Goal: Information Seeking & Learning: Compare options

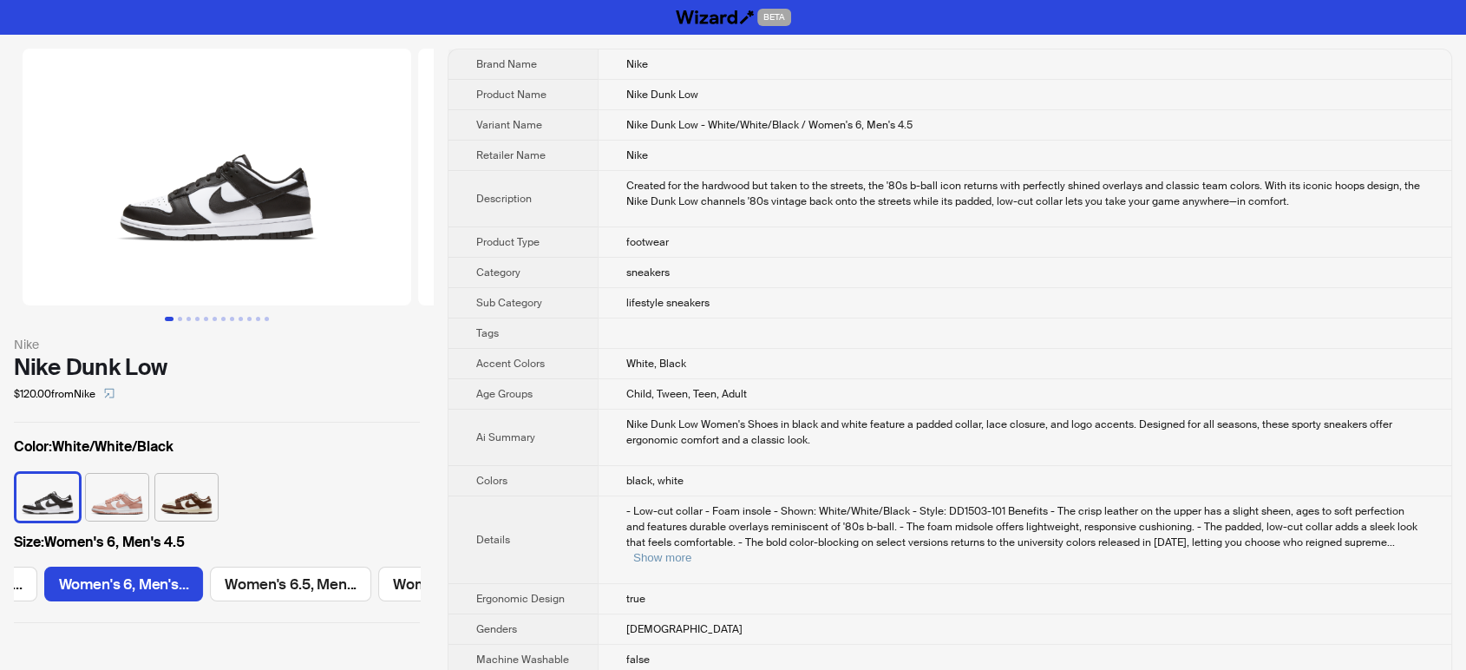
scroll to position [0, 305]
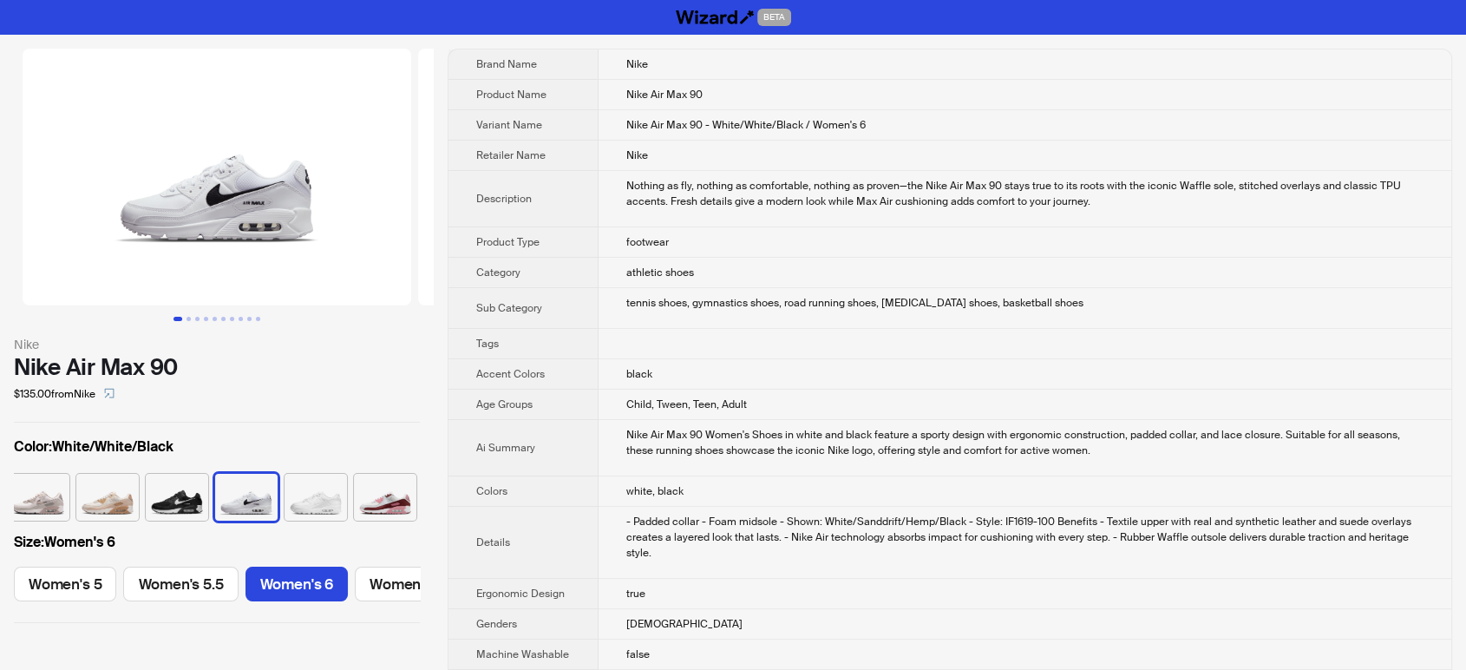
scroll to position [0, 200]
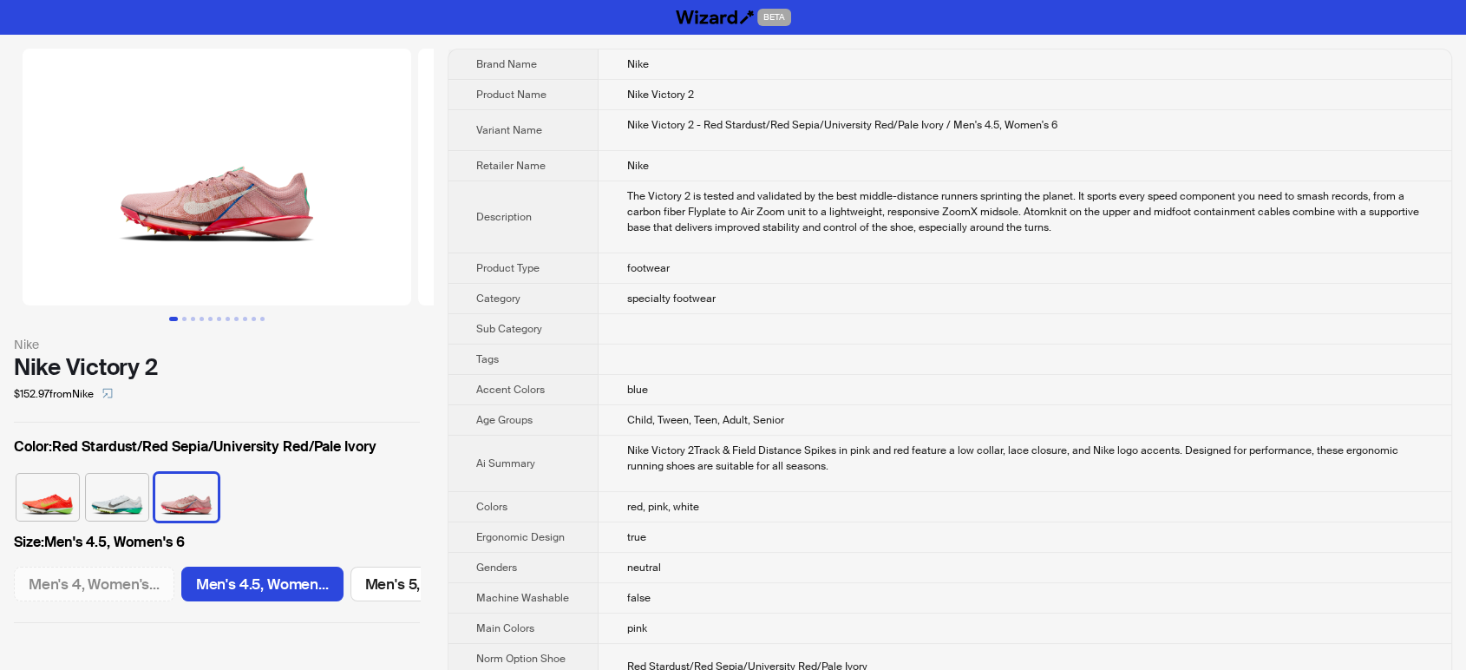
scroll to position [0, 138]
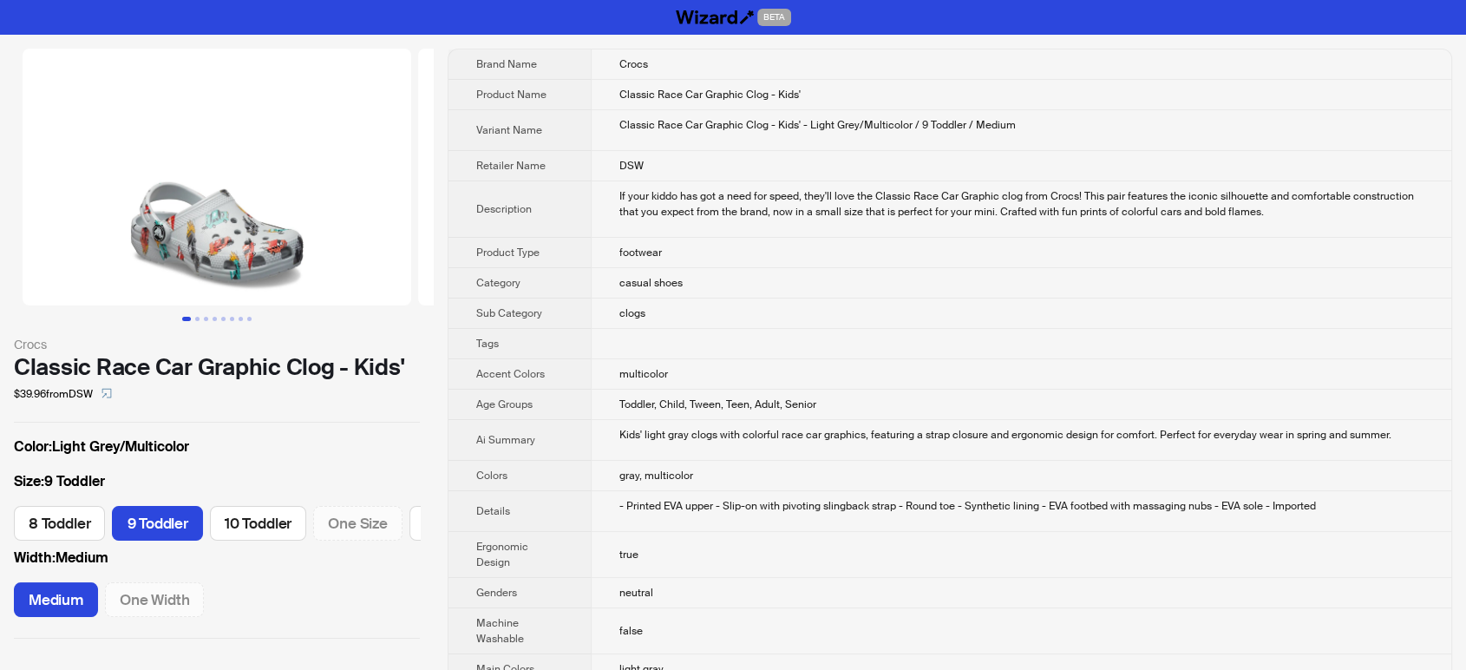
scroll to position [0, 68]
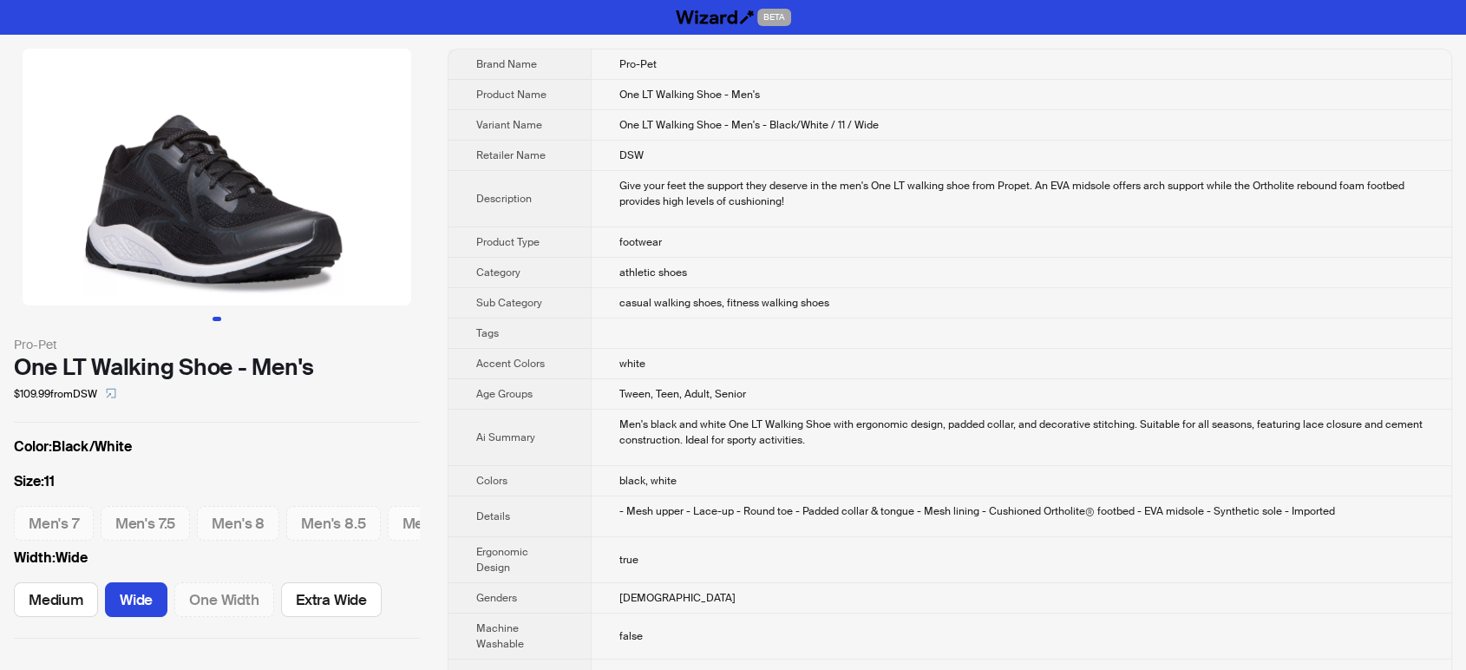
scroll to position [734, 0]
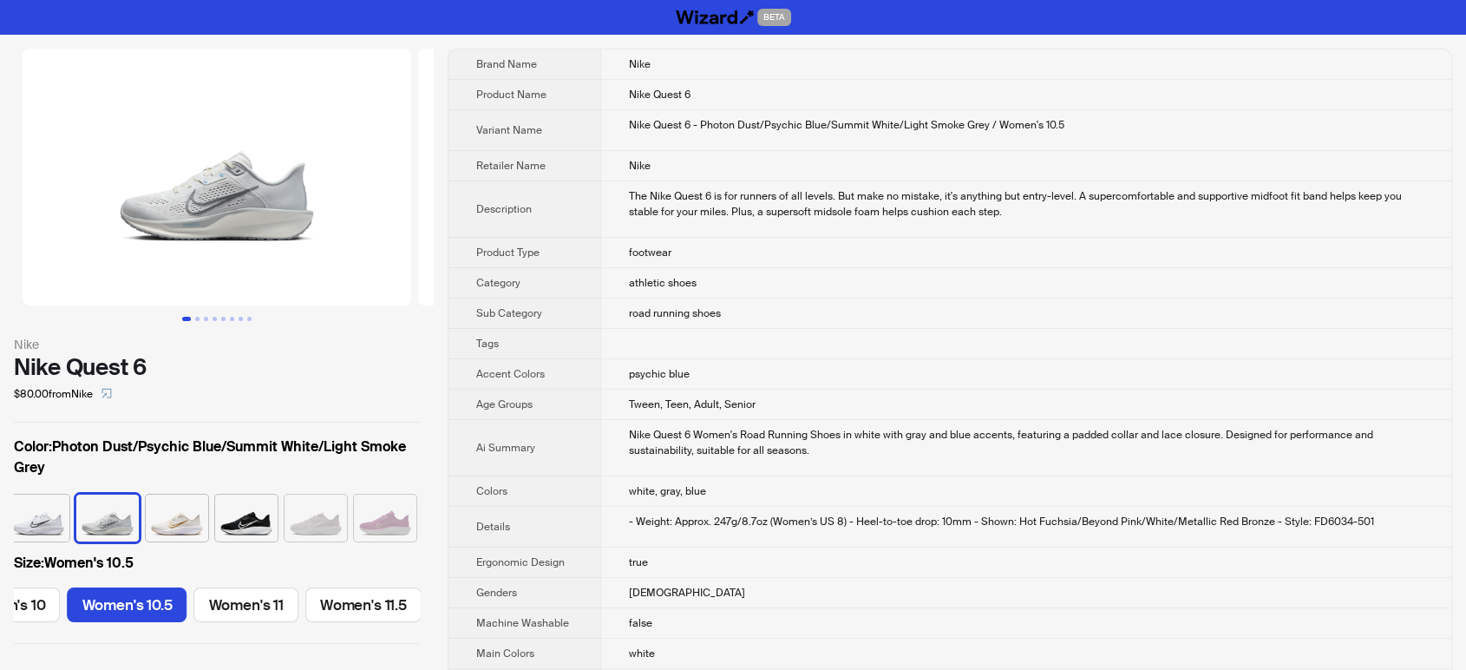
scroll to position [0, 1227]
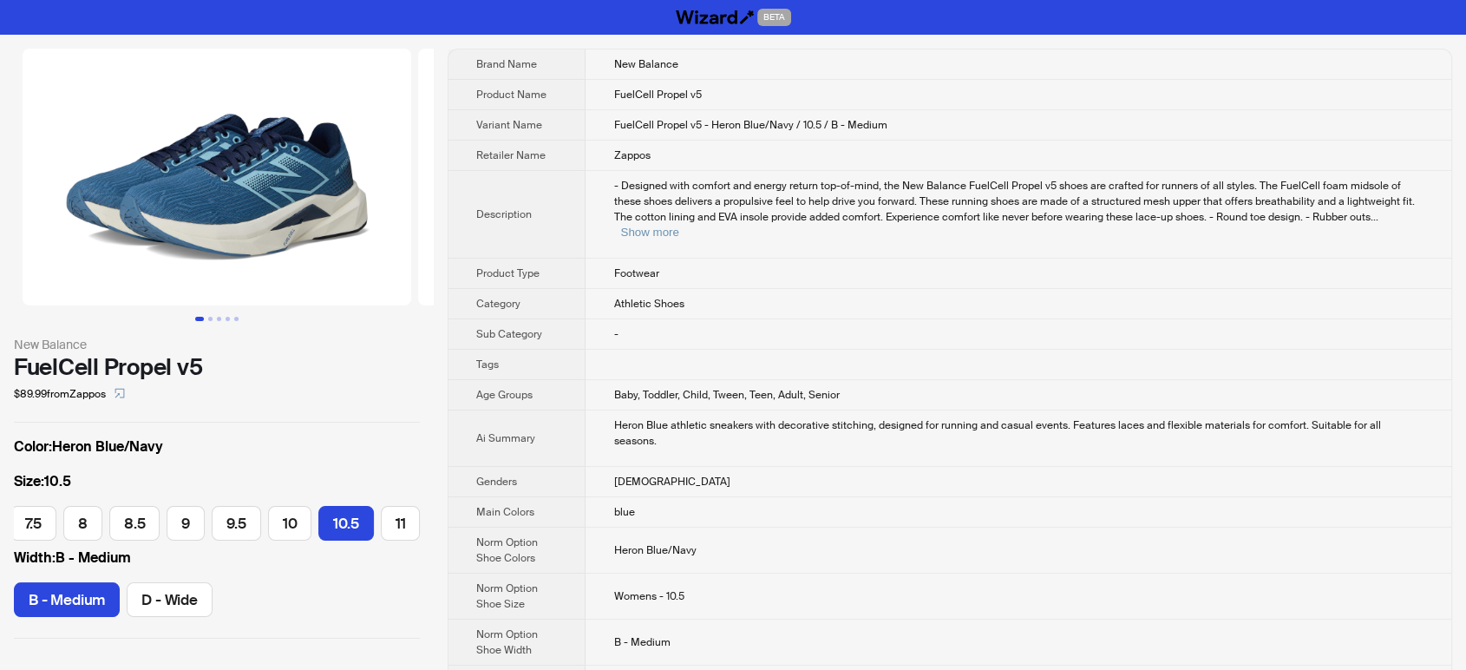
scroll to position [0, 299]
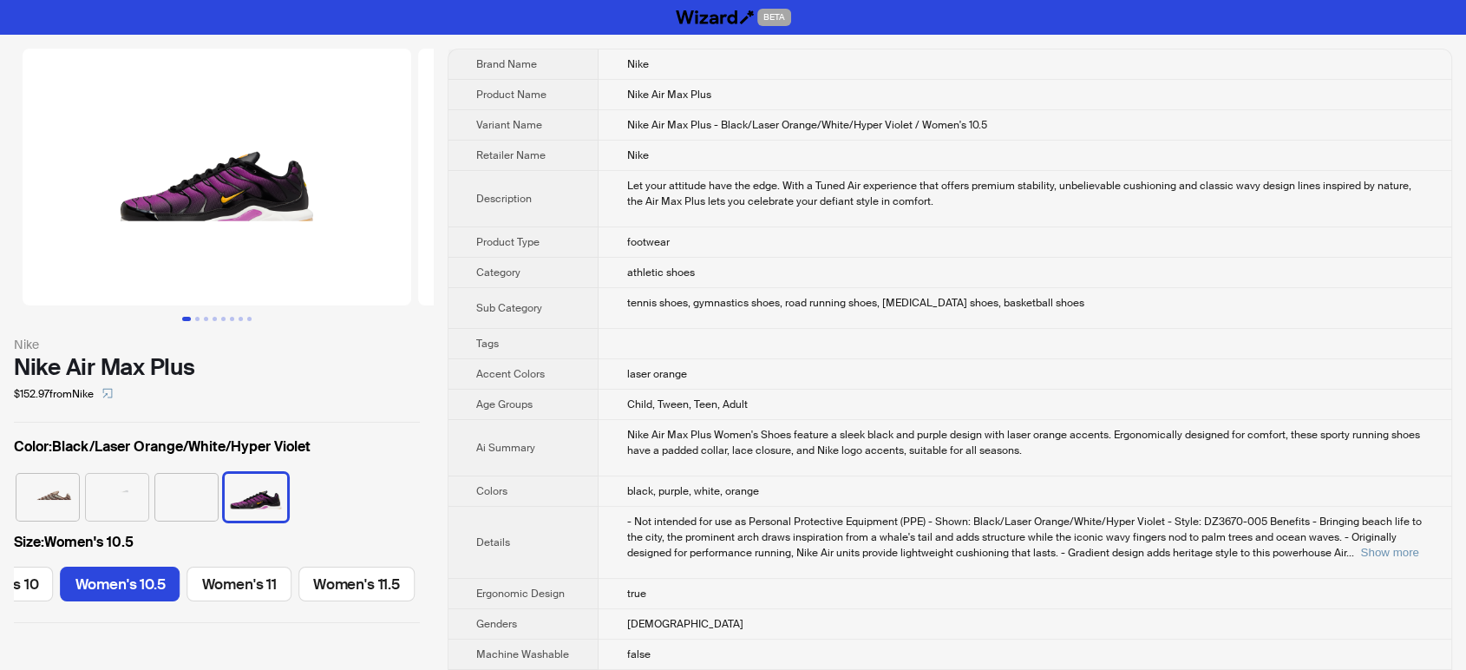
scroll to position [0, 1227]
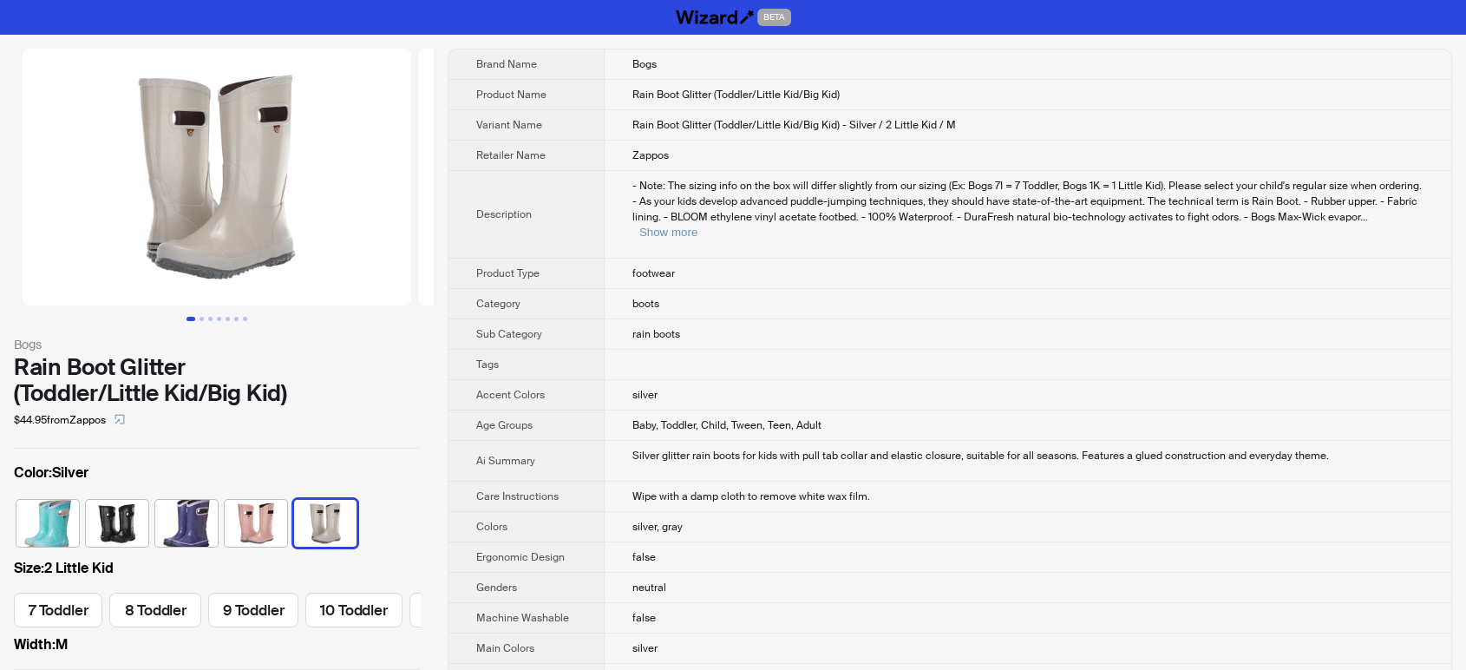
scroll to position [0, 798]
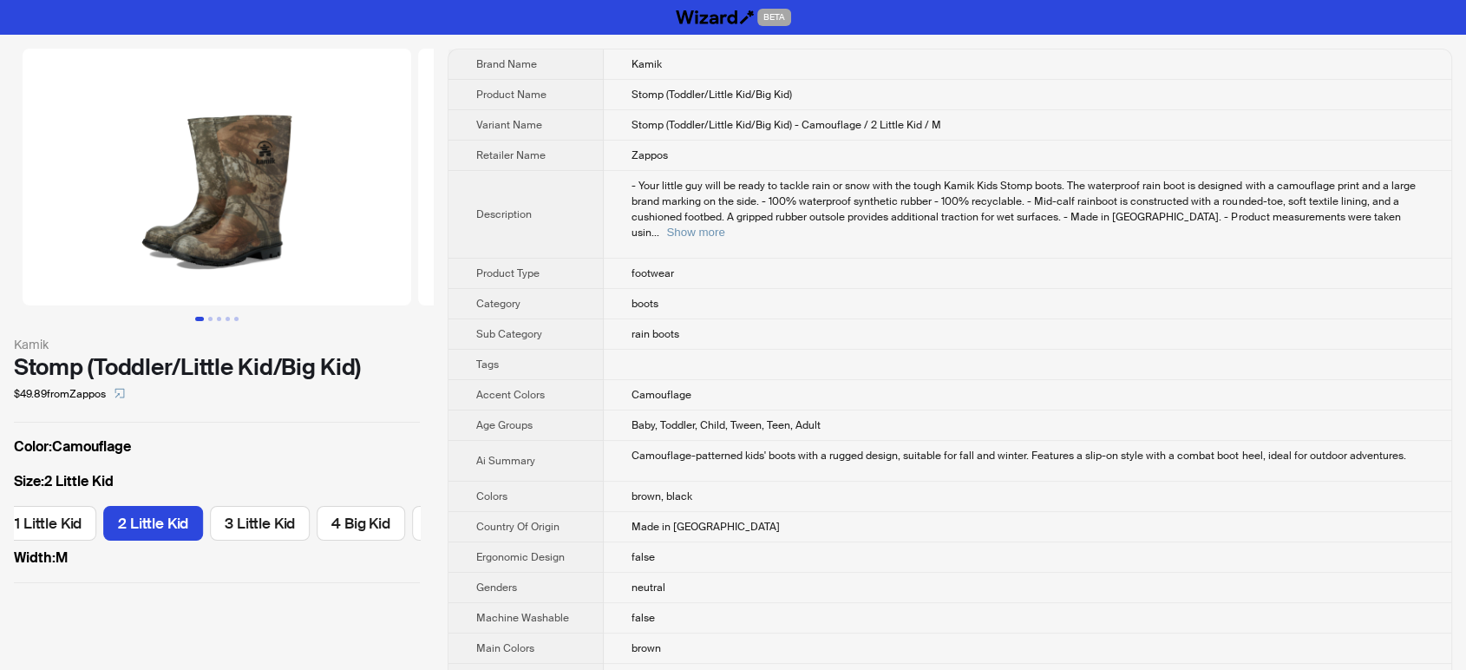
scroll to position [0, 987]
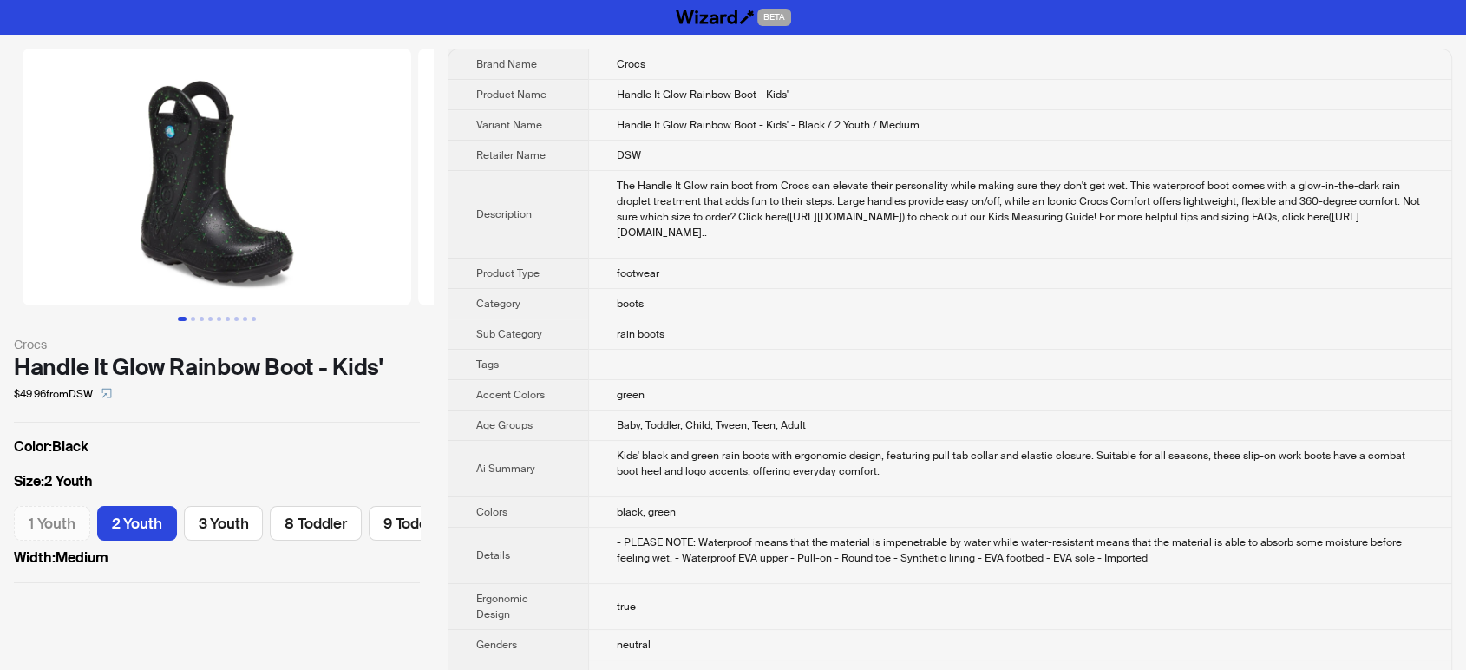
scroll to position [0, 56]
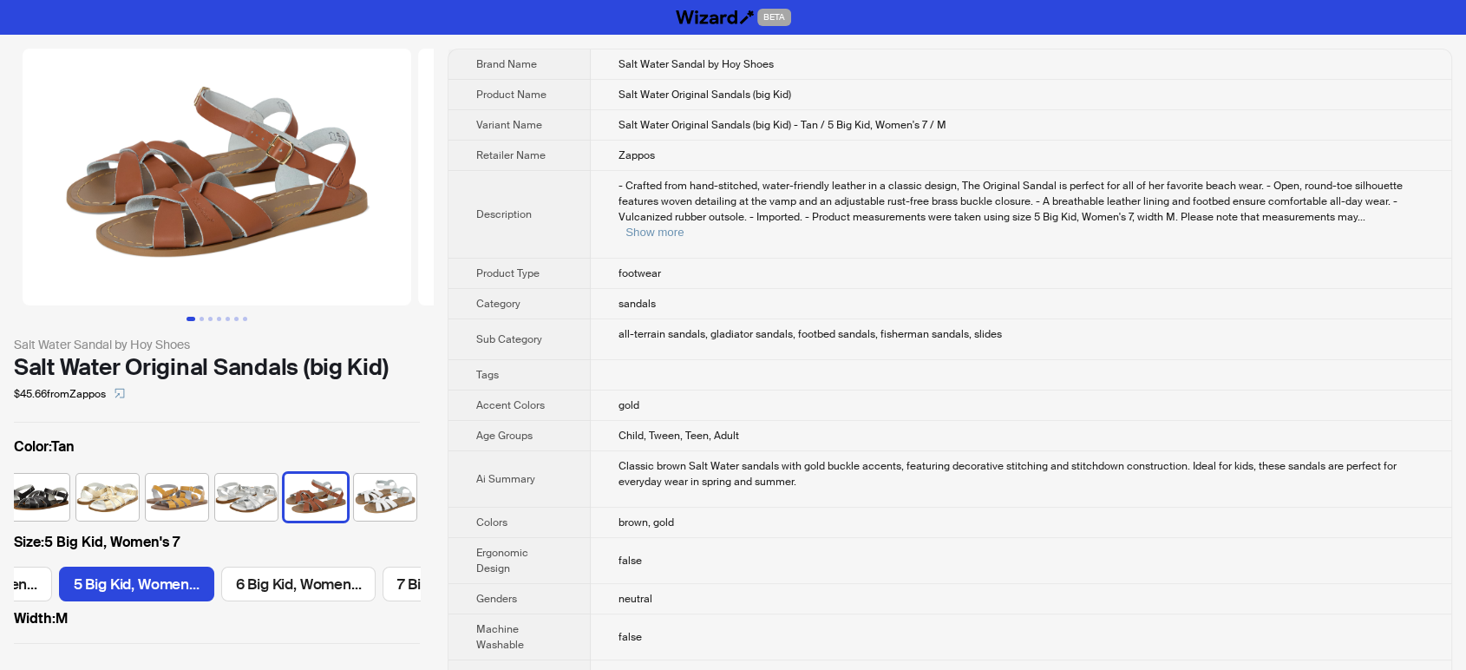
scroll to position [0, 135]
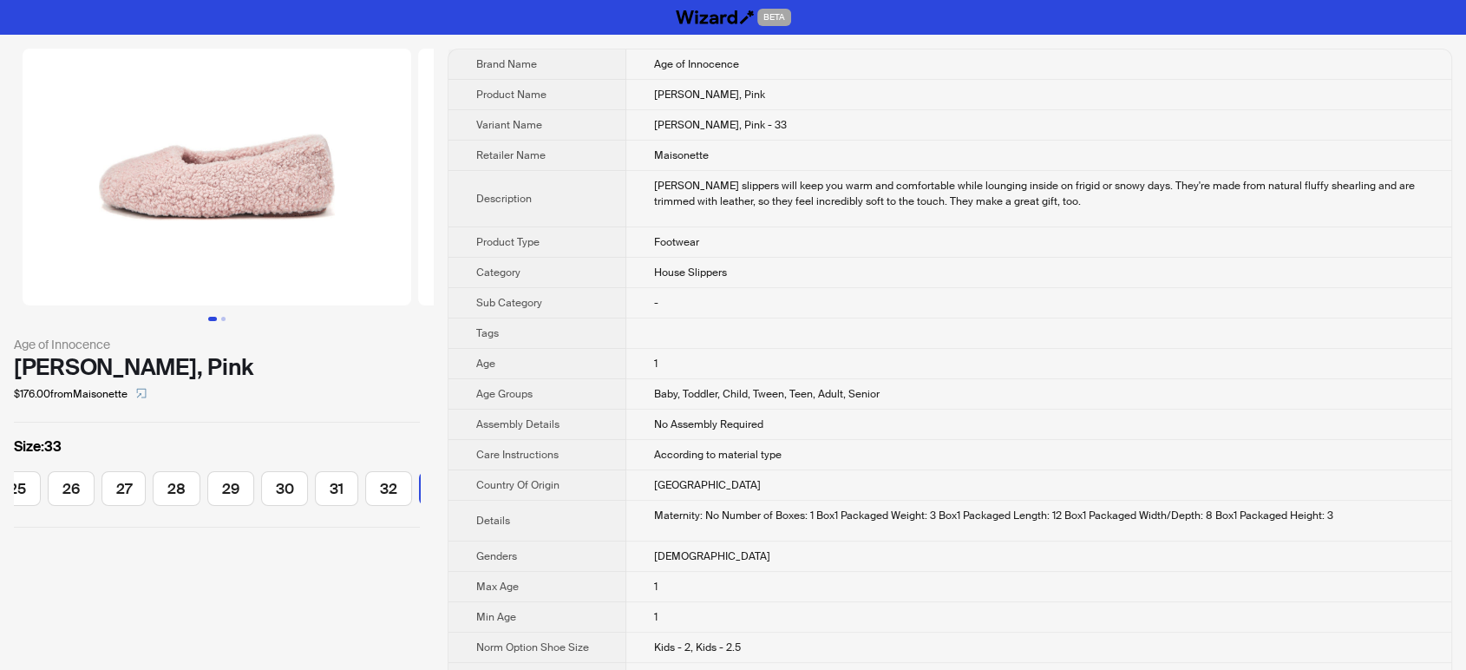
scroll to position [0, 319]
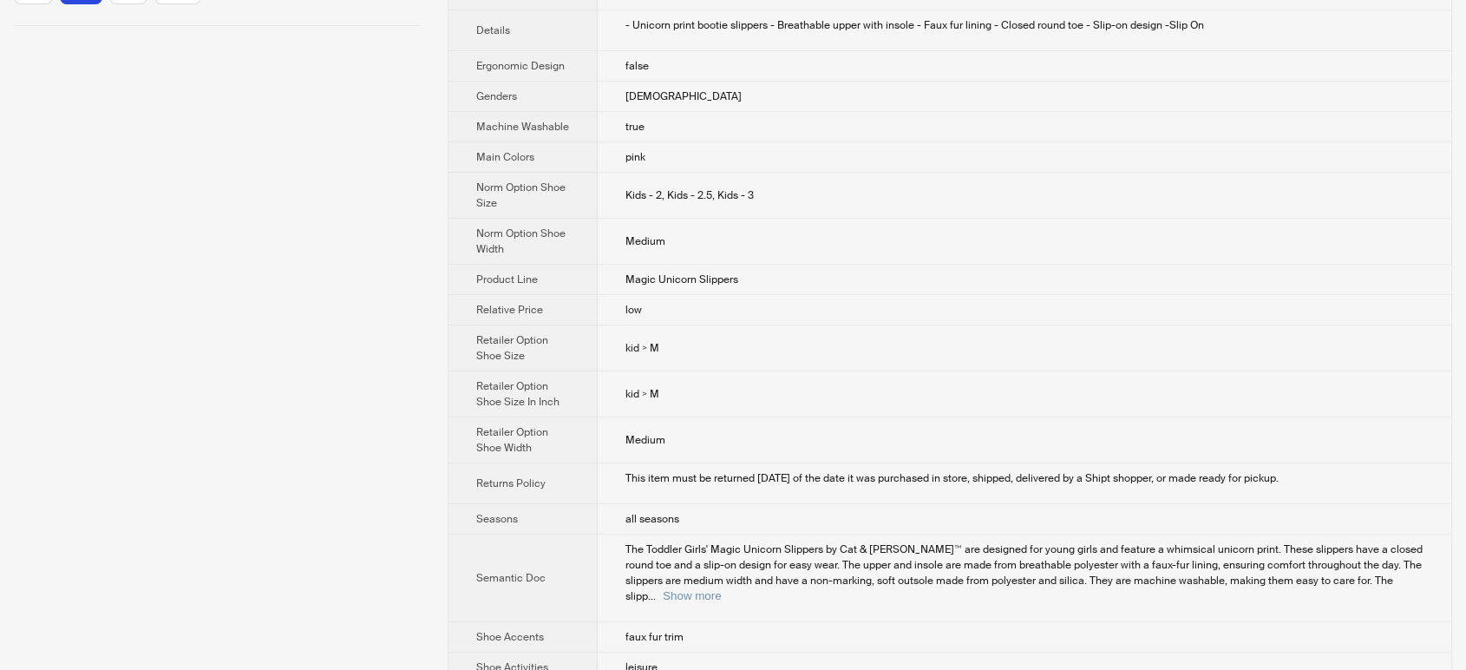
scroll to position [578, 0]
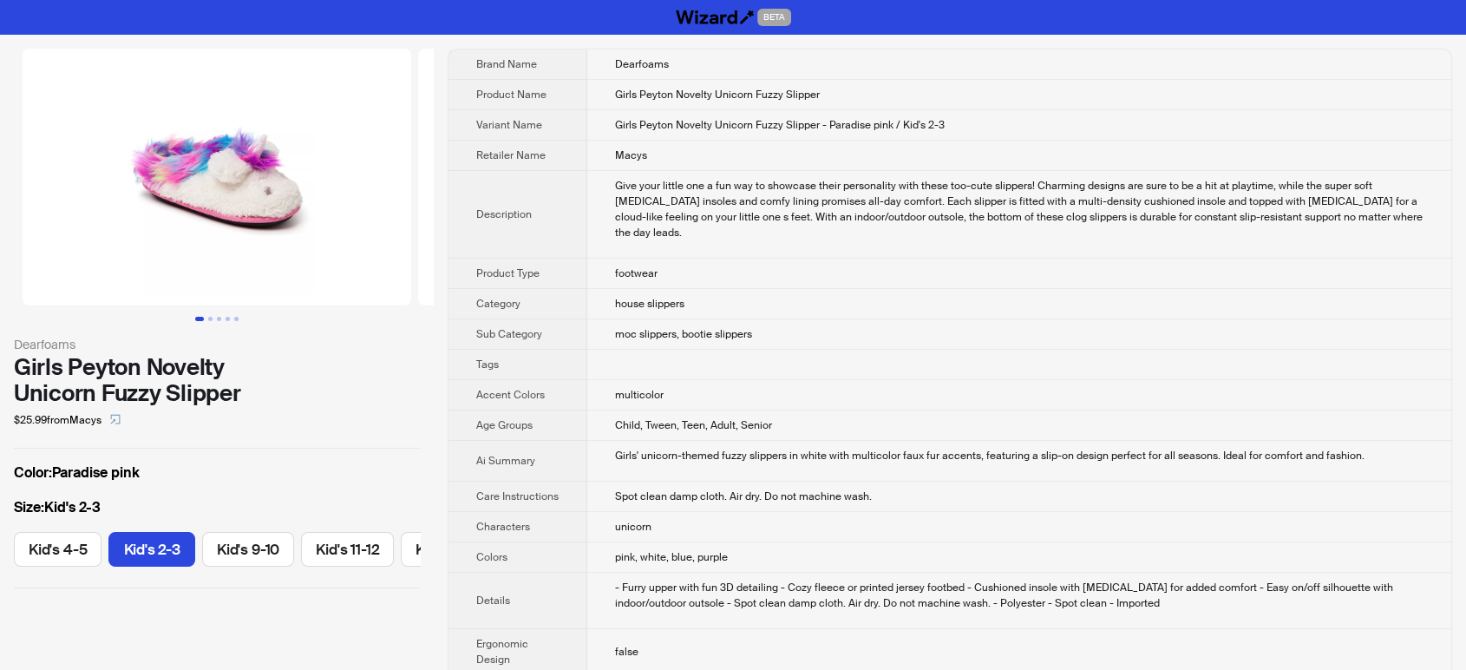
scroll to position [0, 63]
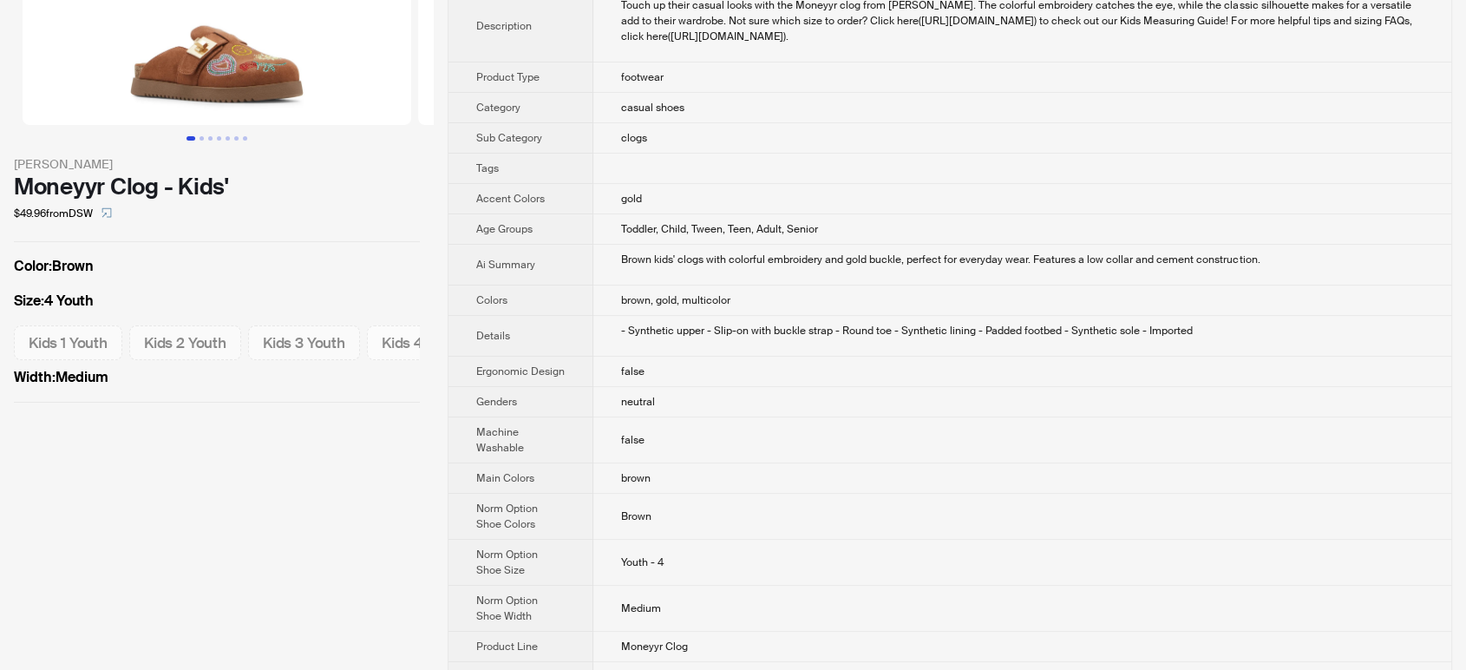
scroll to position [193, 0]
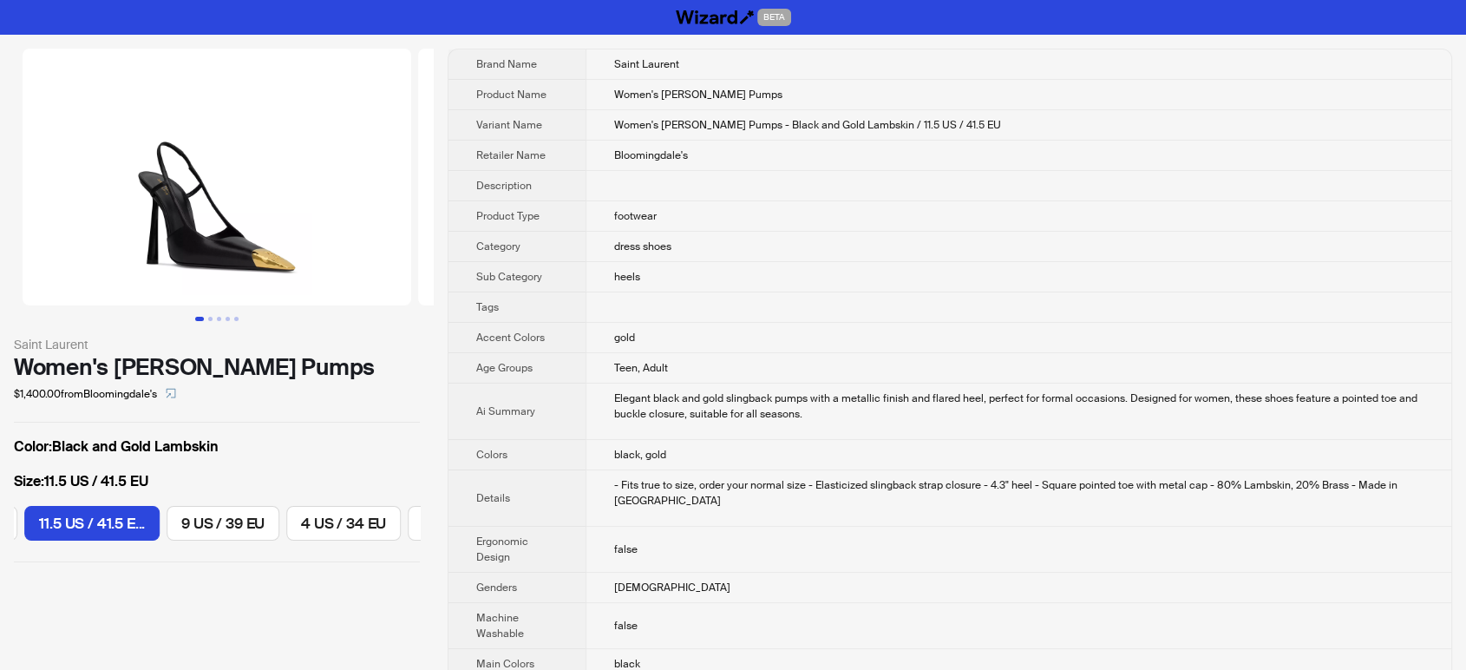
scroll to position [0, 1121]
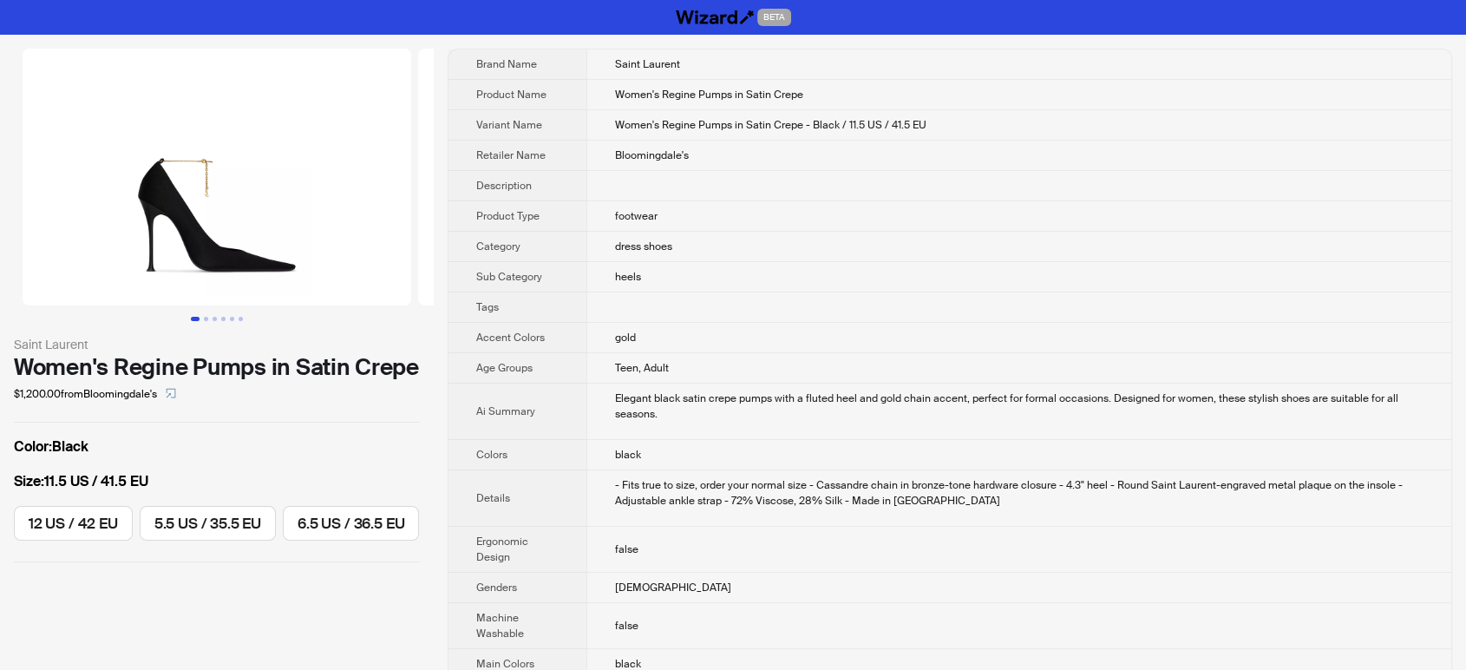
scroll to position [0, 977]
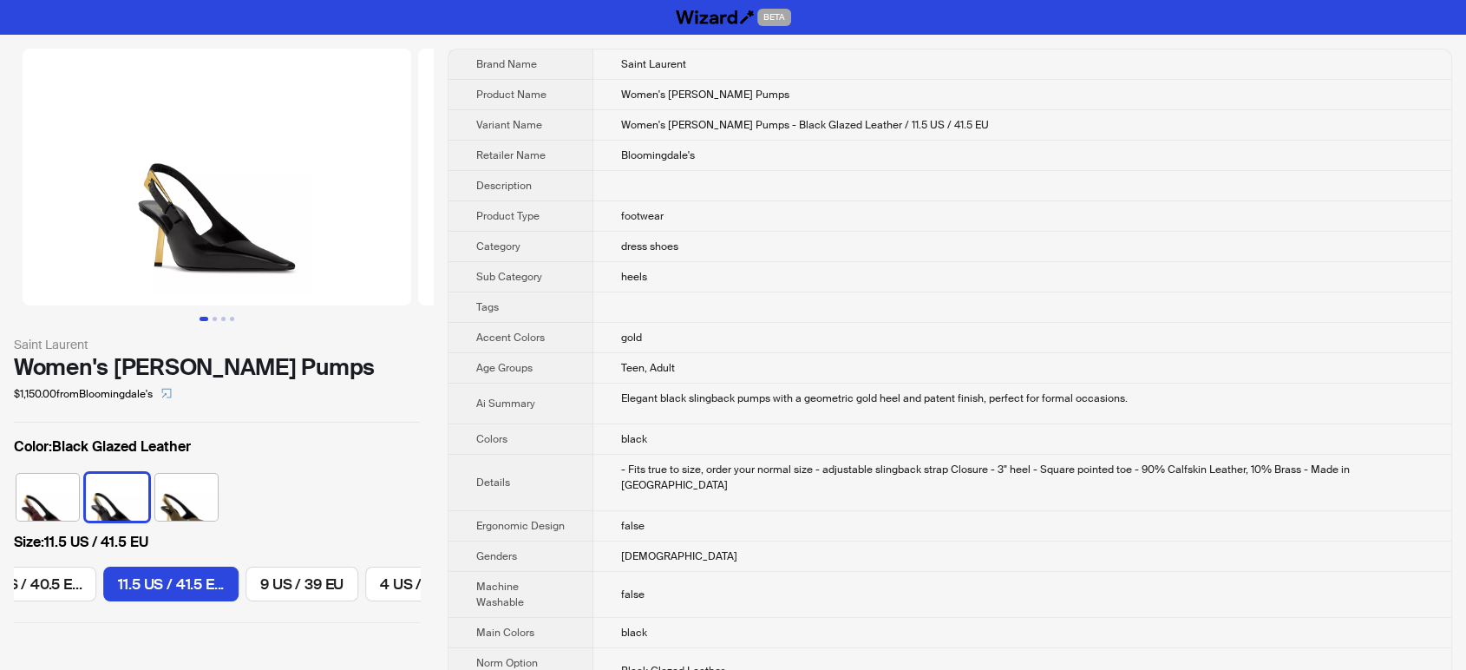
scroll to position [0, 1121]
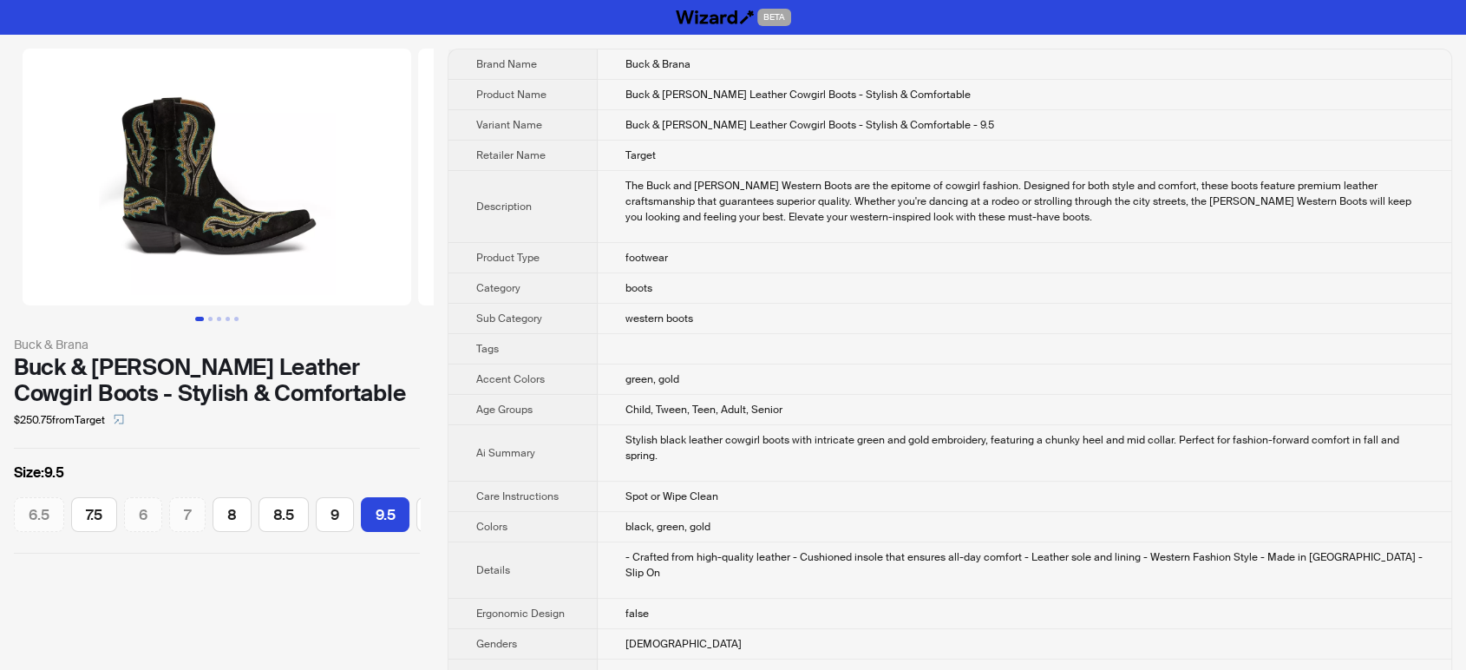
scroll to position [0, 40]
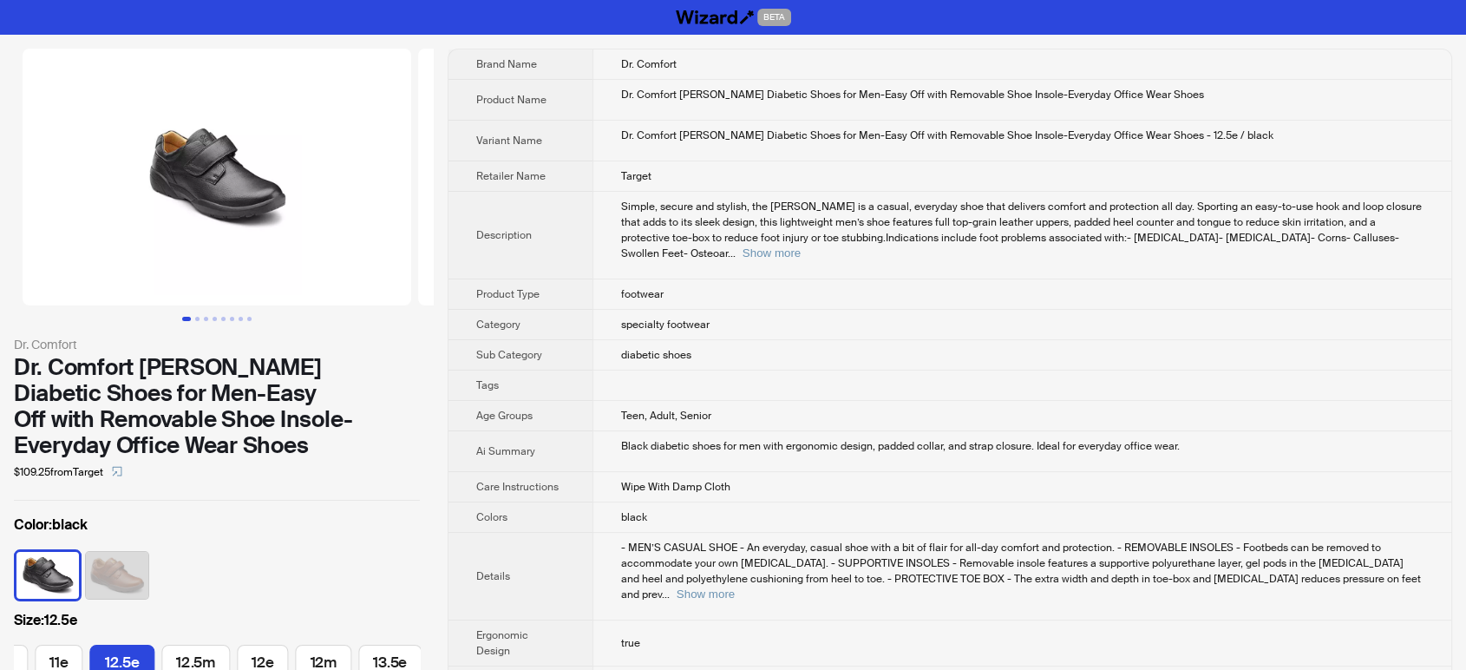
scroll to position [0, 2380]
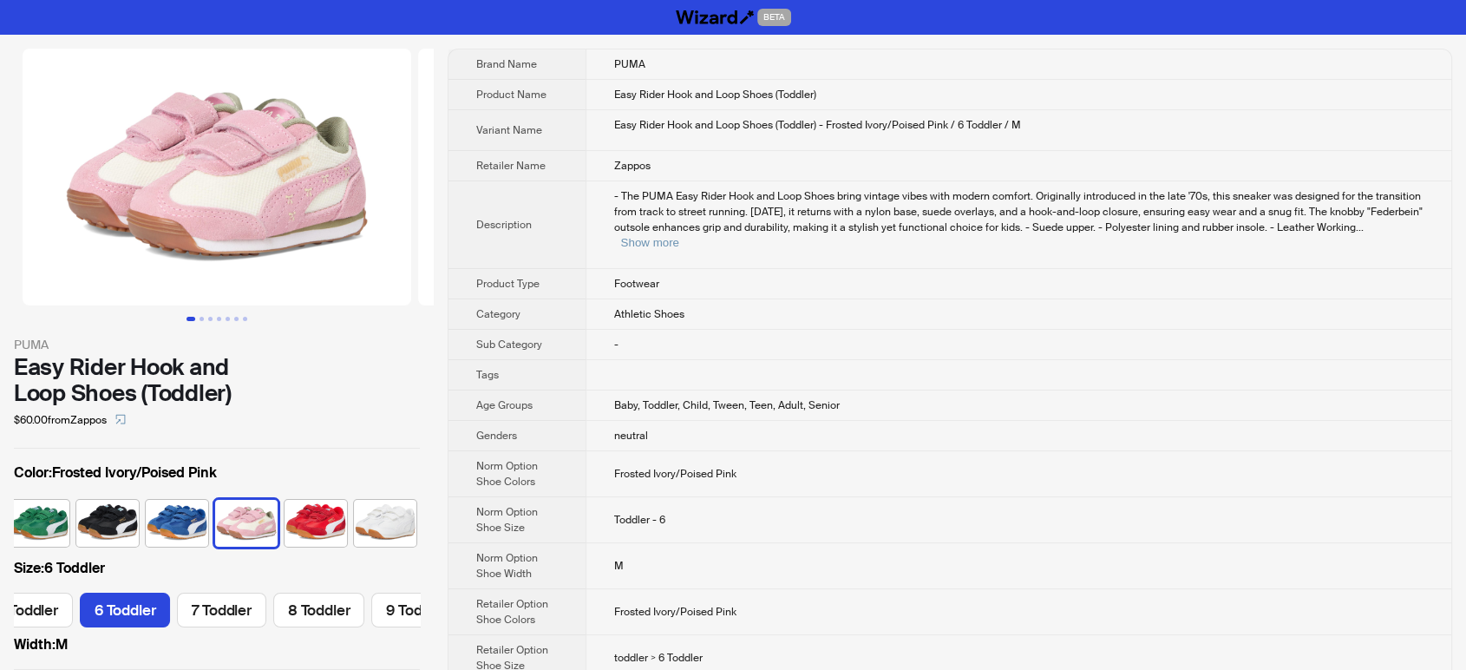
scroll to position [0, 163]
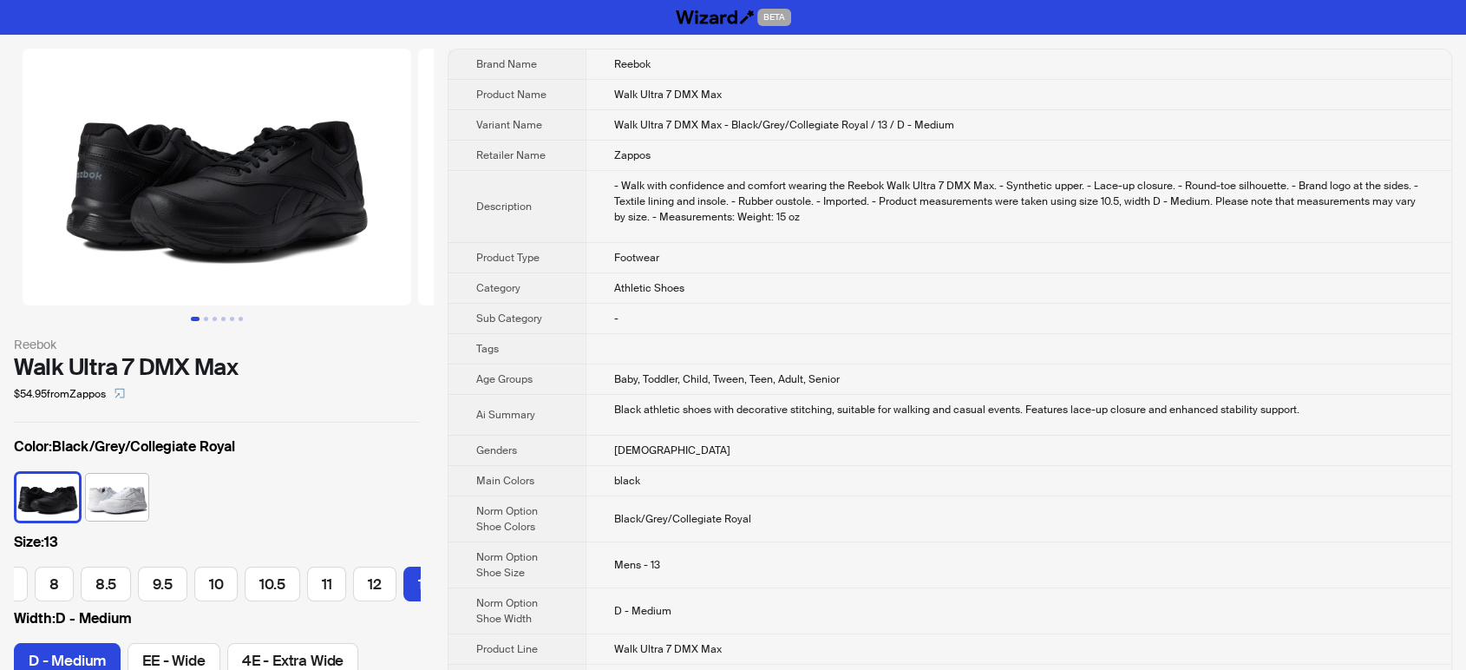
scroll to position [0, 158]
drag, startPoint x: 783, startPoint y: 88, endPoint x: 604, endPoint y: 82, distance: 179.7
click at [604, 82] on td "Walk Ultra 7 DMX Max" at bounding box center [1018, 95] width 866 height 30
copy span "Walk Ultra 7 DMX Max"
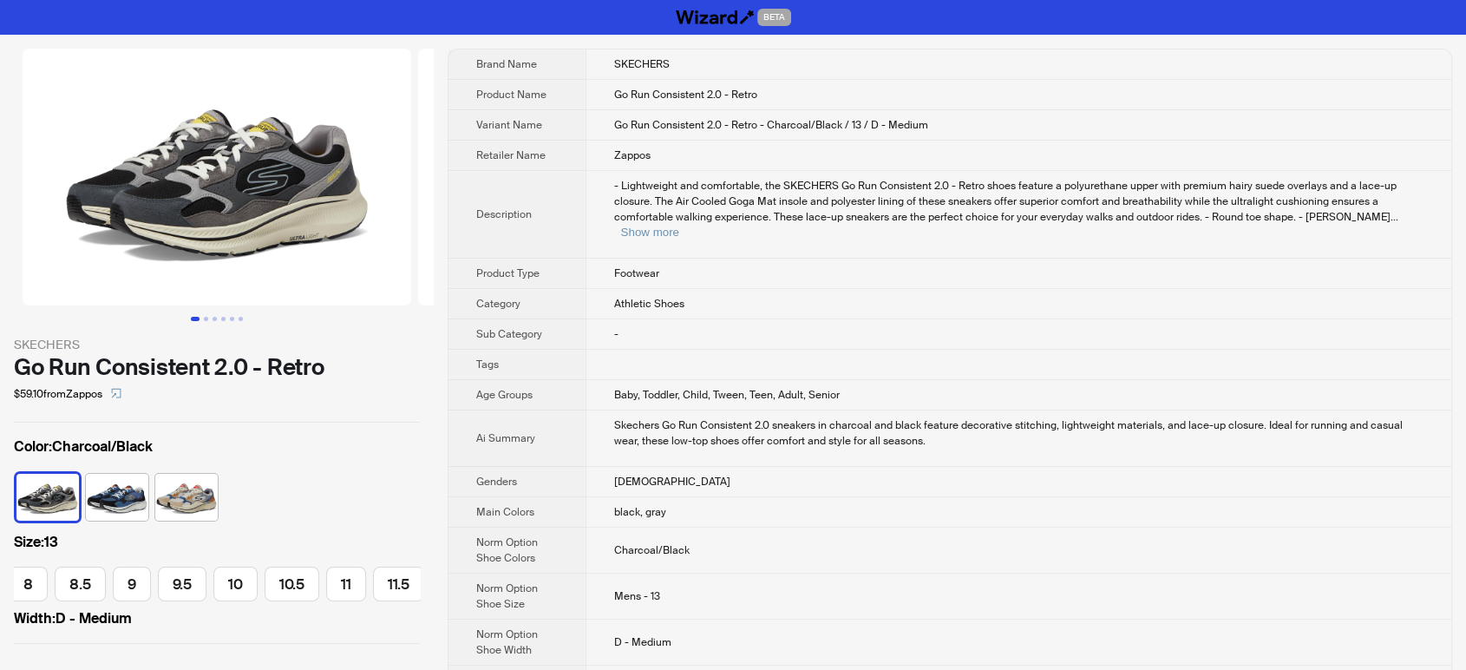
scroll to position [0, 255]
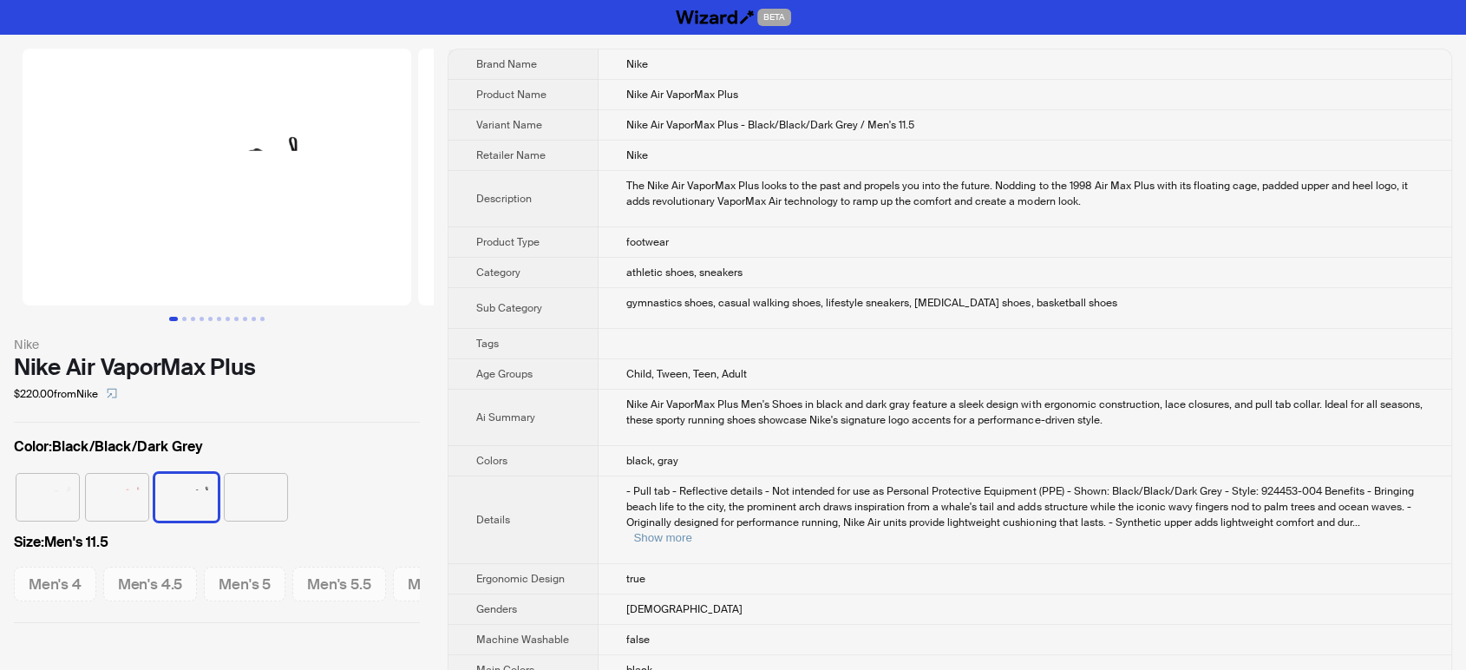
scroll to position [0, 1374]
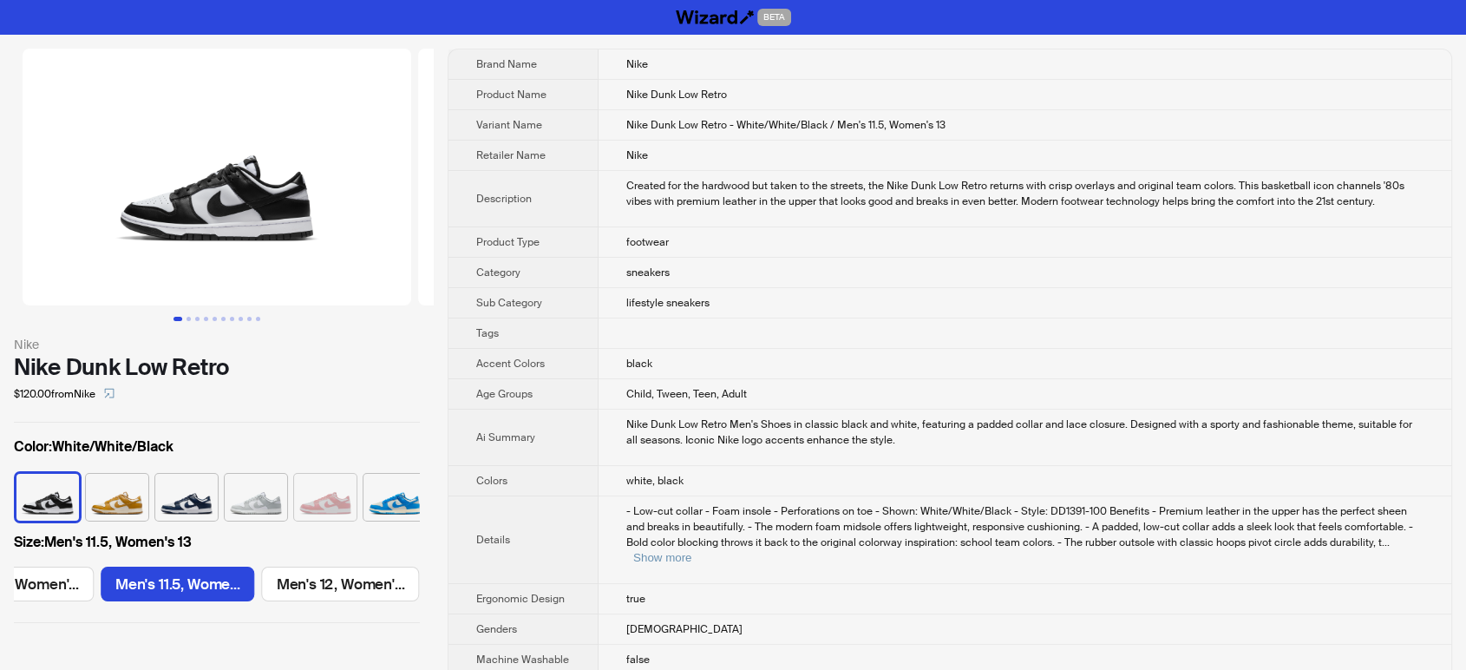
scroll to position [0, 1806]
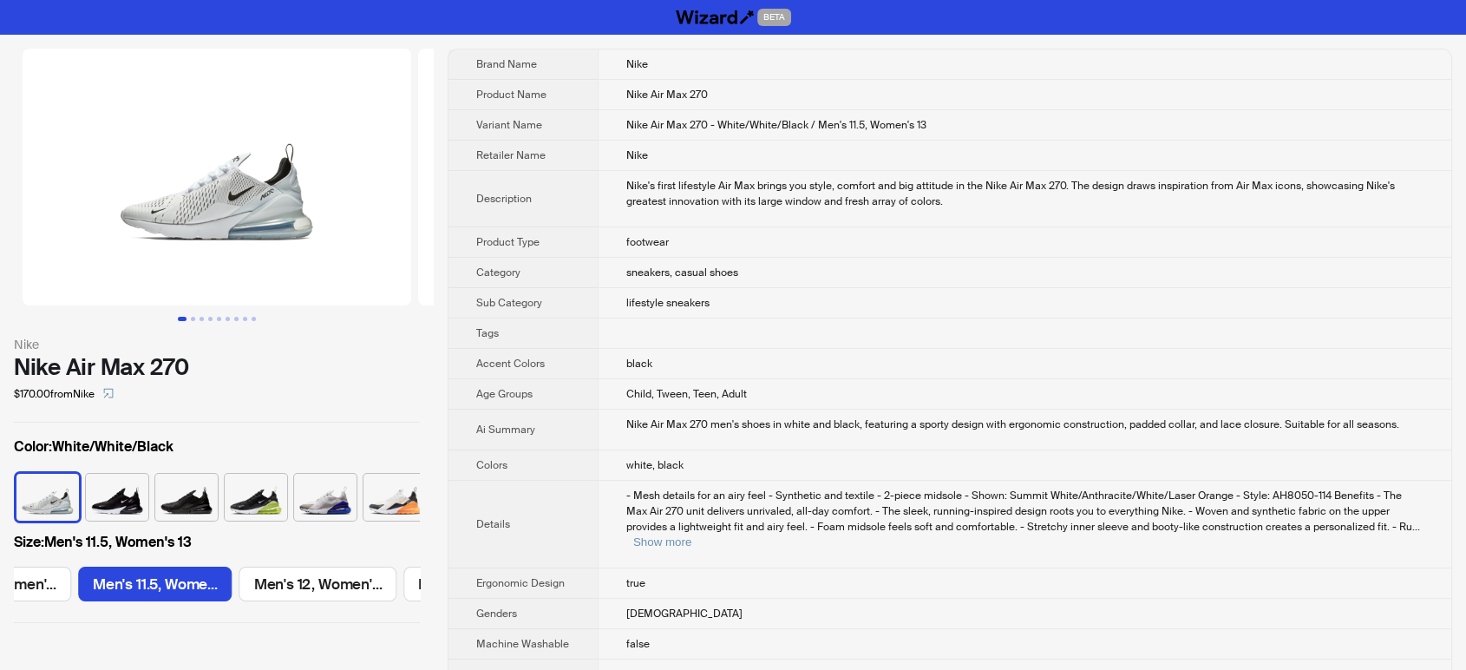
scroll to position [0, 1806]
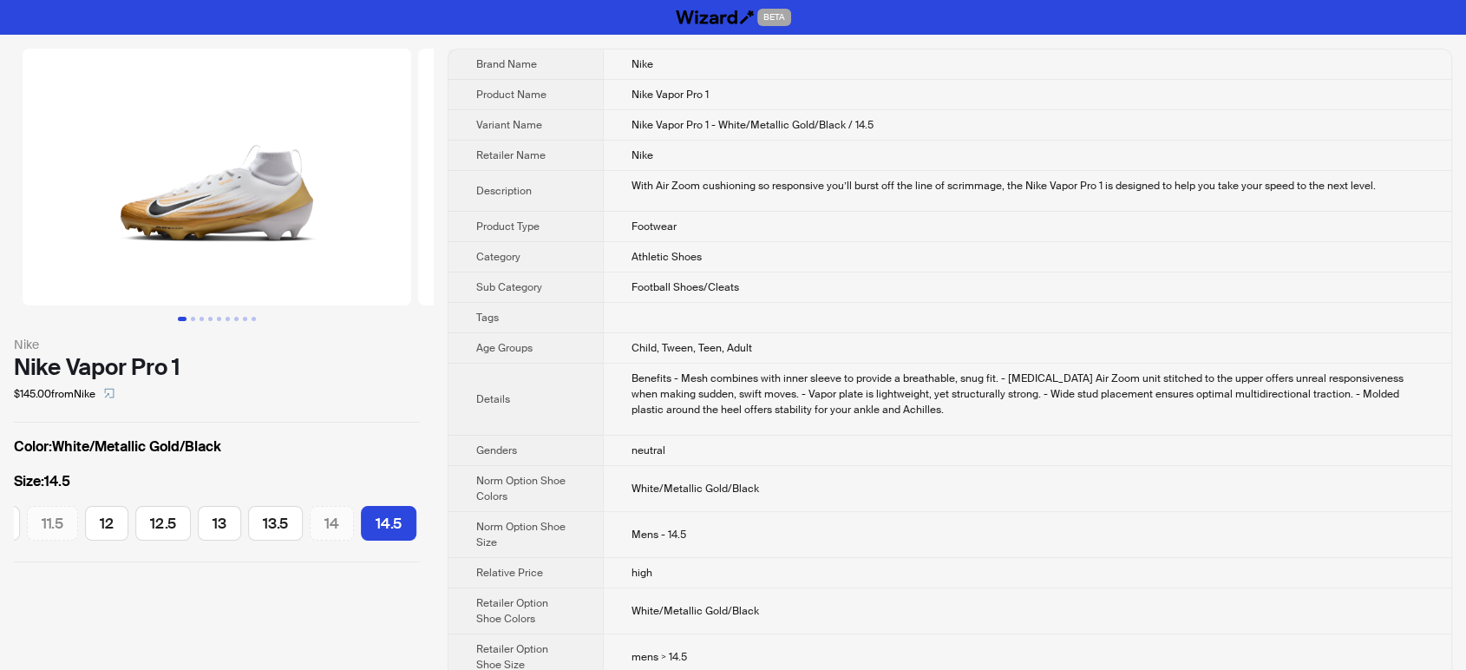
scroll to position [0, 846]
drag, startPoint x: 774, startPoint y: 101, endPoint x: 625, endPoint y: 84, distance: 149.2
click at [625, 84] on td "Nike Vapor Pro 1" at bounding box center [1027, 95] width 848 height 30
copy span "Nike Vapor Pro 1"
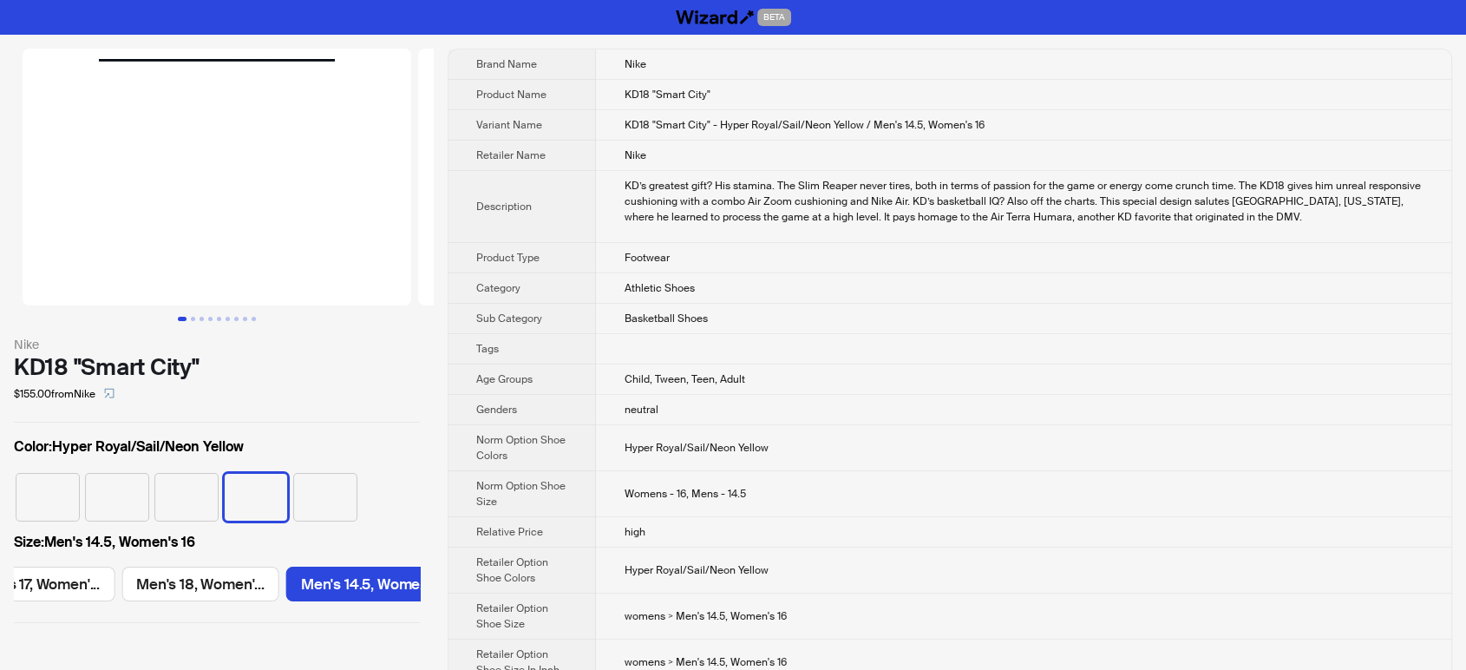
scroll to position [0, 4199]
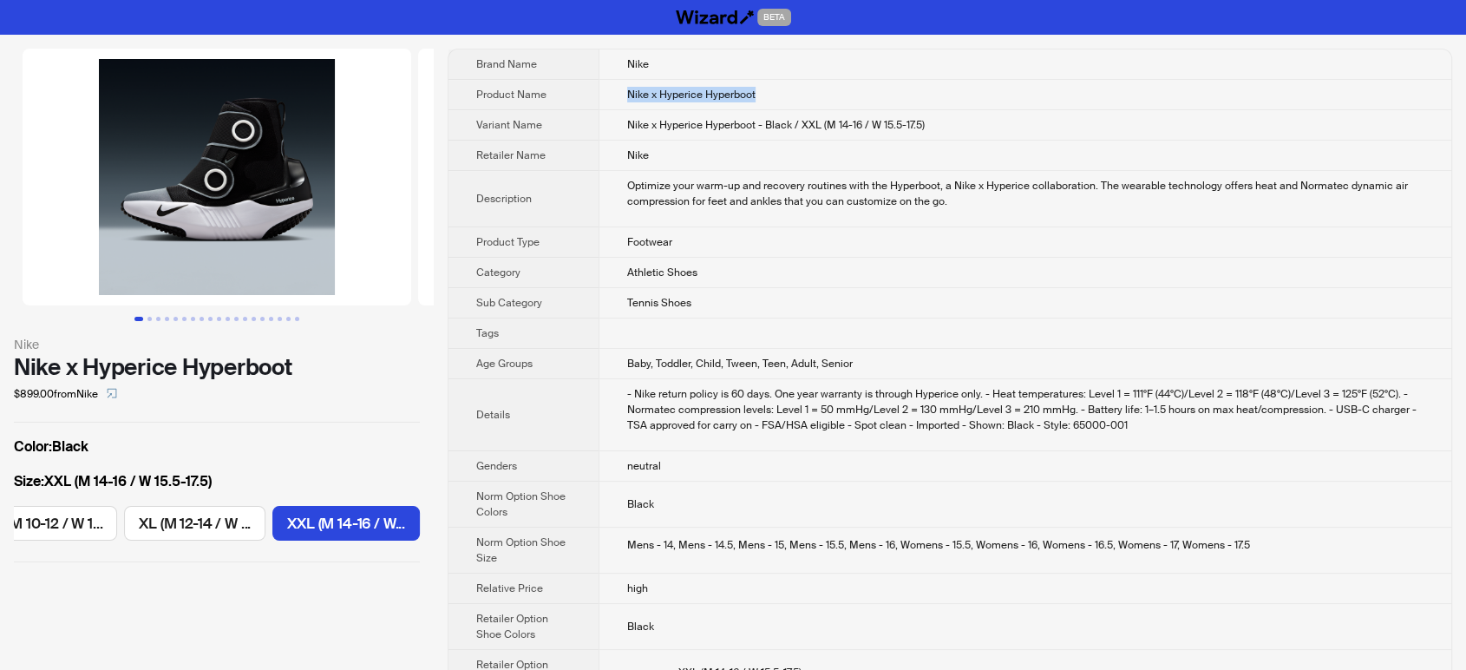
drag, startPoint x: 762, startPoint y: 92, endPoint x: 624, endPoint y: 88, distance: 138.8
click at [624, 88] on td "Nike x Hyperice Hyperboot" at bounding box center [1024, 95] width 853 height 30
copy span "Nike x Hyperice Hyperboot"
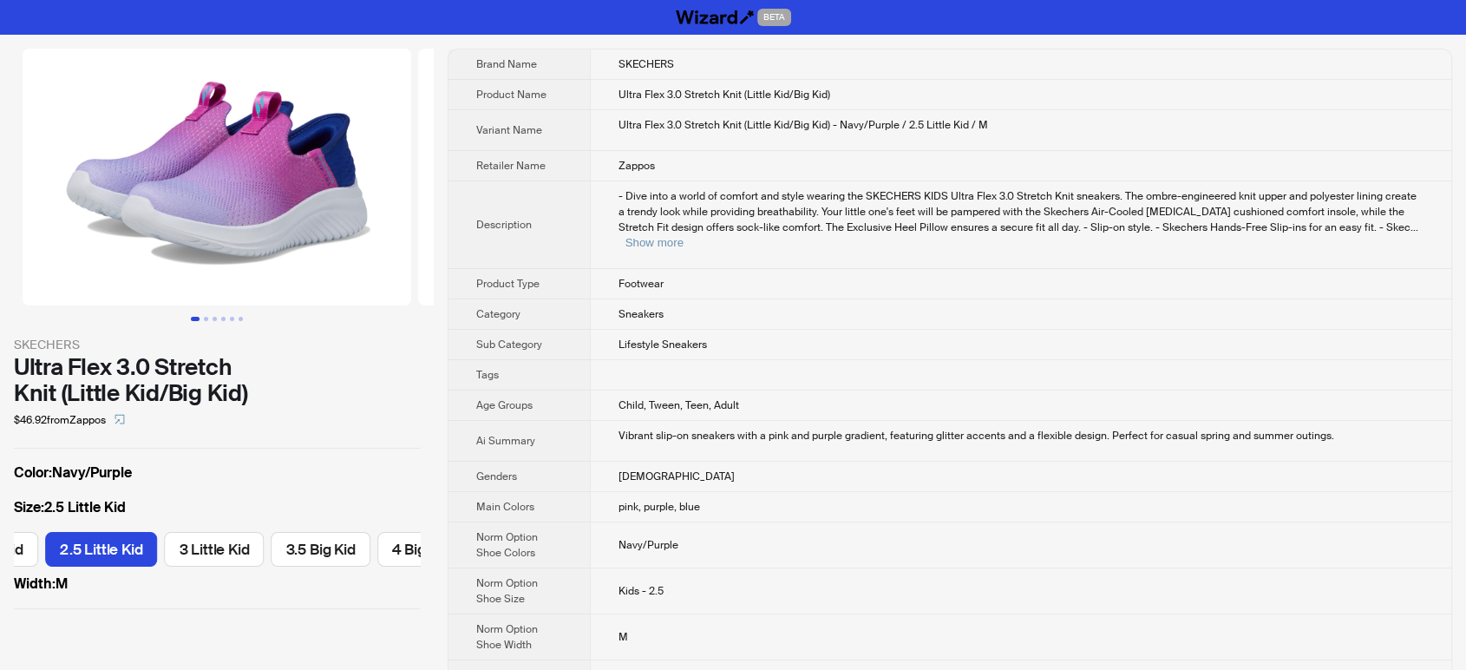
scroll to position [0, 1119]
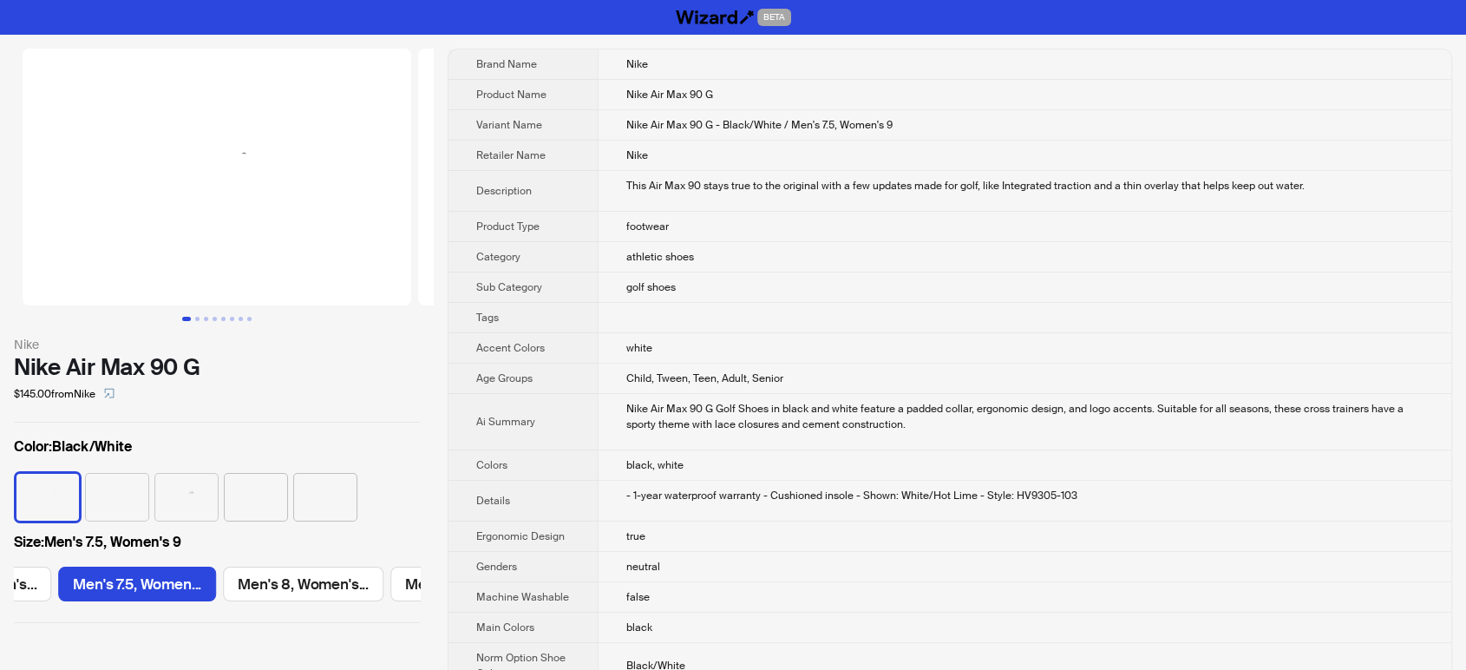
scroll to position [0, 1306]
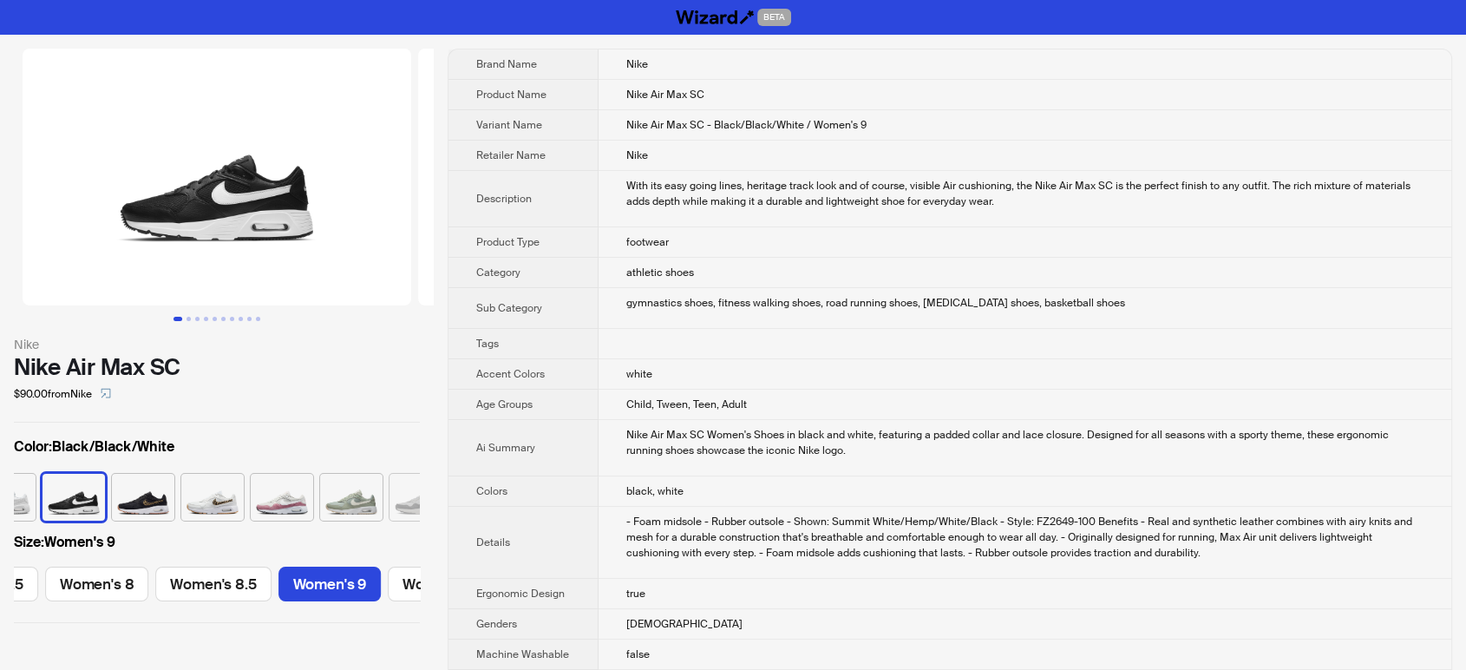
scroll to position [0, 883]
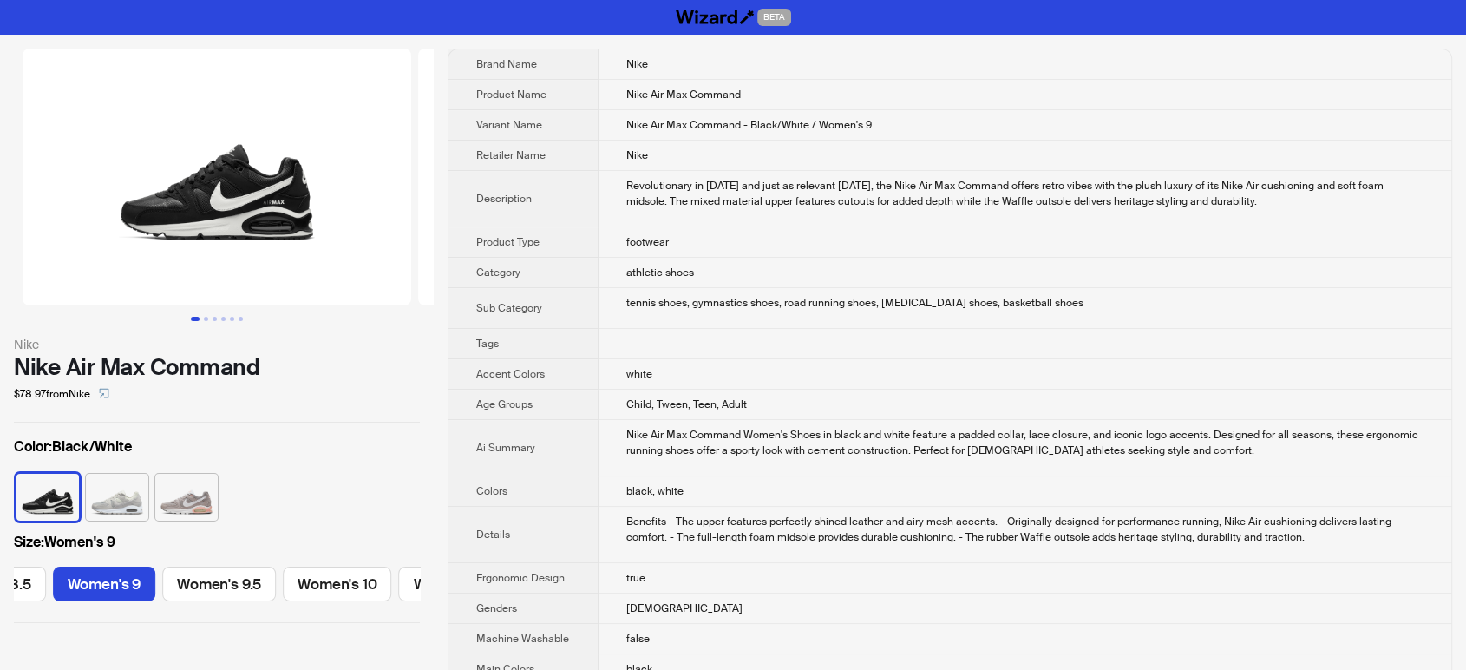
scroll to position [96, 0]
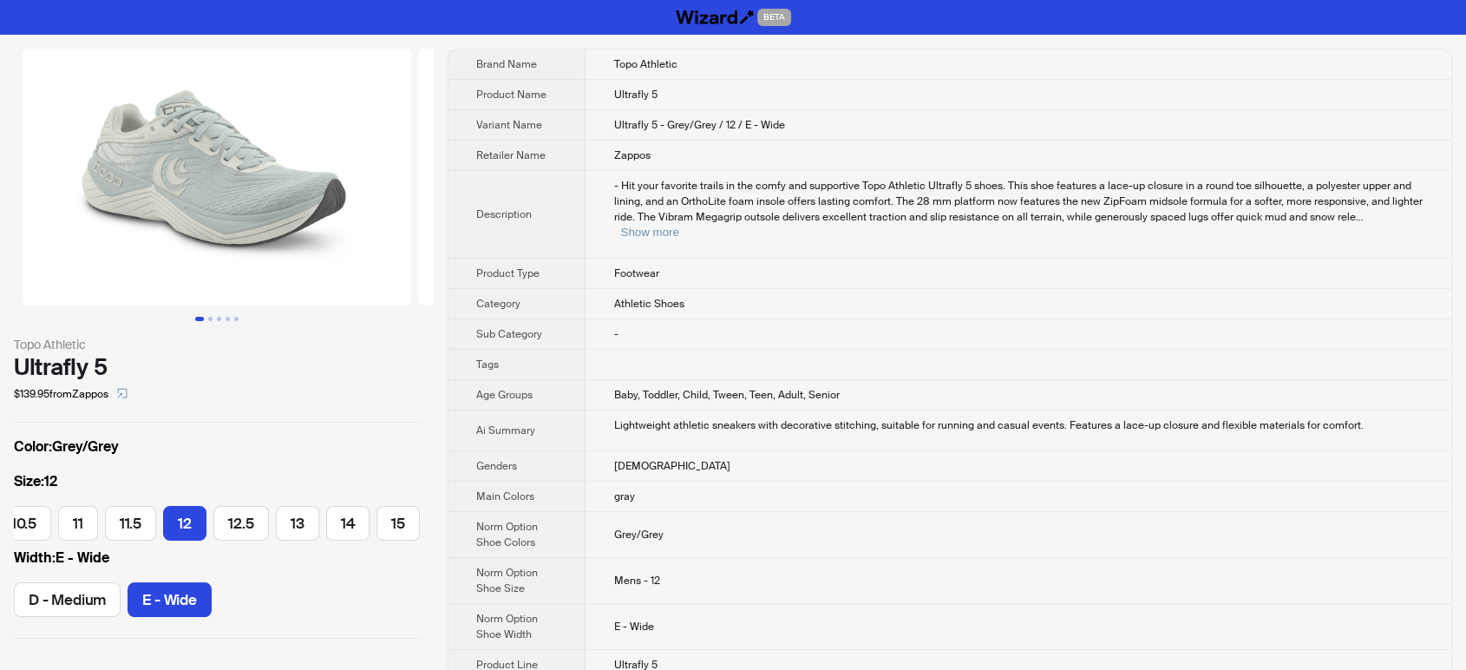
scroll to position [0, 367]
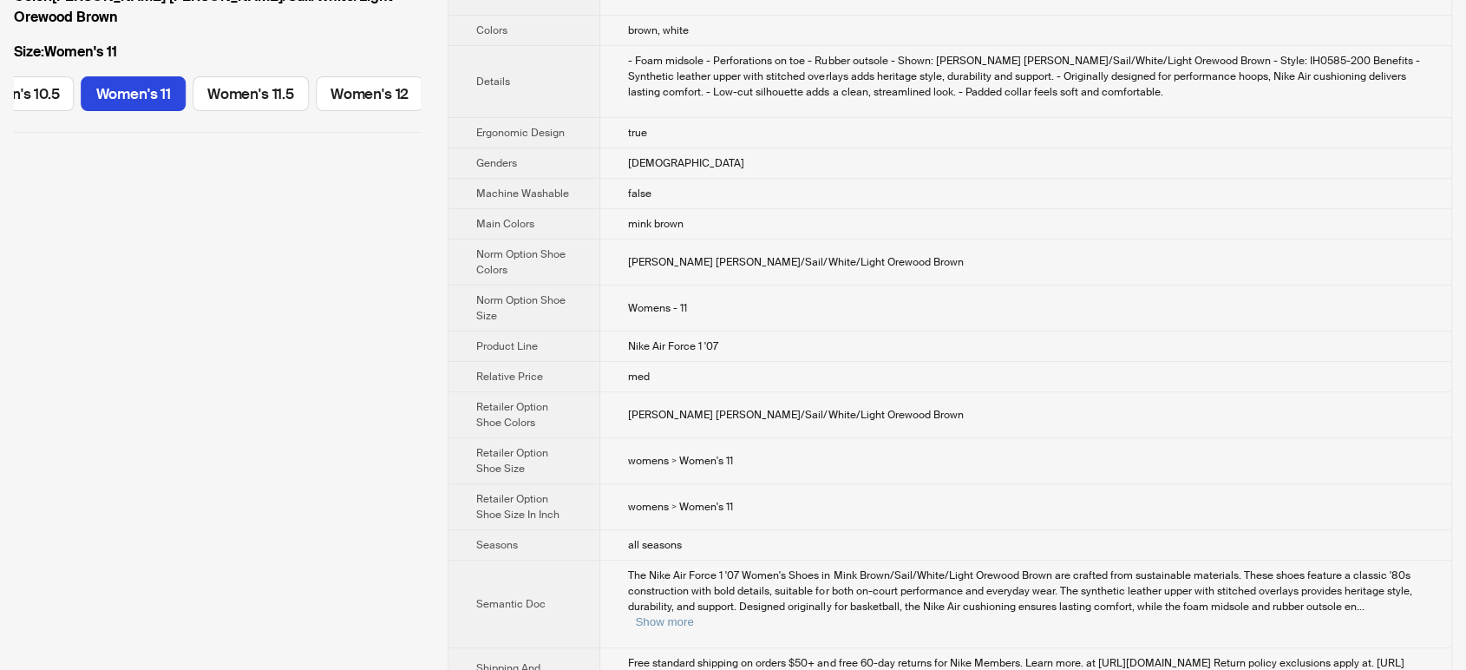
scroll to position [481, 0]
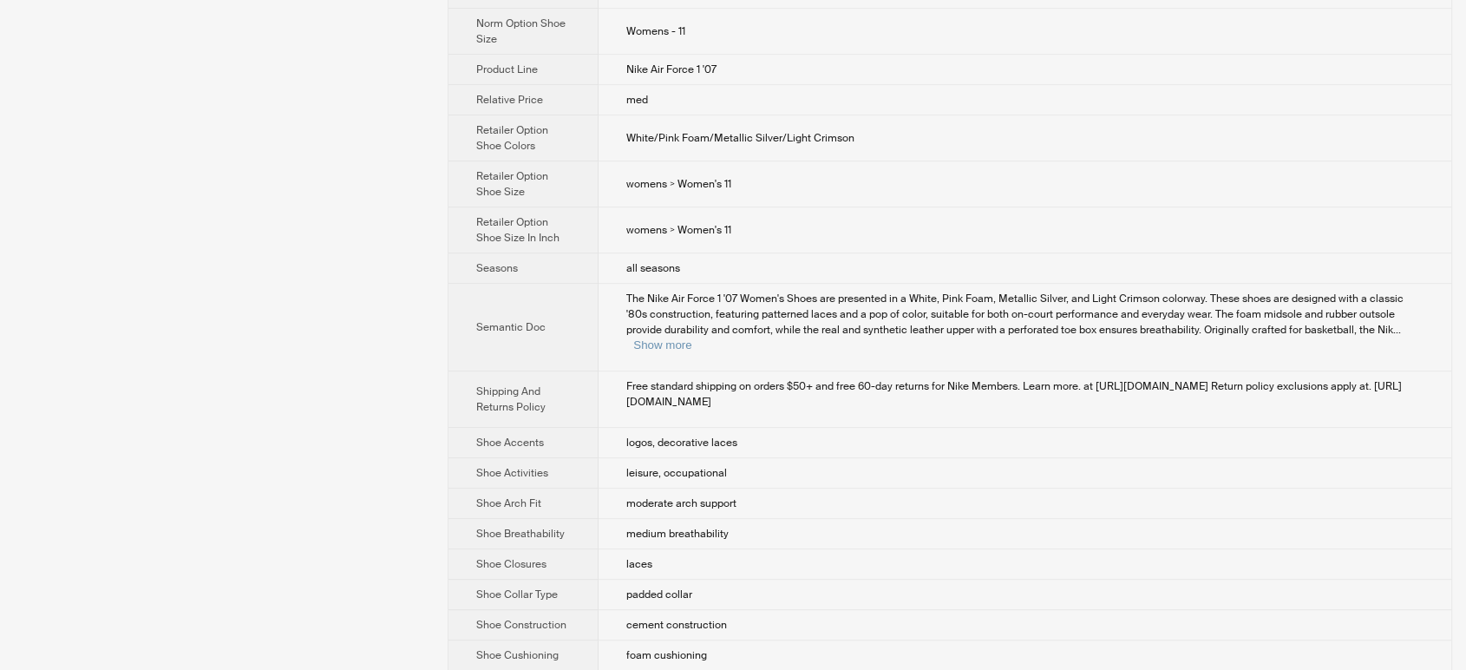
scroll to position [770, 0]
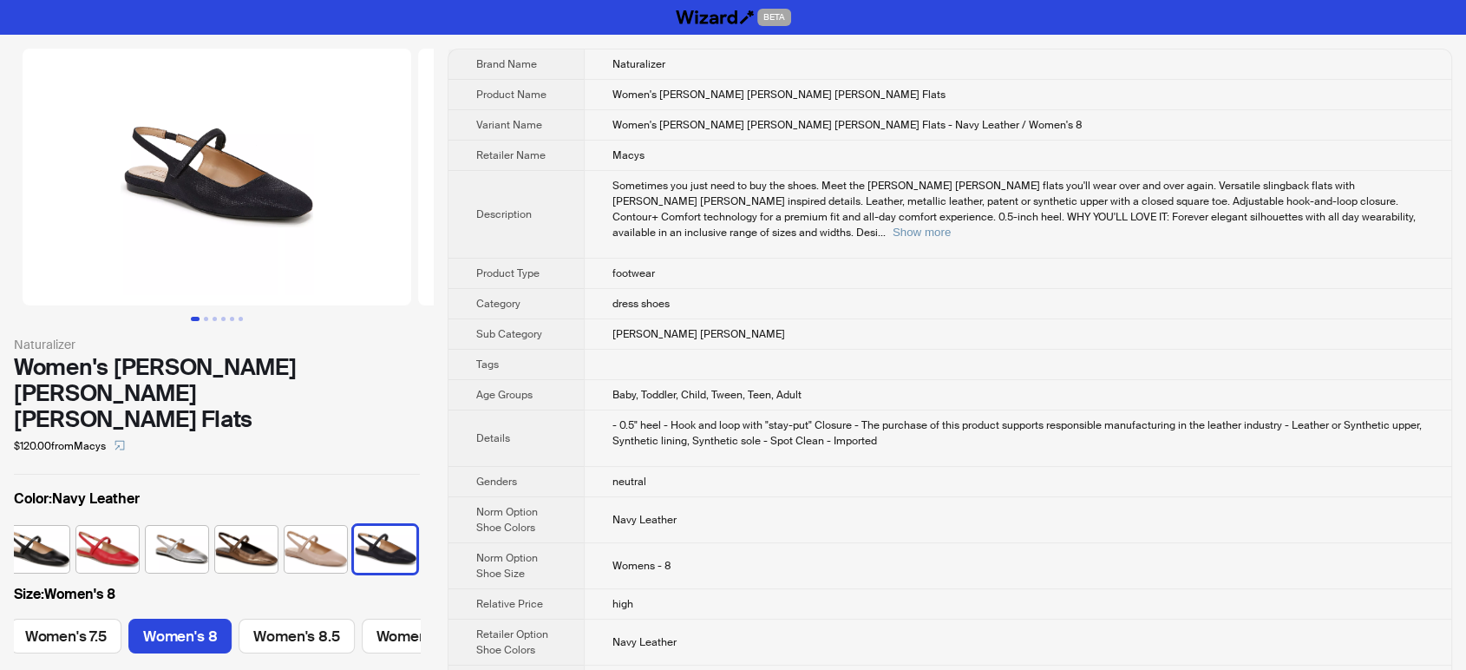
scroll to position [0, 656]
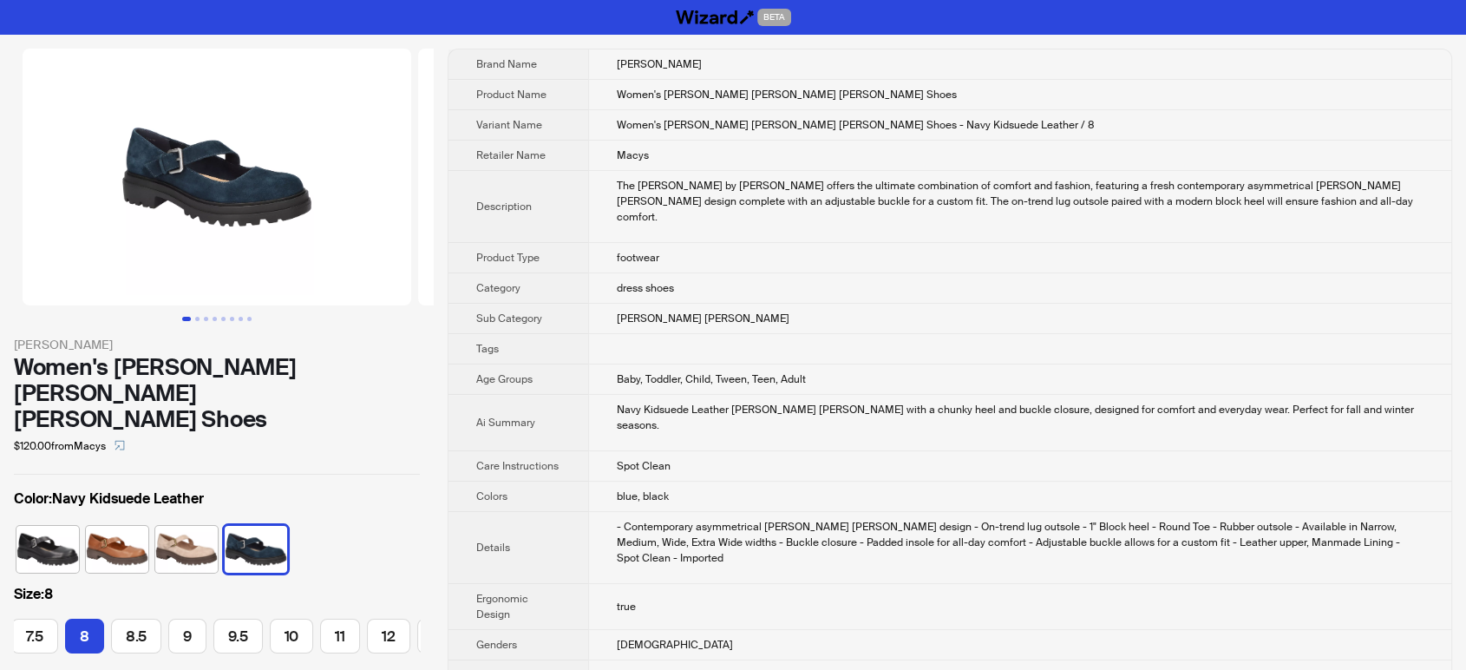
scroll to position [0, 129]
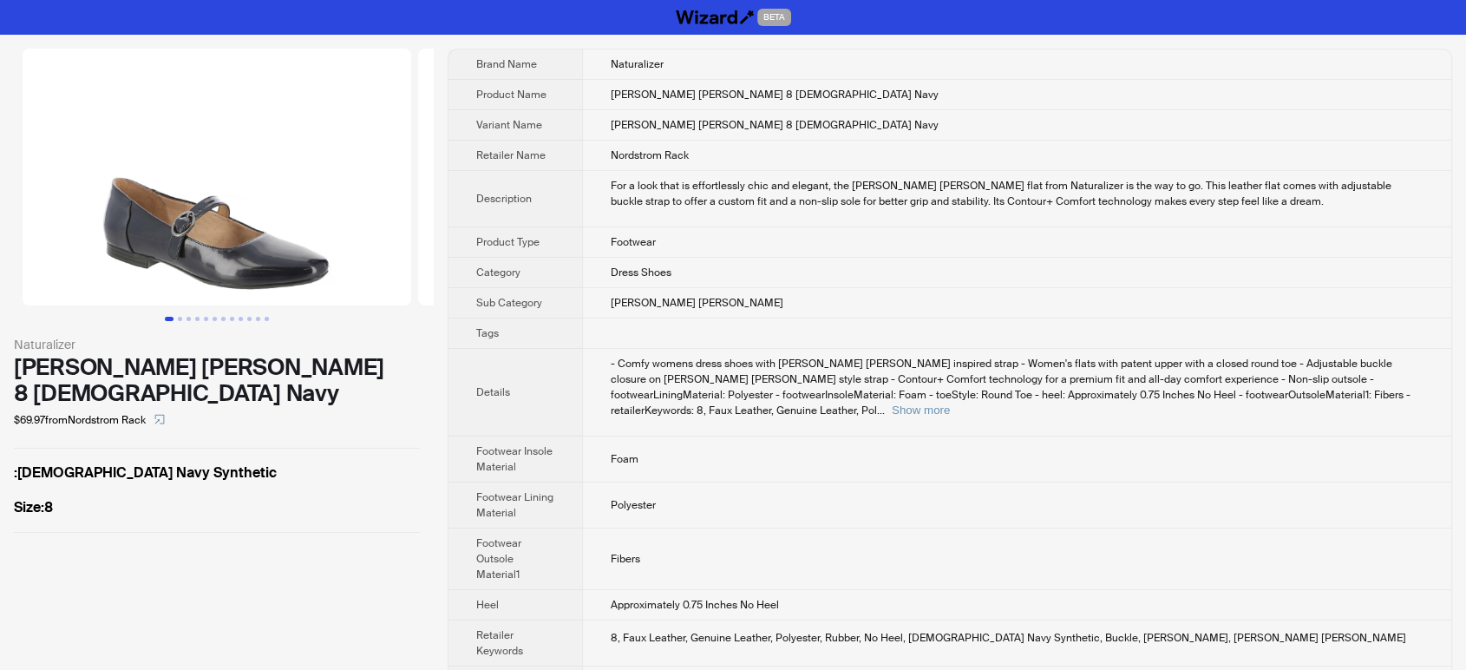
click at [857, 101] on td "Kelly Mary Jane 8 French Navy" at bounding box center [1016, 95] width 869 height 30
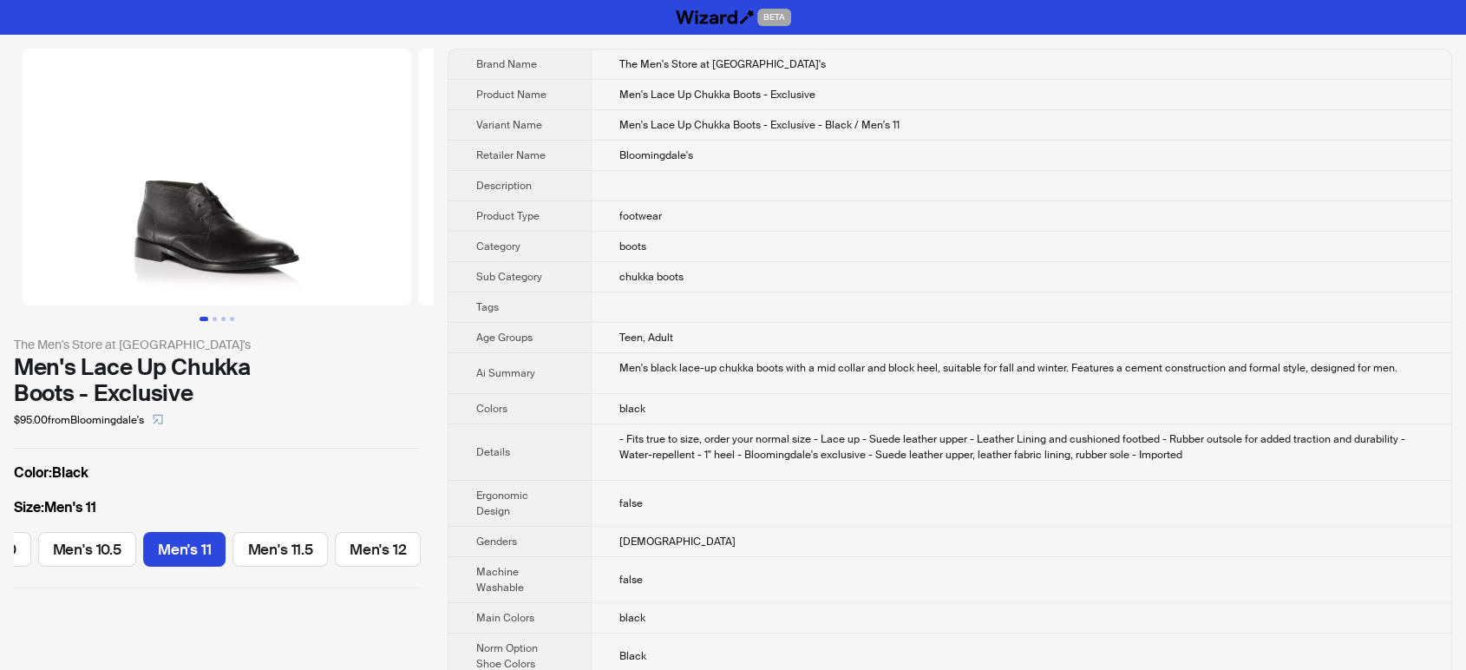
scroll to position [0, 722]
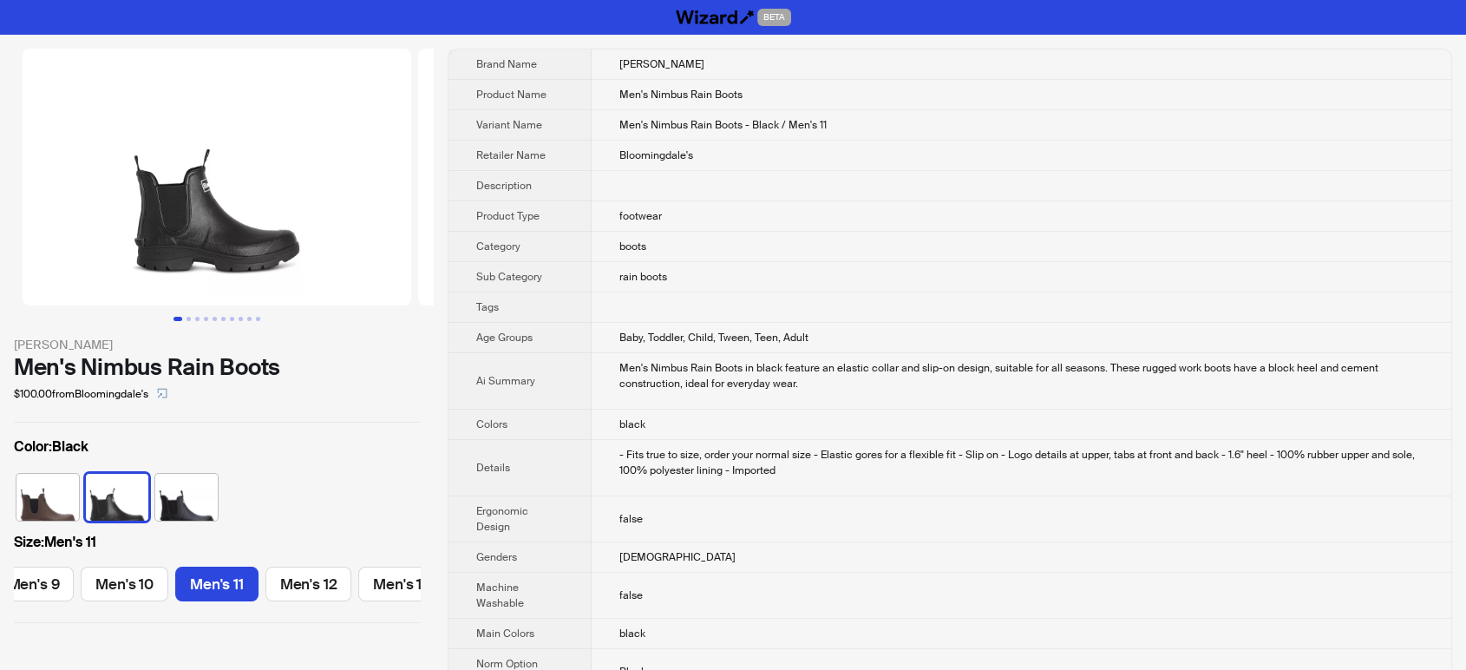
scroll to position [0, 219]
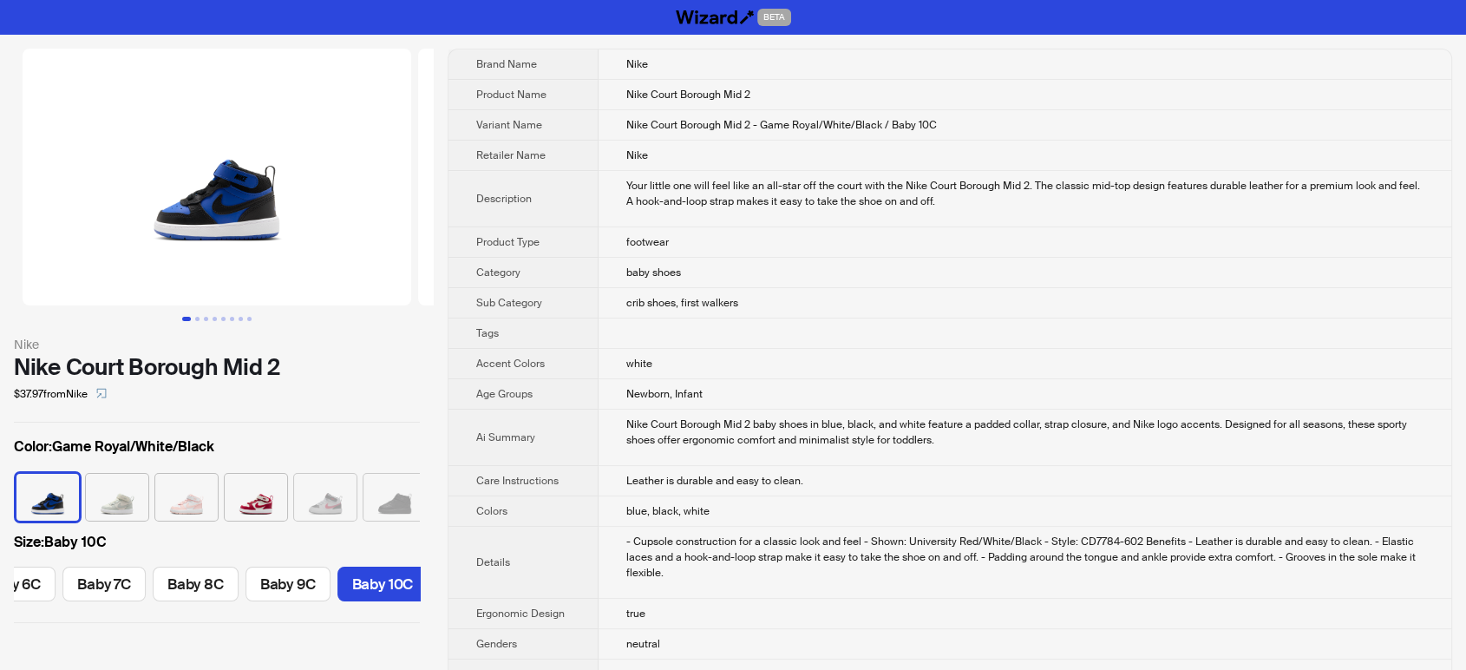
scroll to position [0, 420]
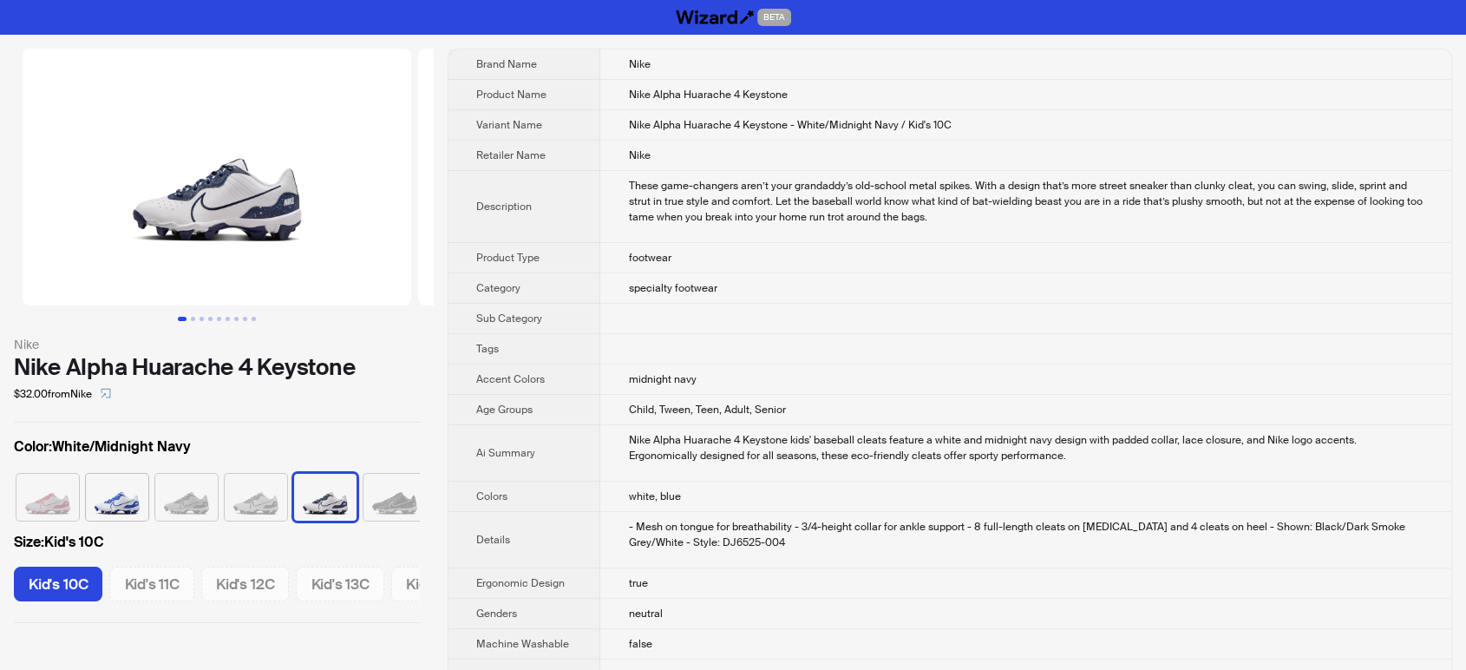
scroll to position [0, 79]
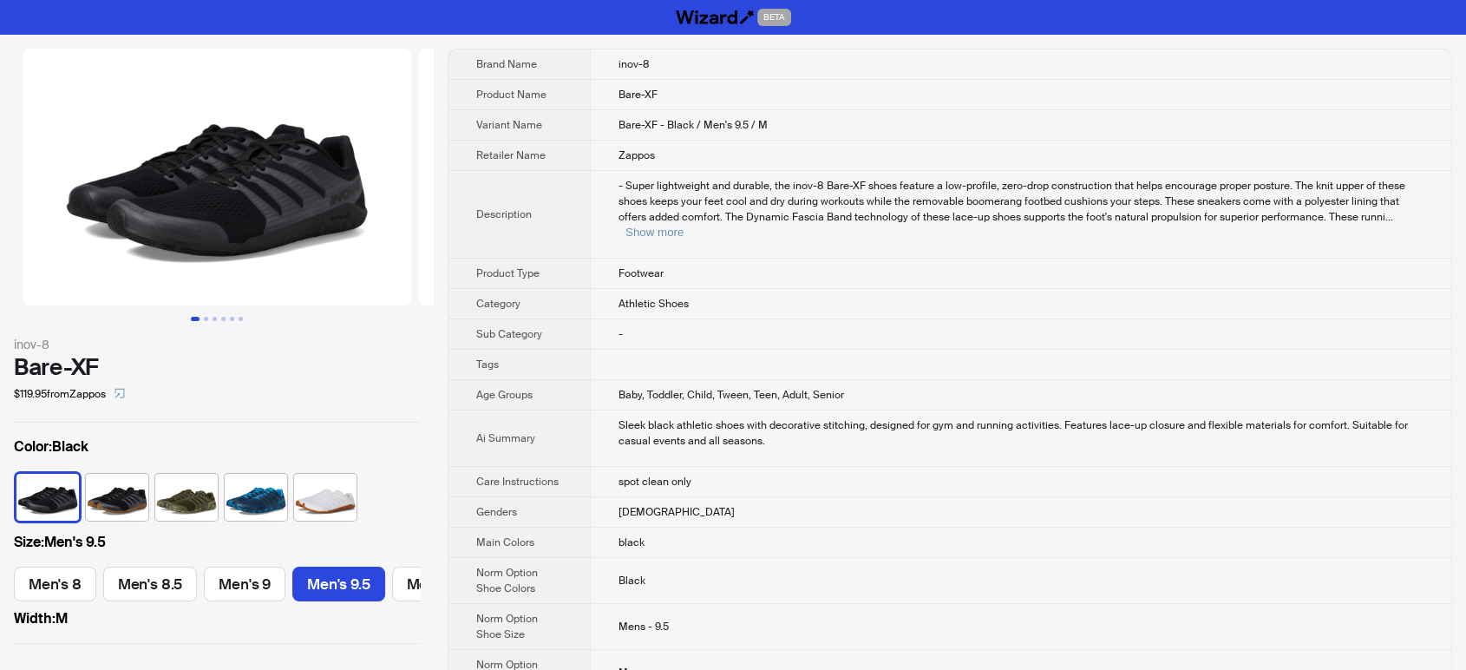
scroll to position [0, 243]
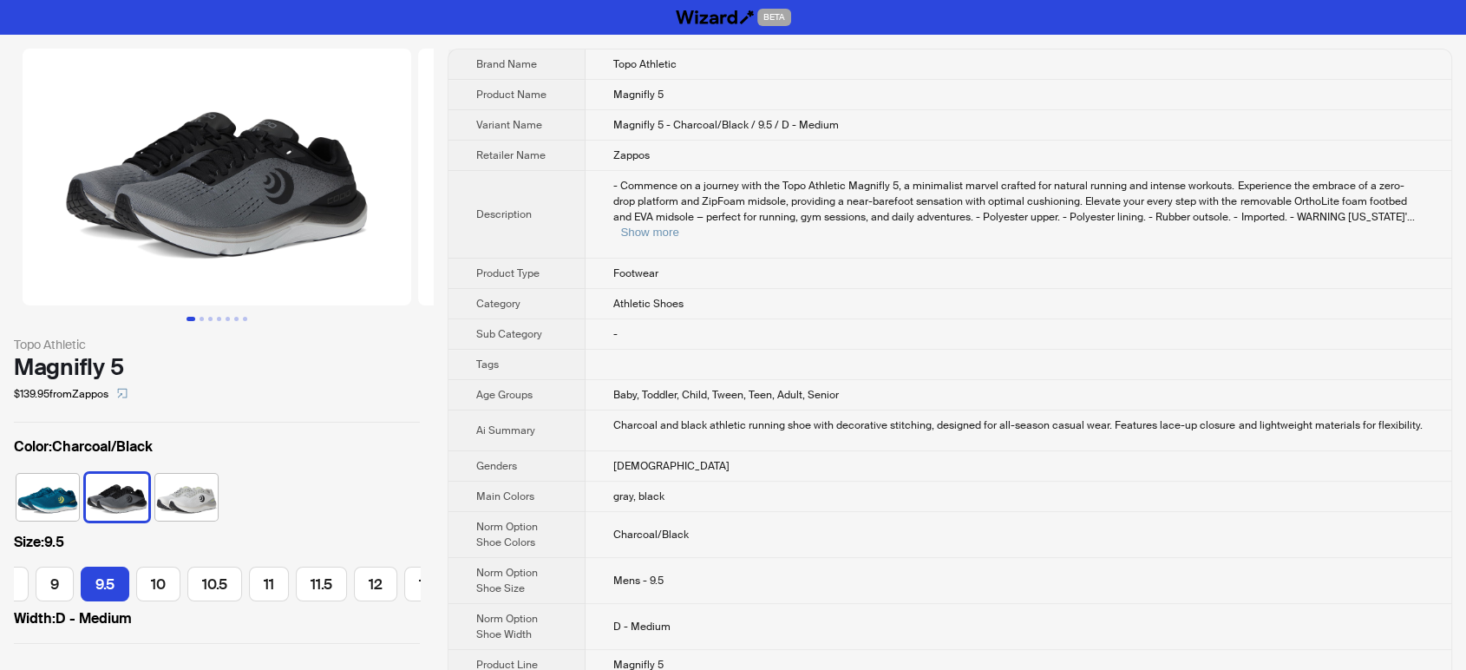
scroll to position [0, 173]
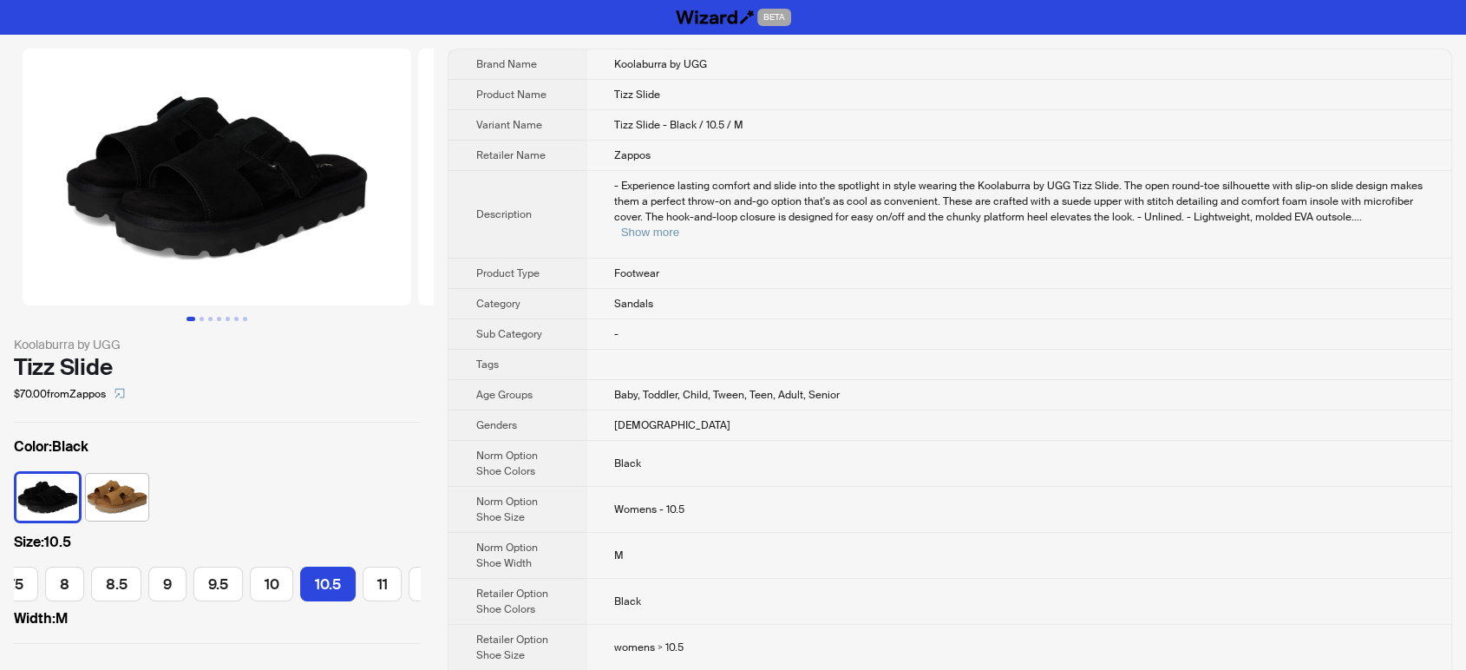
scroll to position [0, 299]
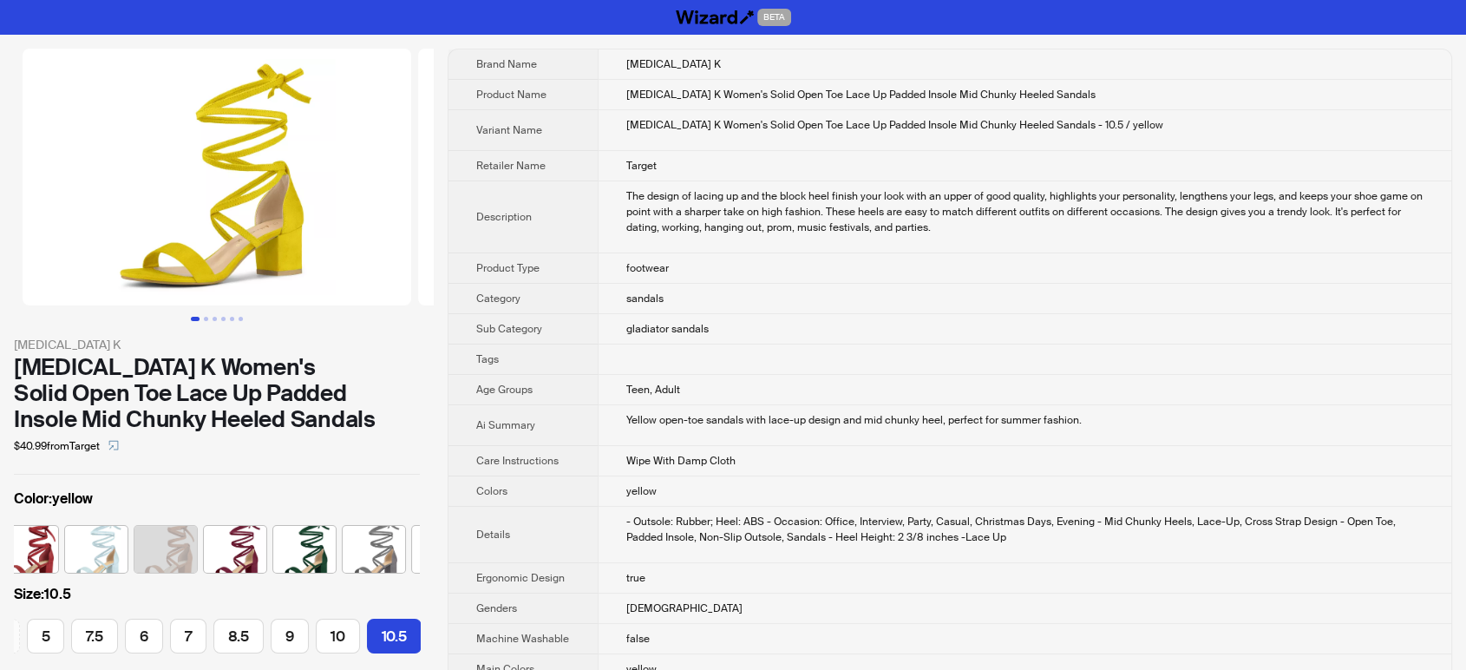
scroll to position [0, 634]
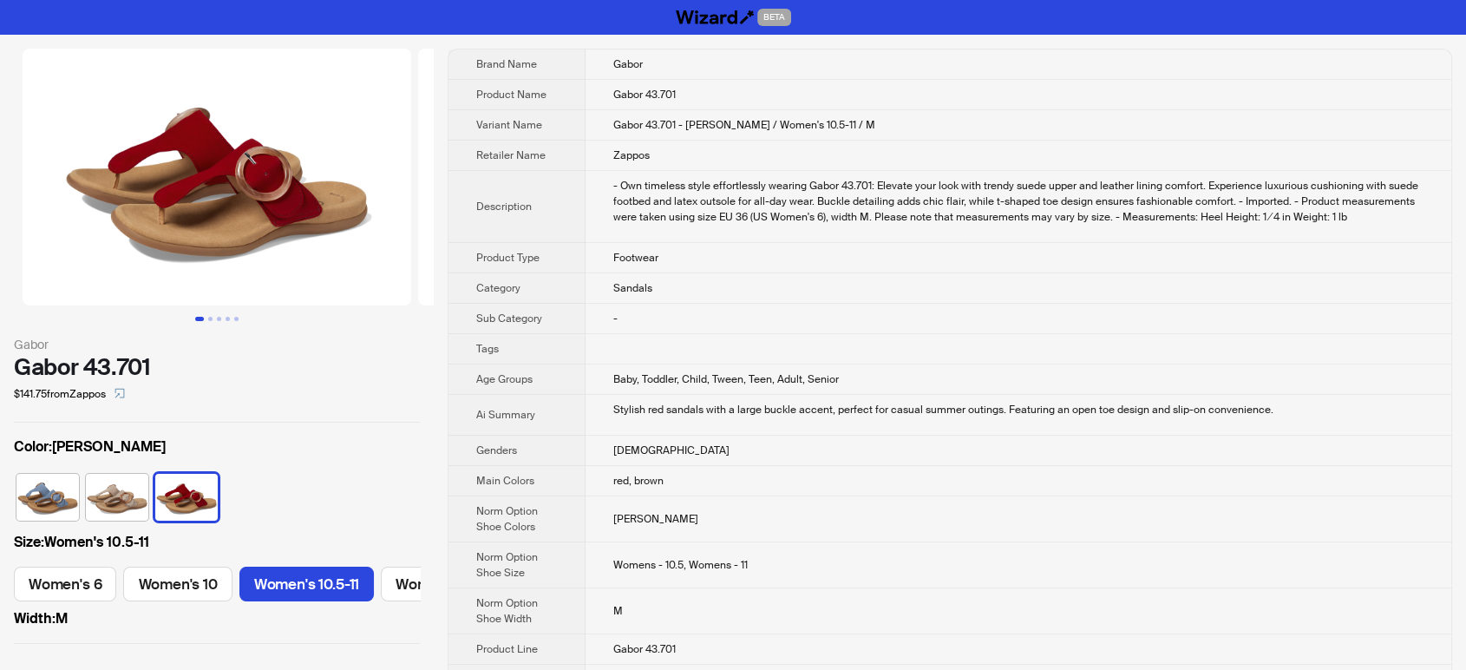
scroll to position [0, 77]
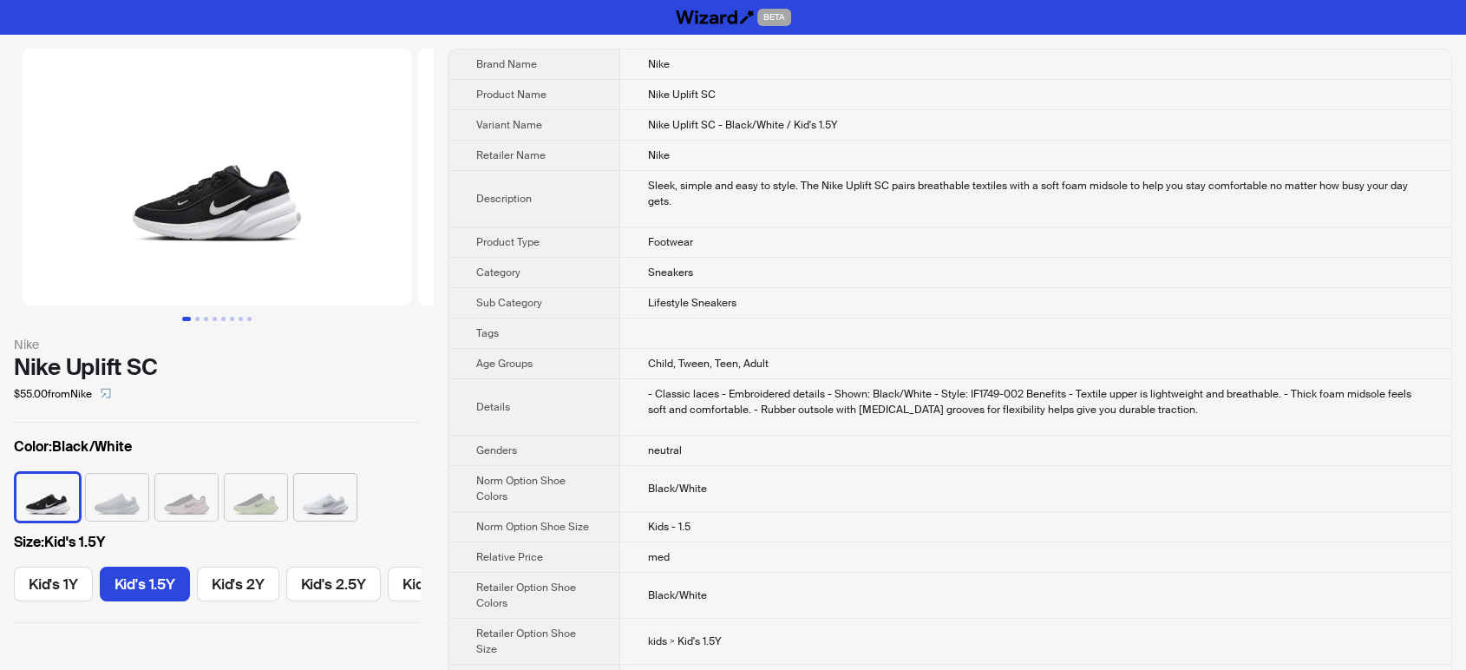
scroll to position [0, 61]
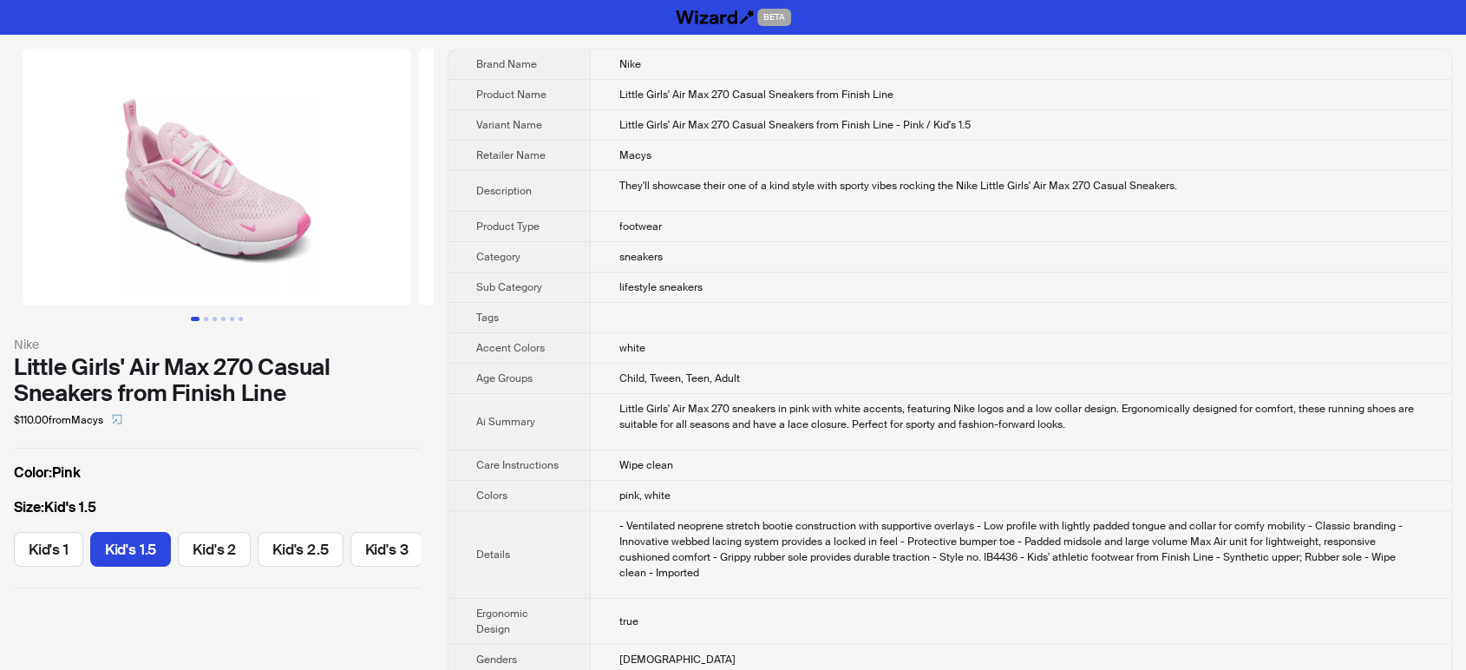
scroll to position [0, 50]
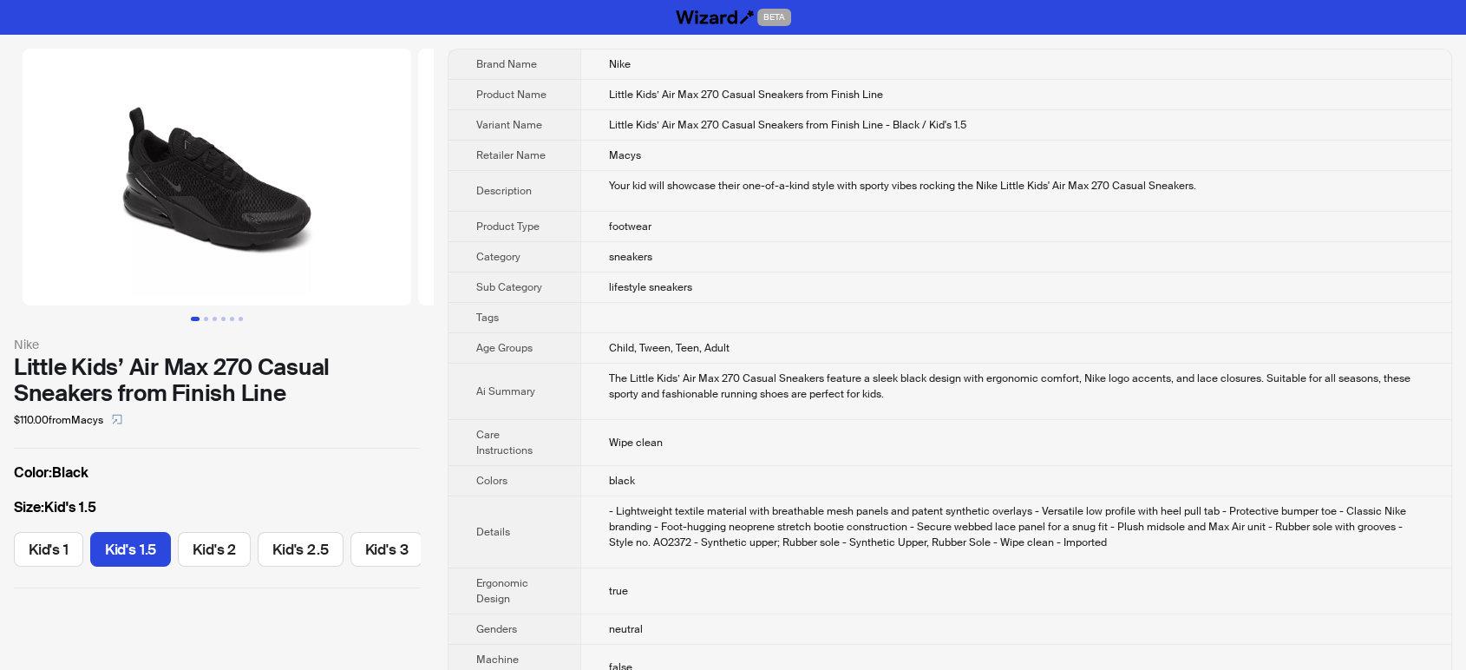
scroll to position [0, 50]
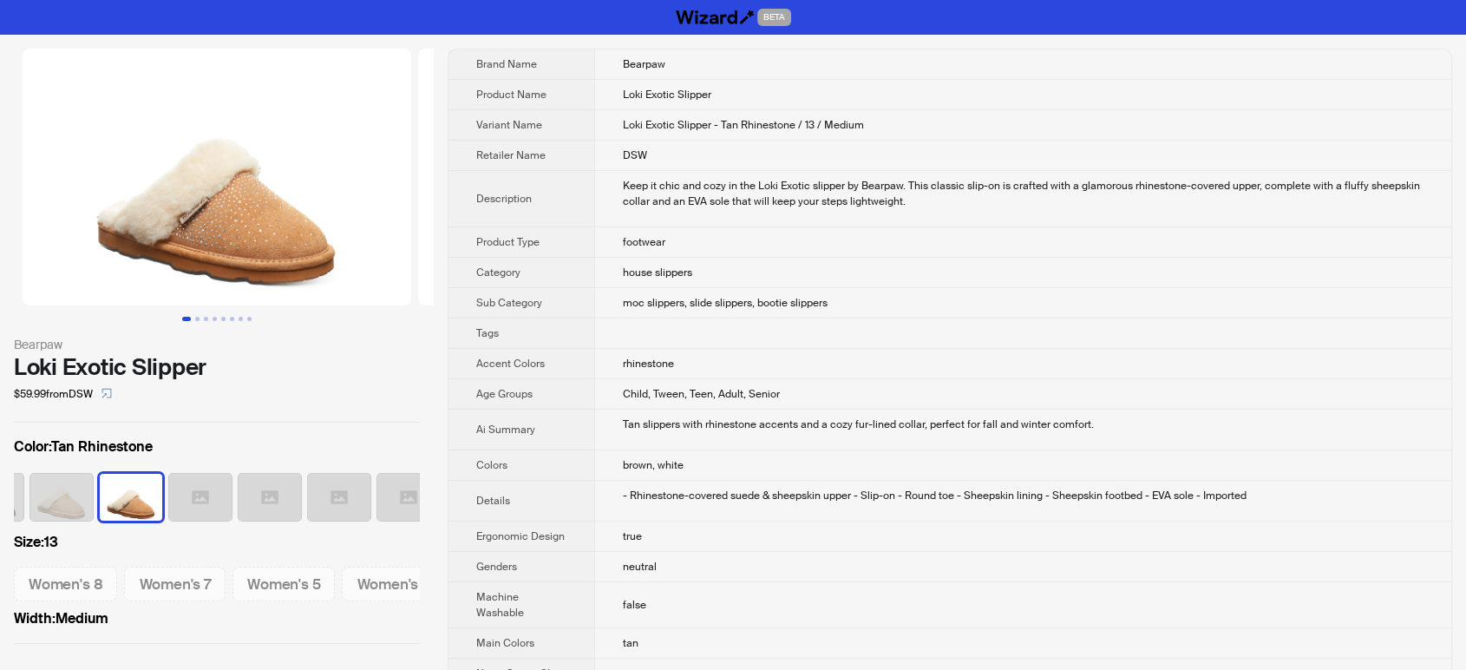
scroll to position [0, 113]
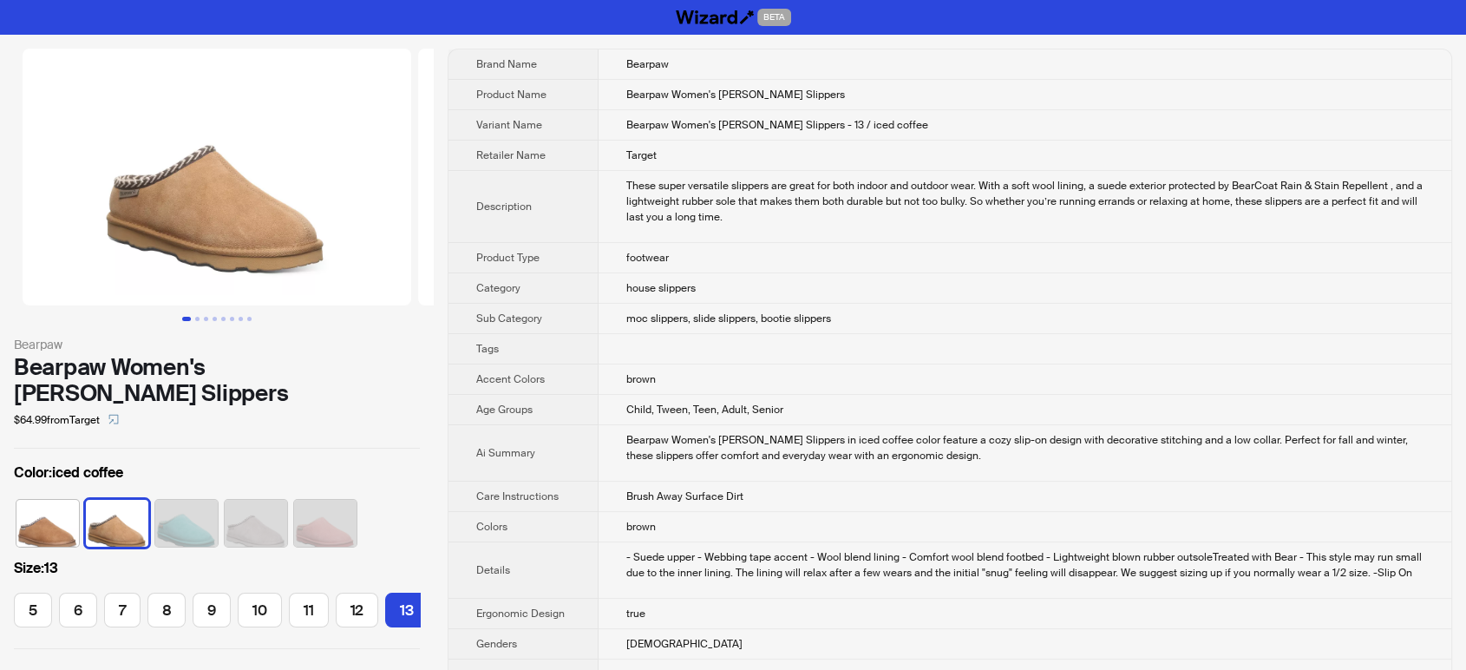
scroll to position [0, 8]
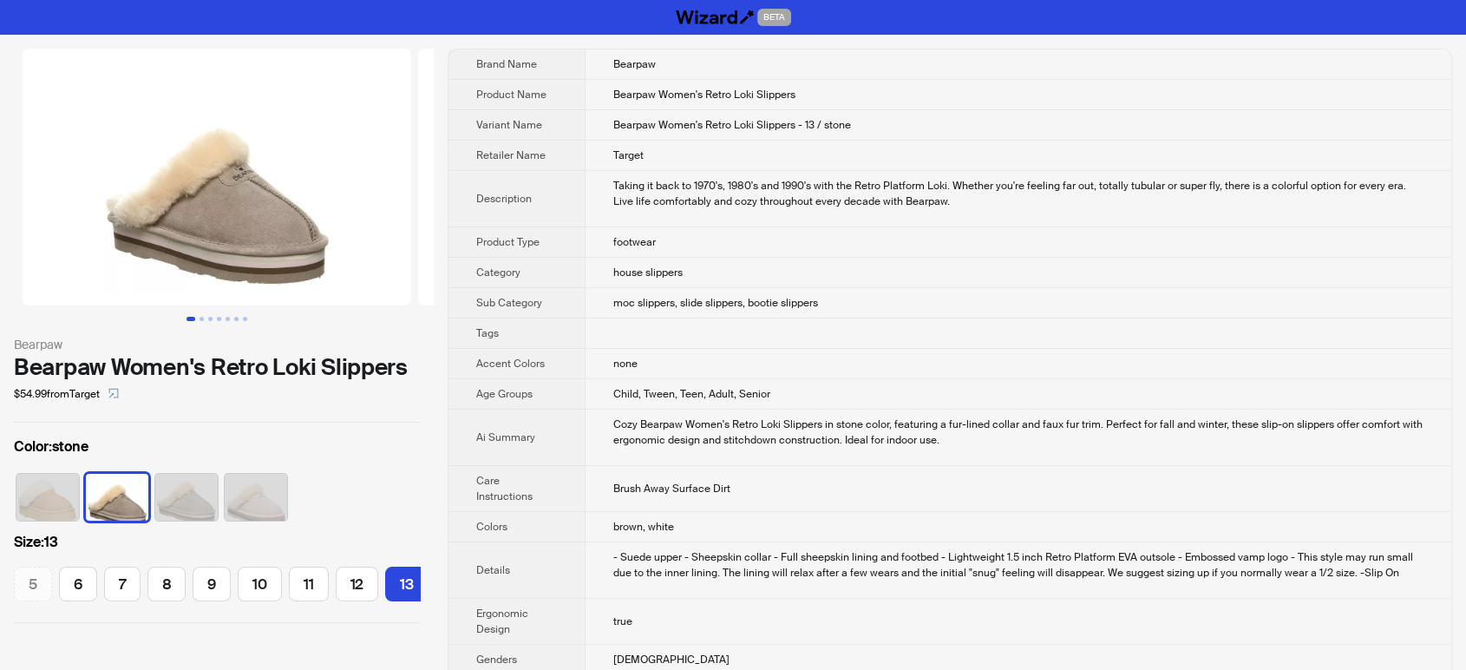
scroll to position [0, 8]
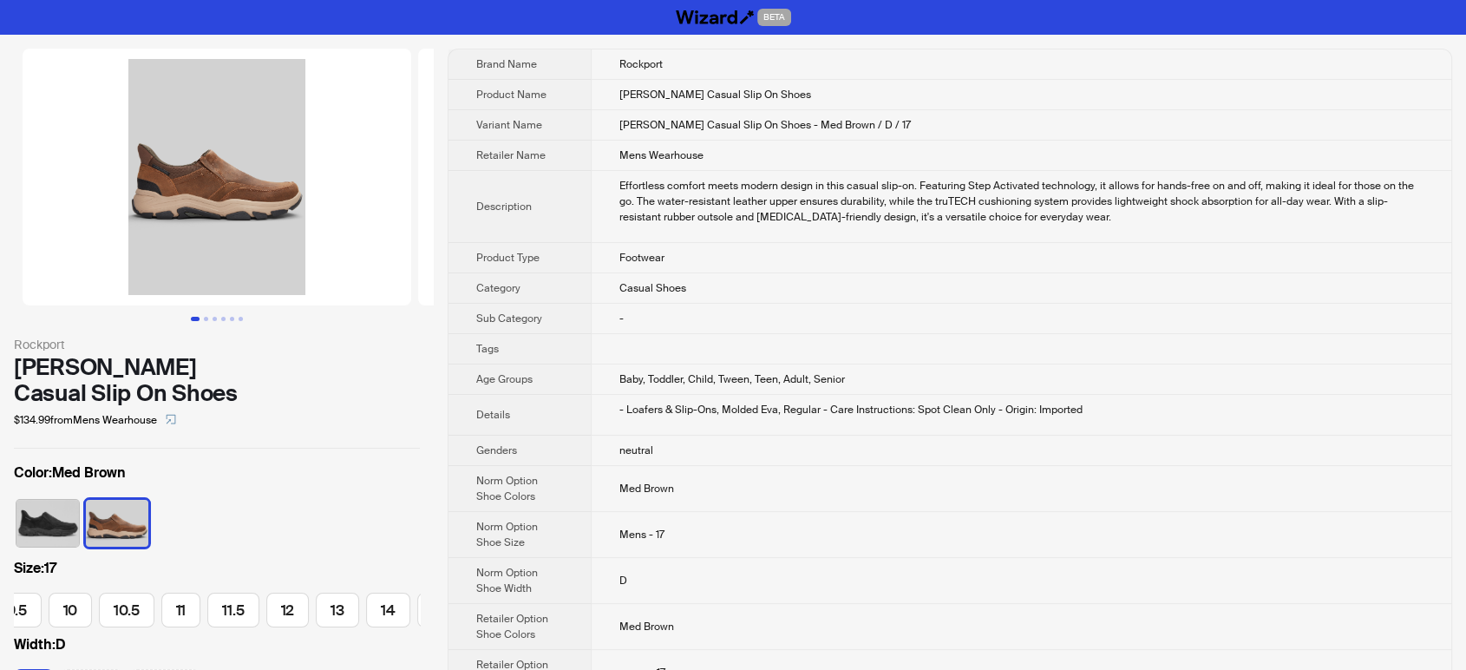
scroll to position [0, 460]
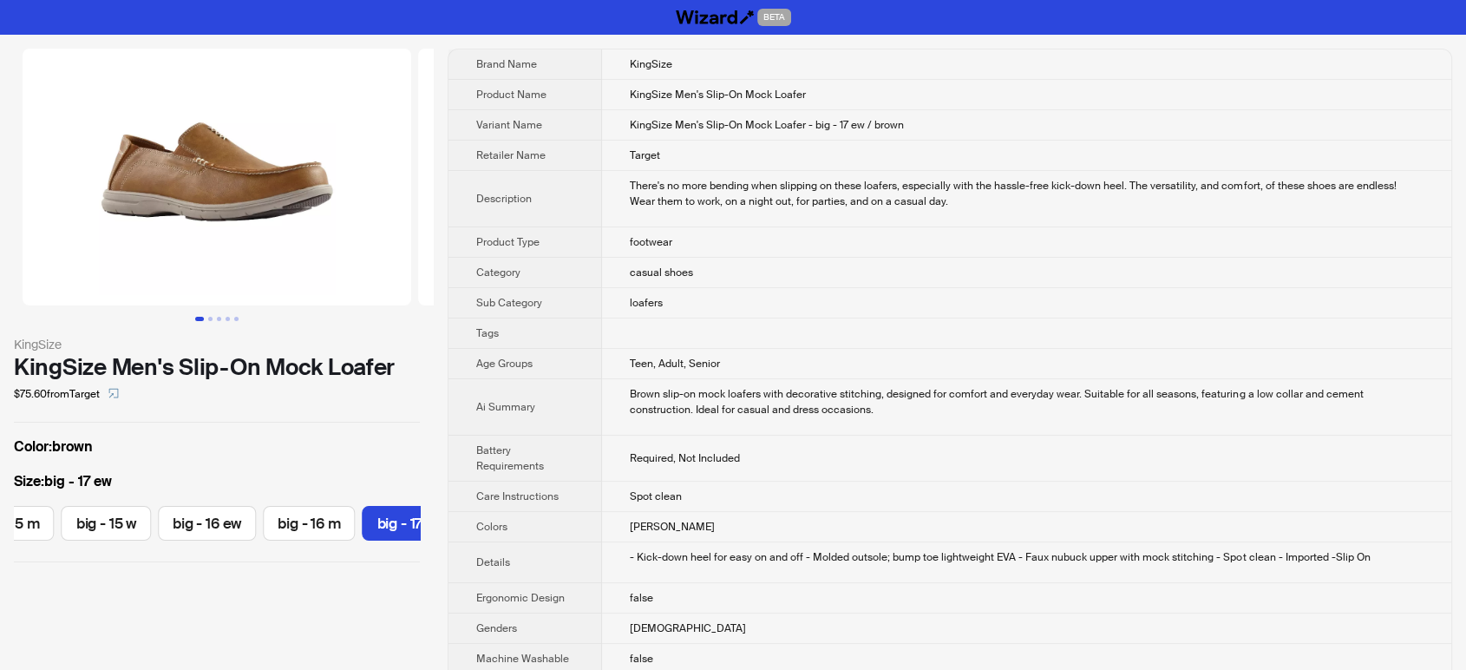
scroll to position [0, 1712]
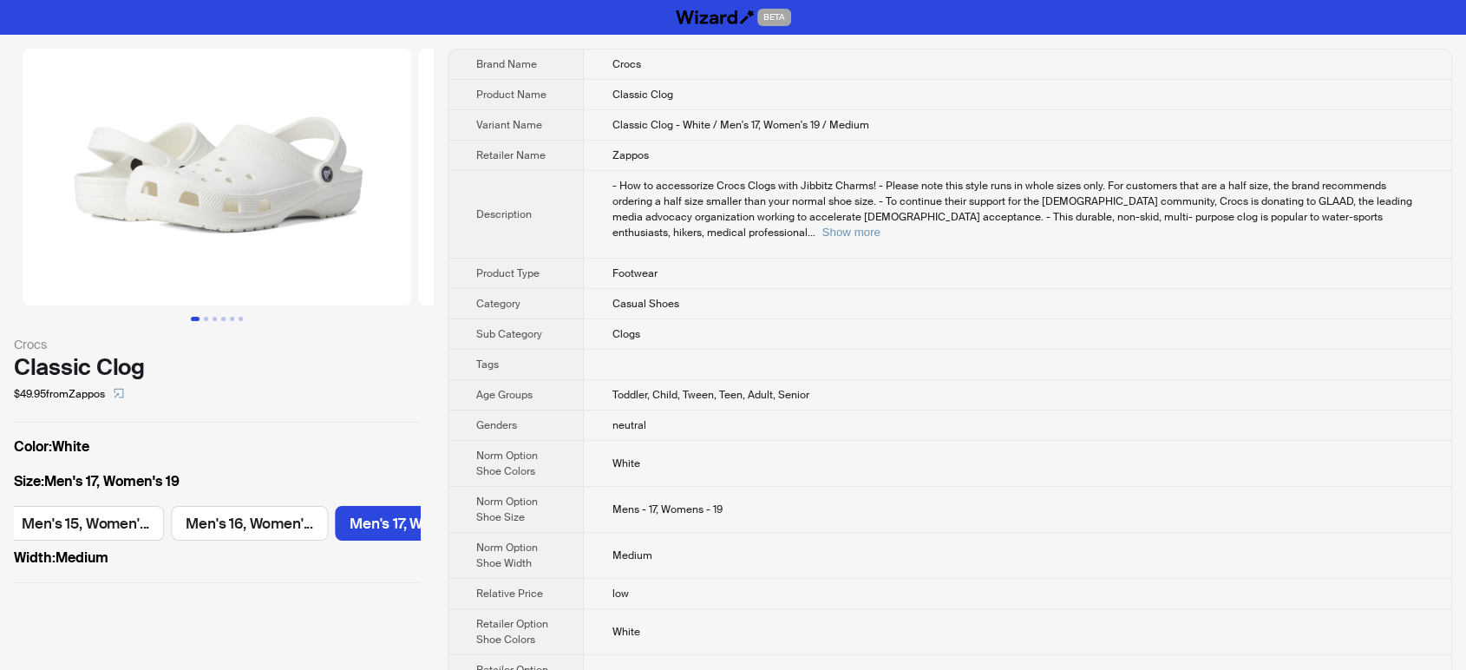
scroll to position [0, 2214]
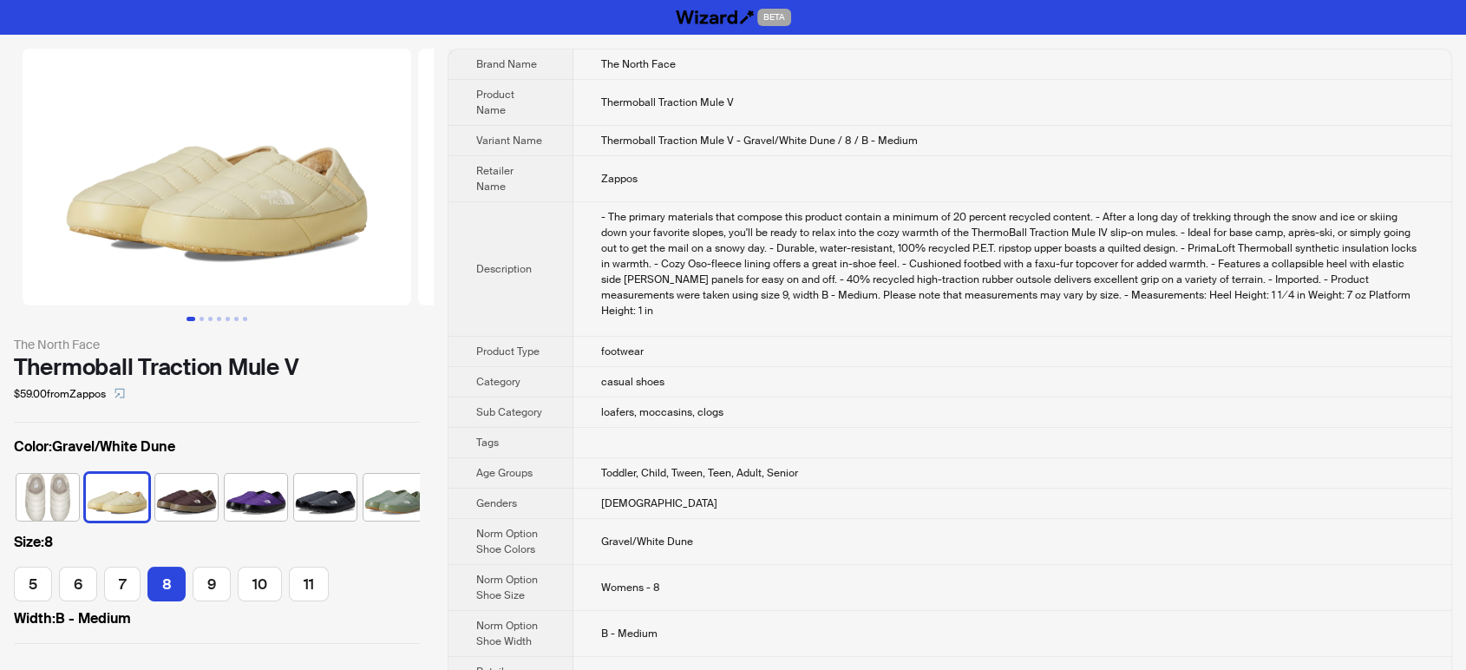
scroll to position [0, 10]
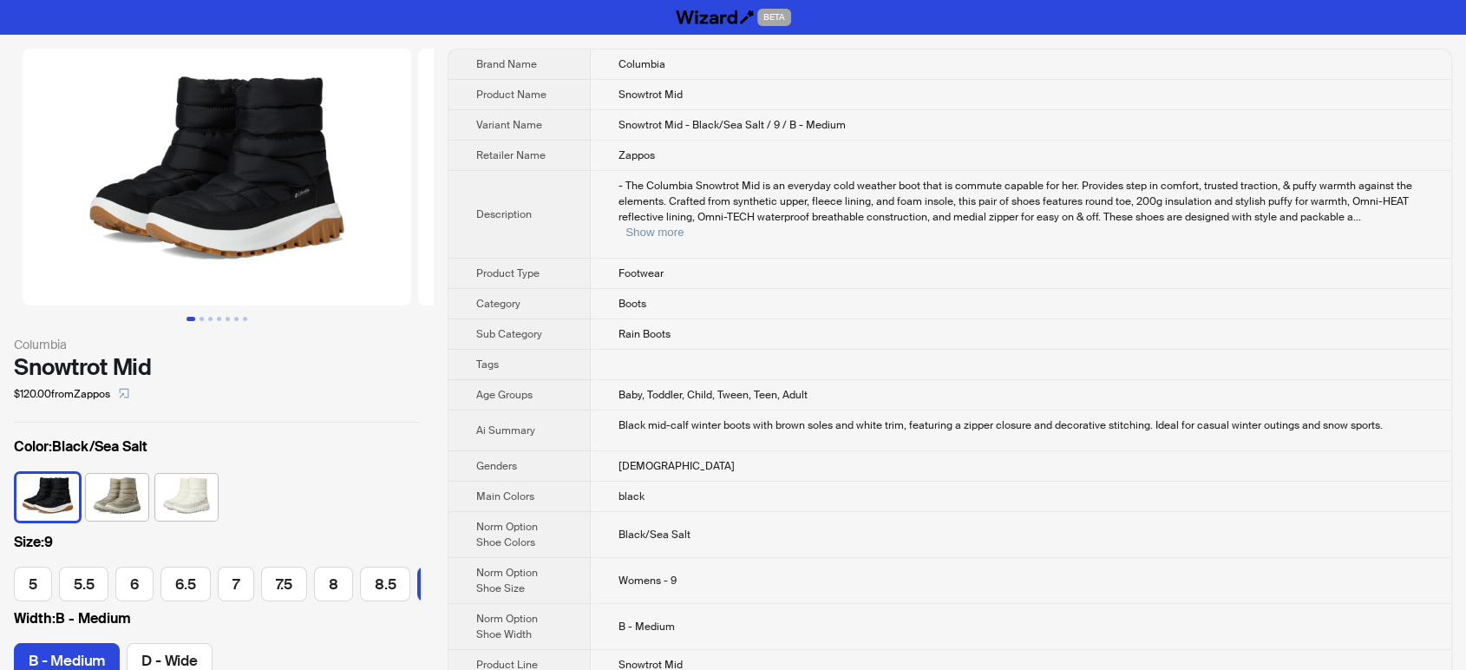
scroll to position [0, 299]
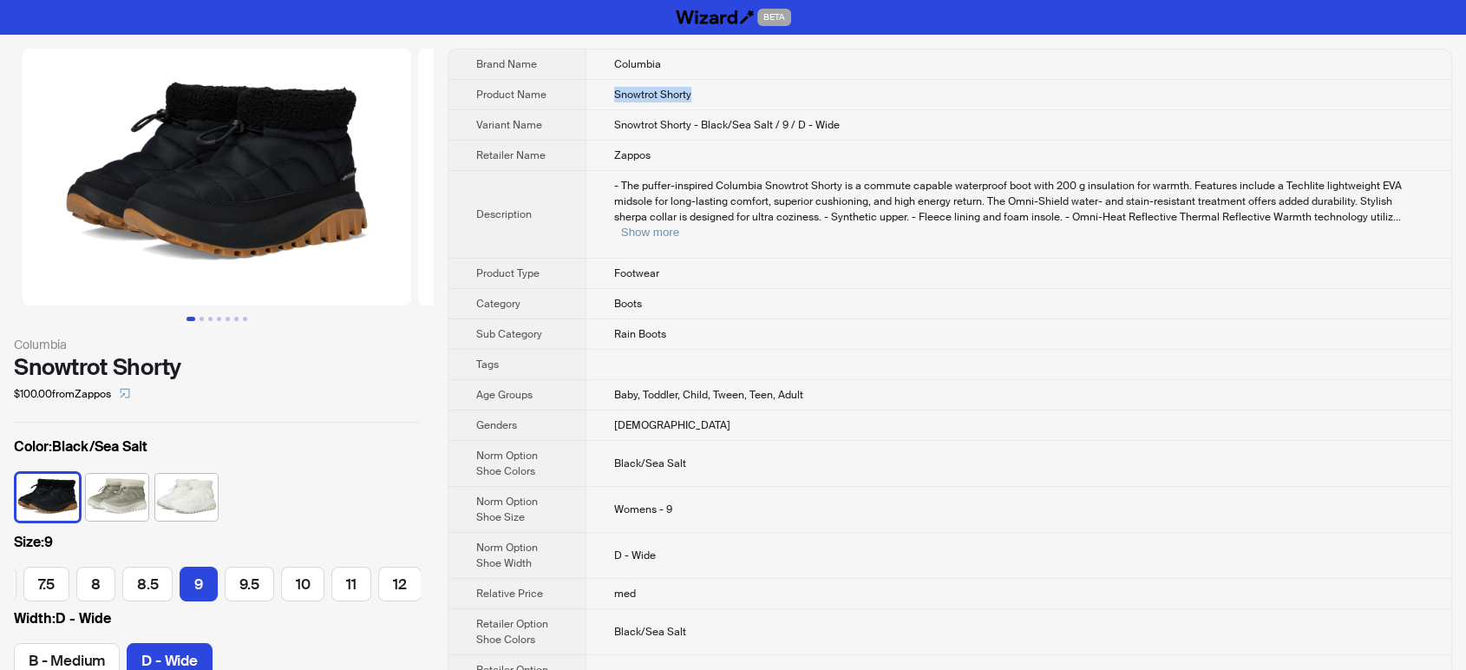
drag, startPoint x: 777, startPoint y: 103, endPoint x: 590, endPoint y: 103, distance: 187.3
click at [590, 103] on td "Snowtrot Shorty" at bounding box center [1018, 95] width 866 height 30
copy span "Snowtrot Shorty"
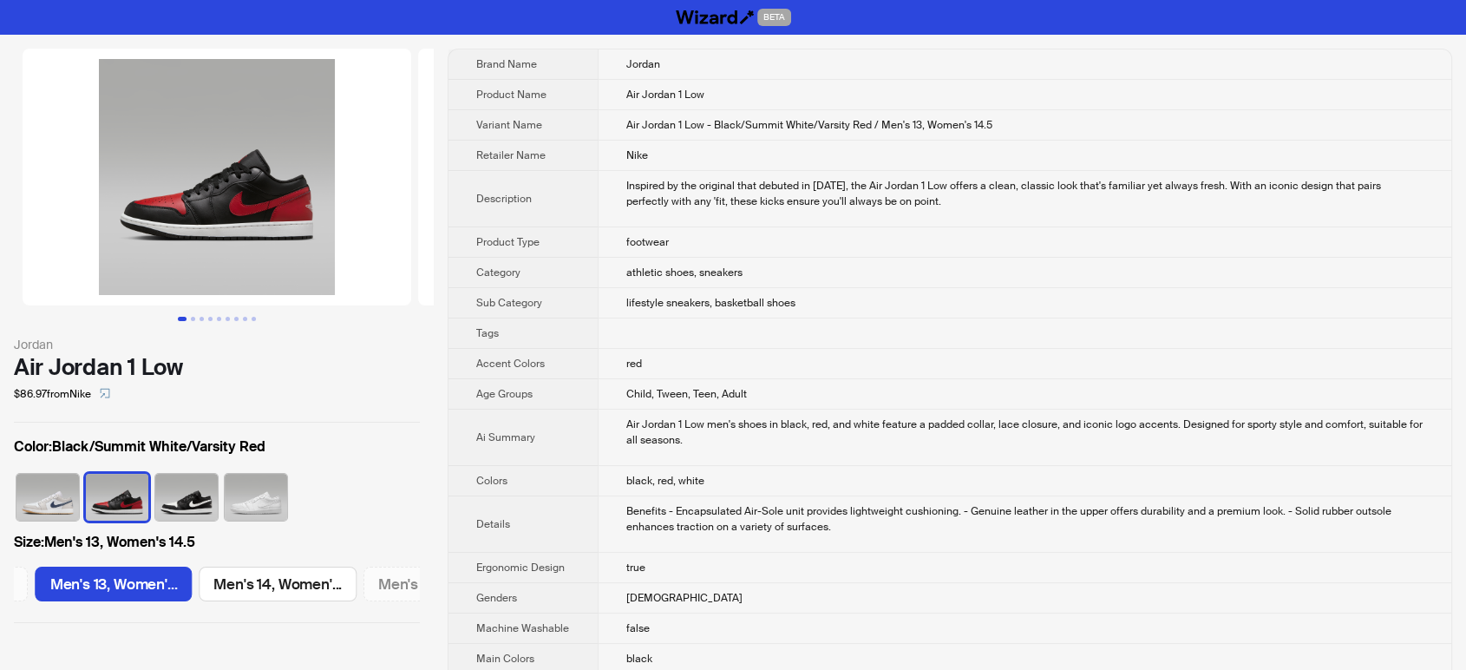
scroll to position [0, 1975]
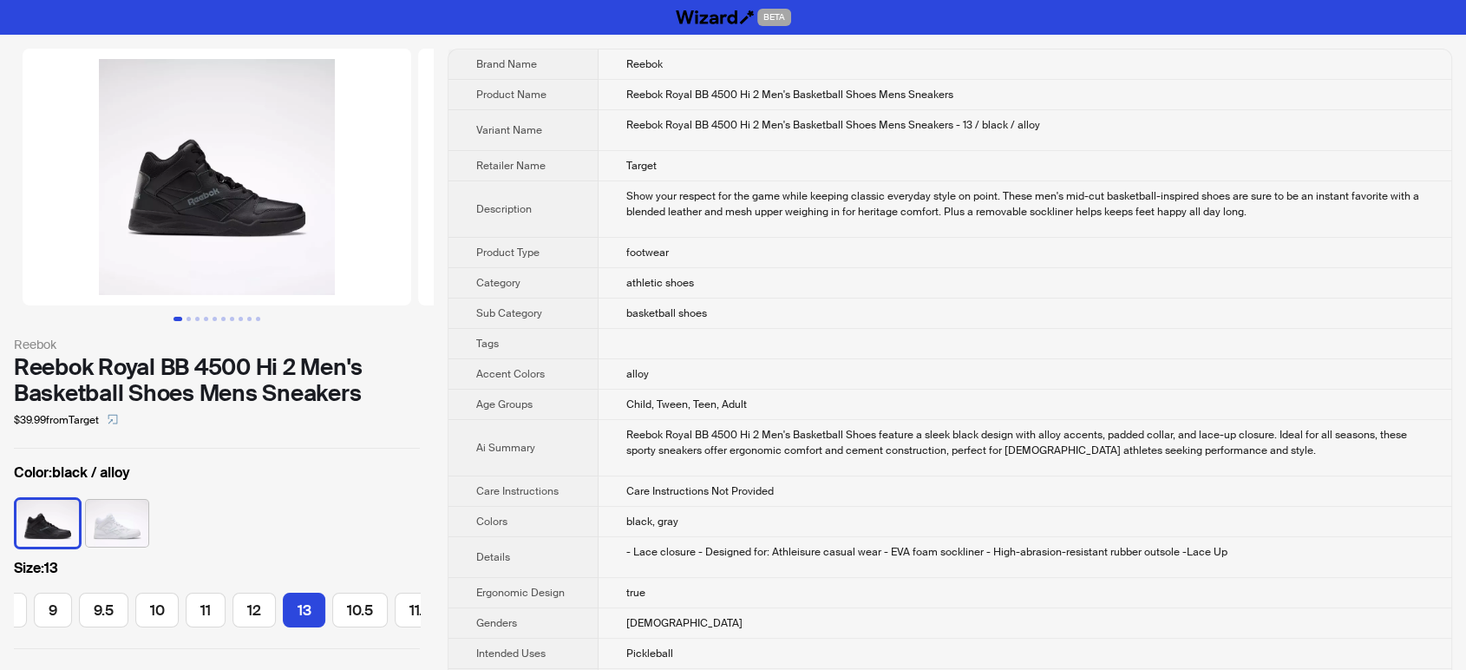
scroll to position [0, 367]
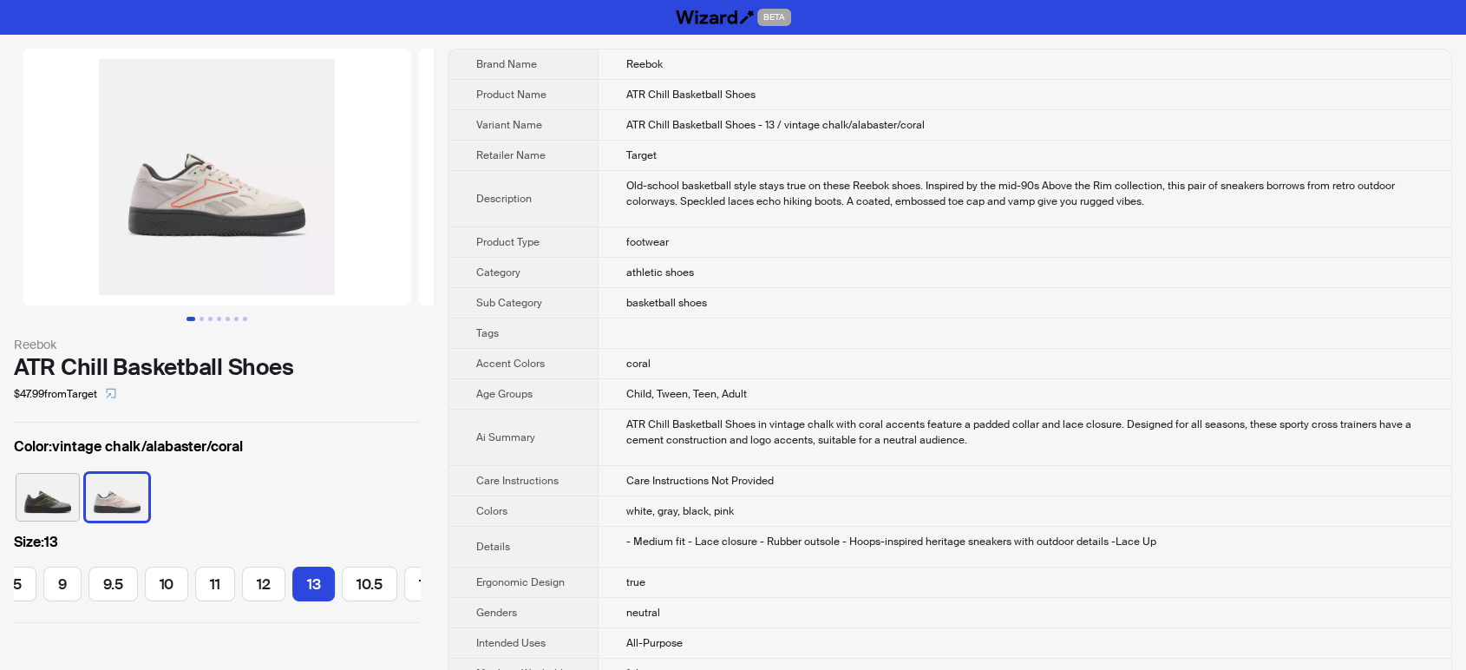
scroll to position [0, 566]
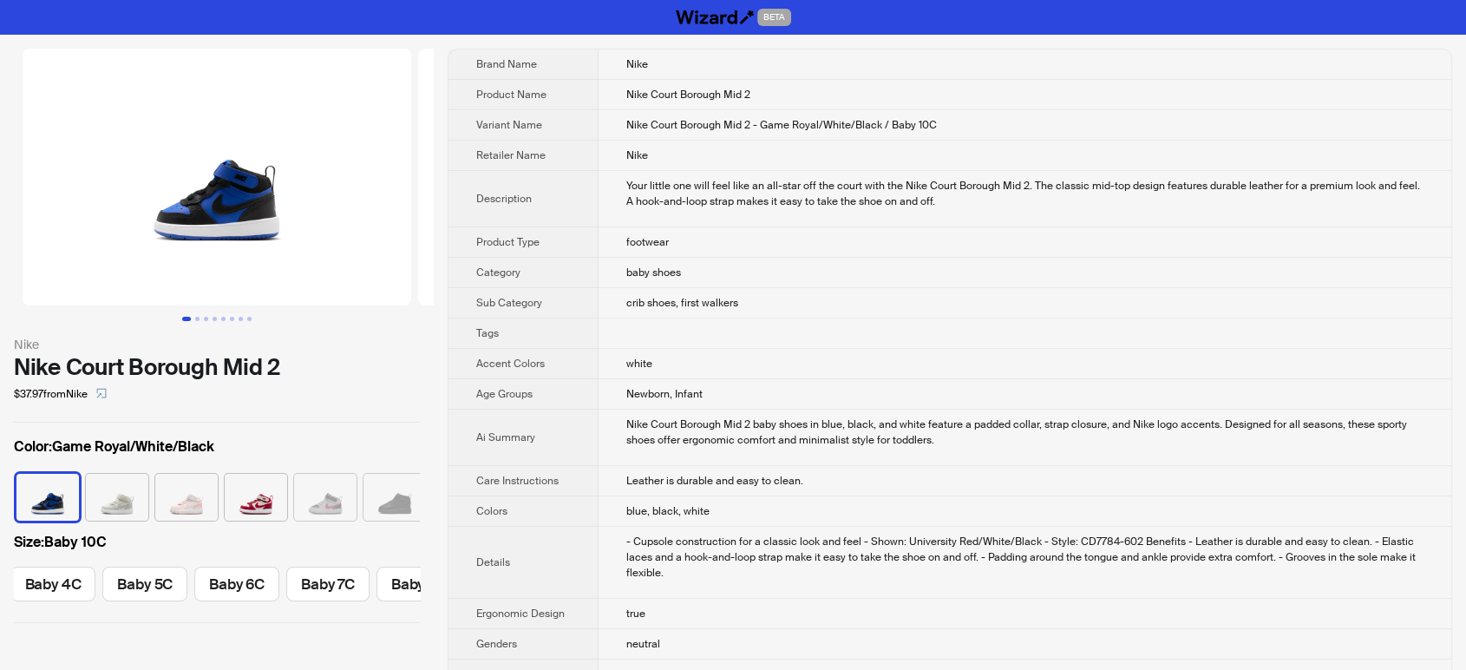
scroll to position [0, 420]
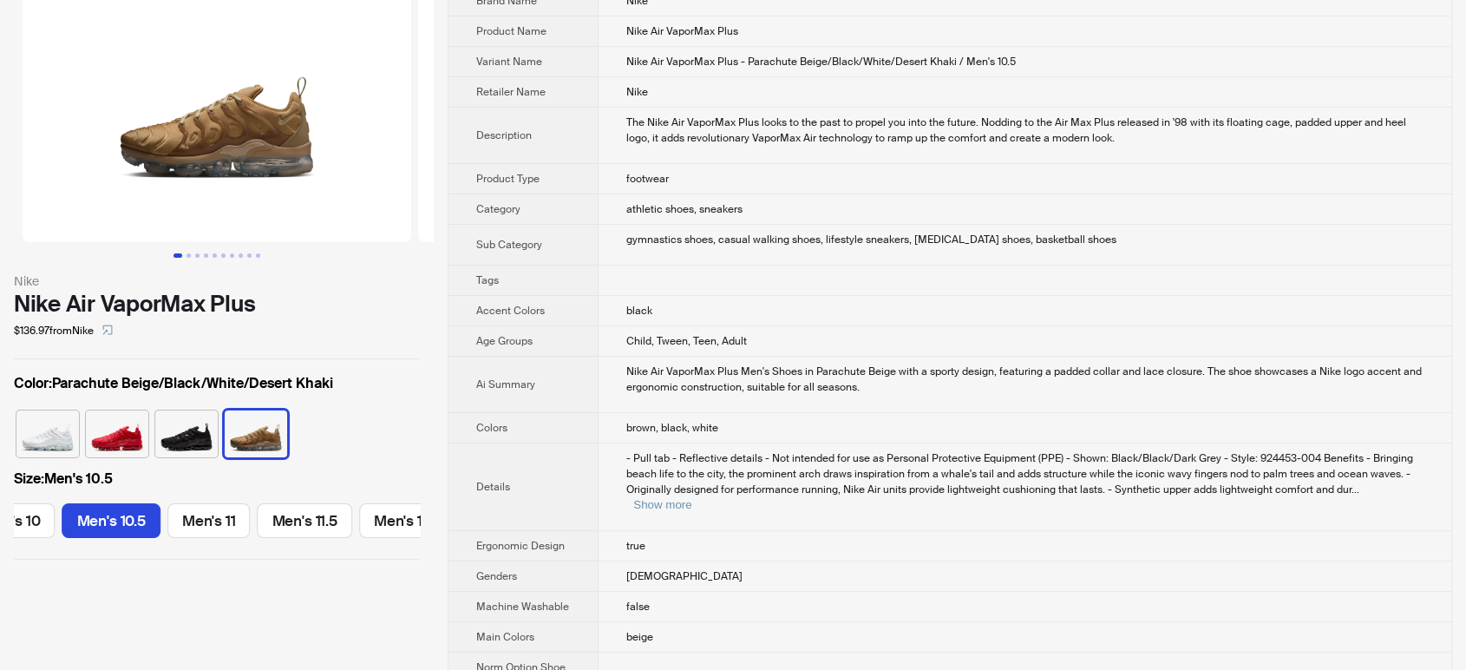
scroll to position [96, 0]
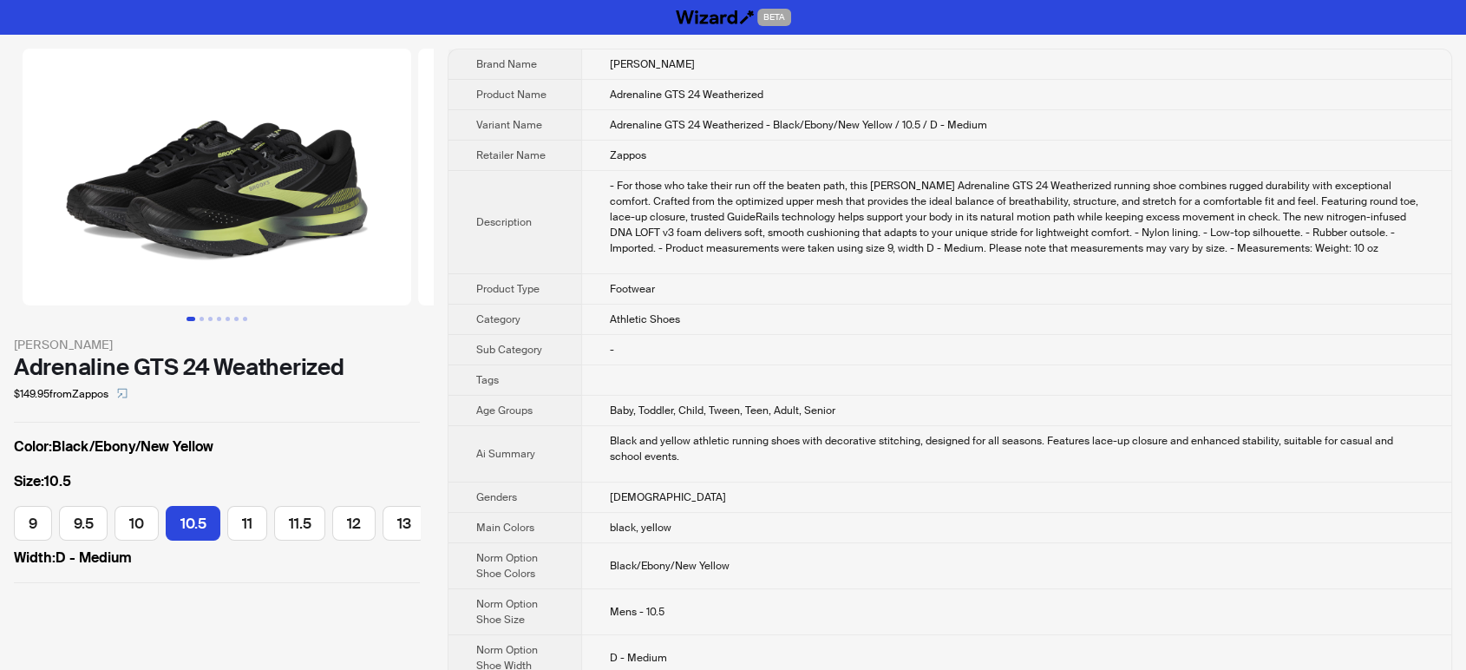
scroll to position [0, 5]
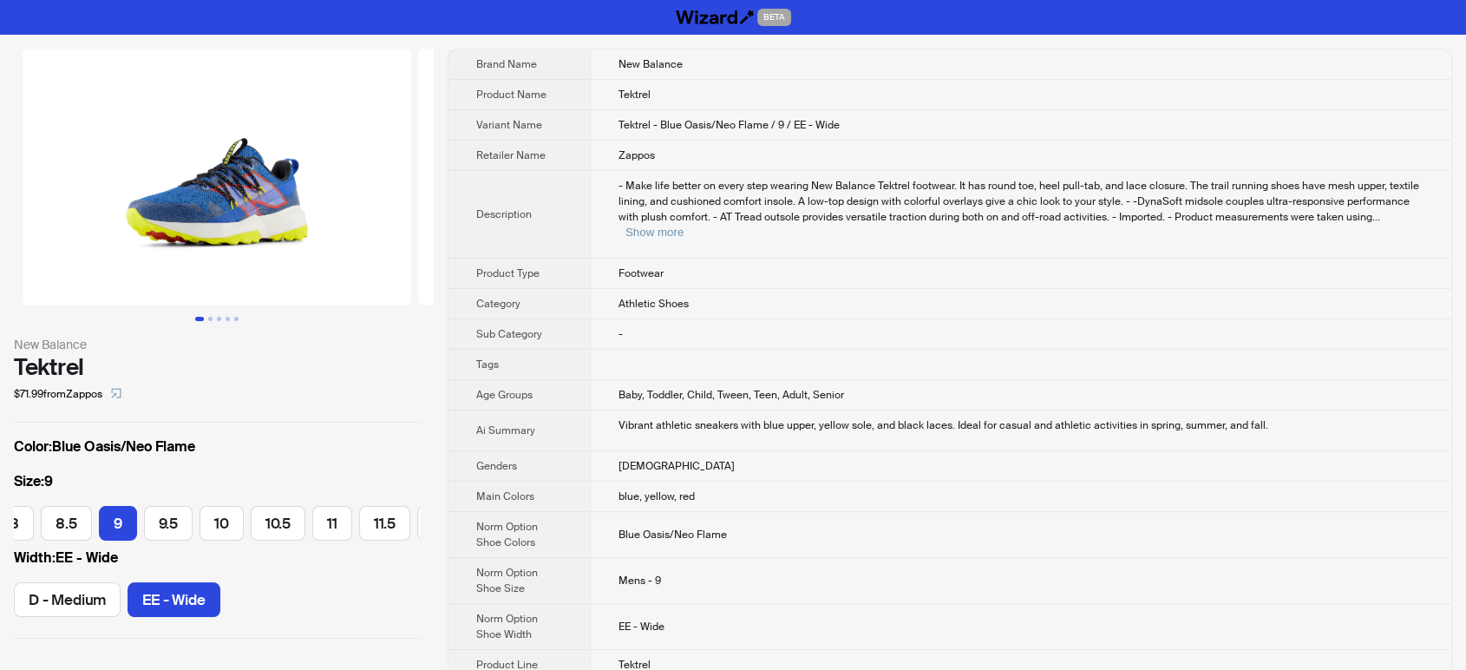
scroll to position [0, 173]
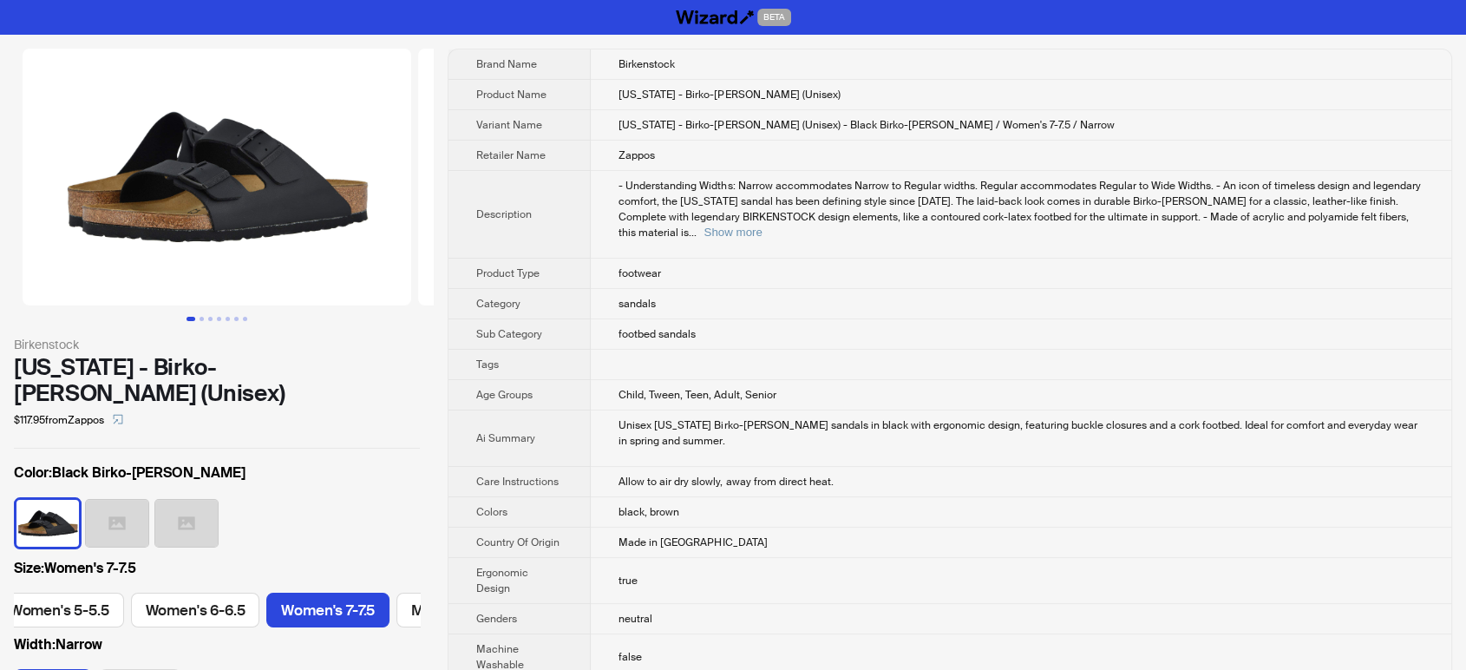
scroll to position [0, 369]
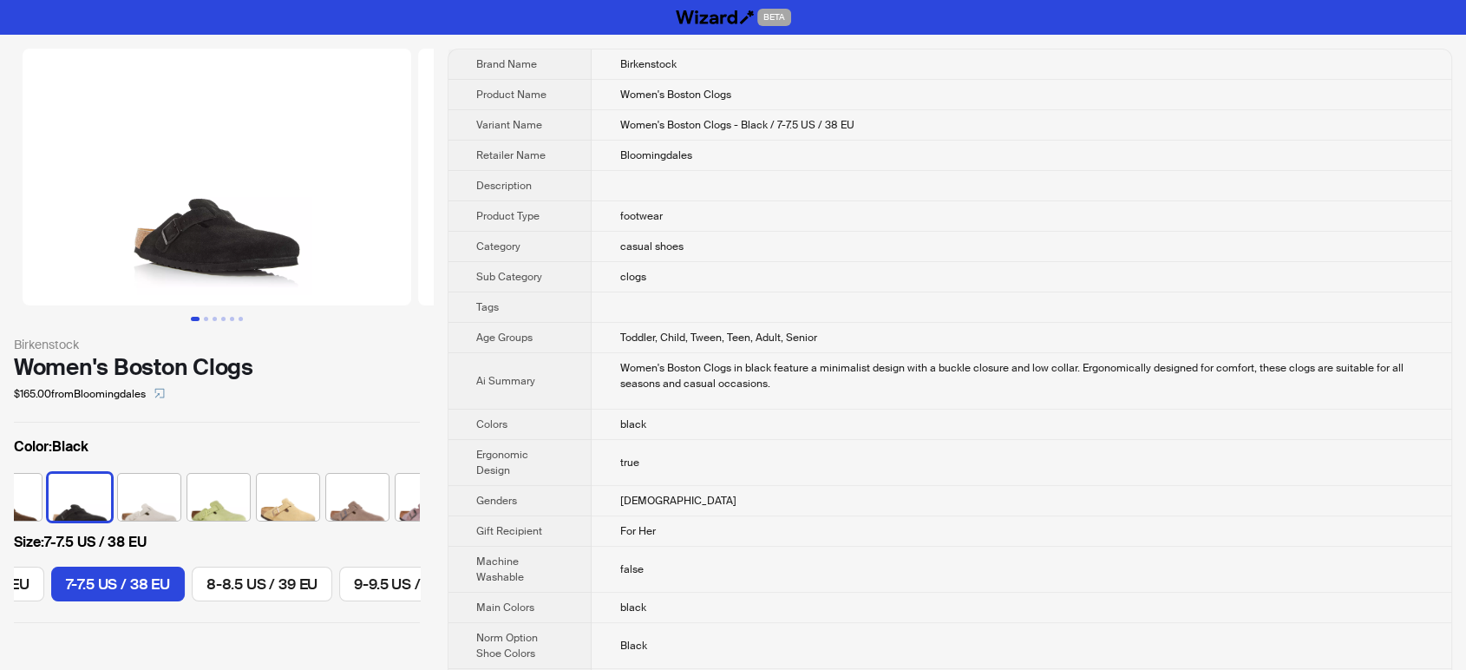
scroll to position [0, 263]
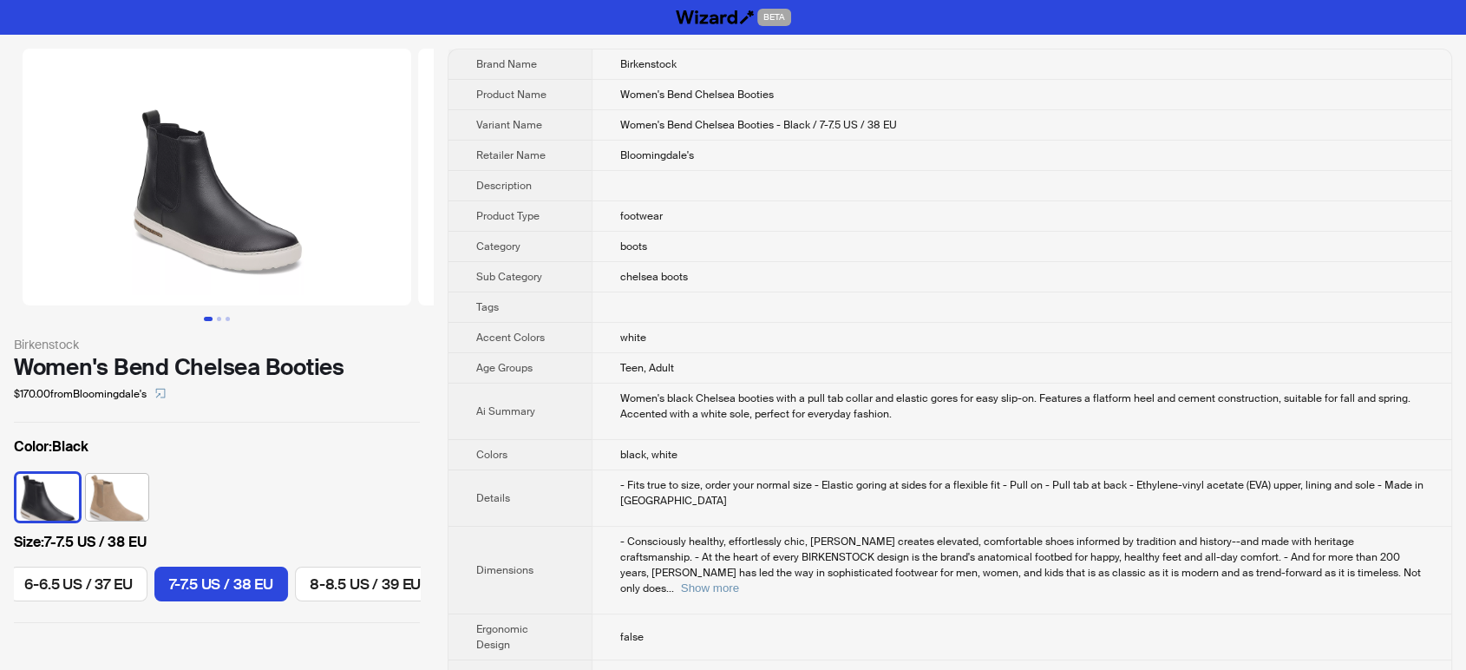
scroll to position [0, 263]
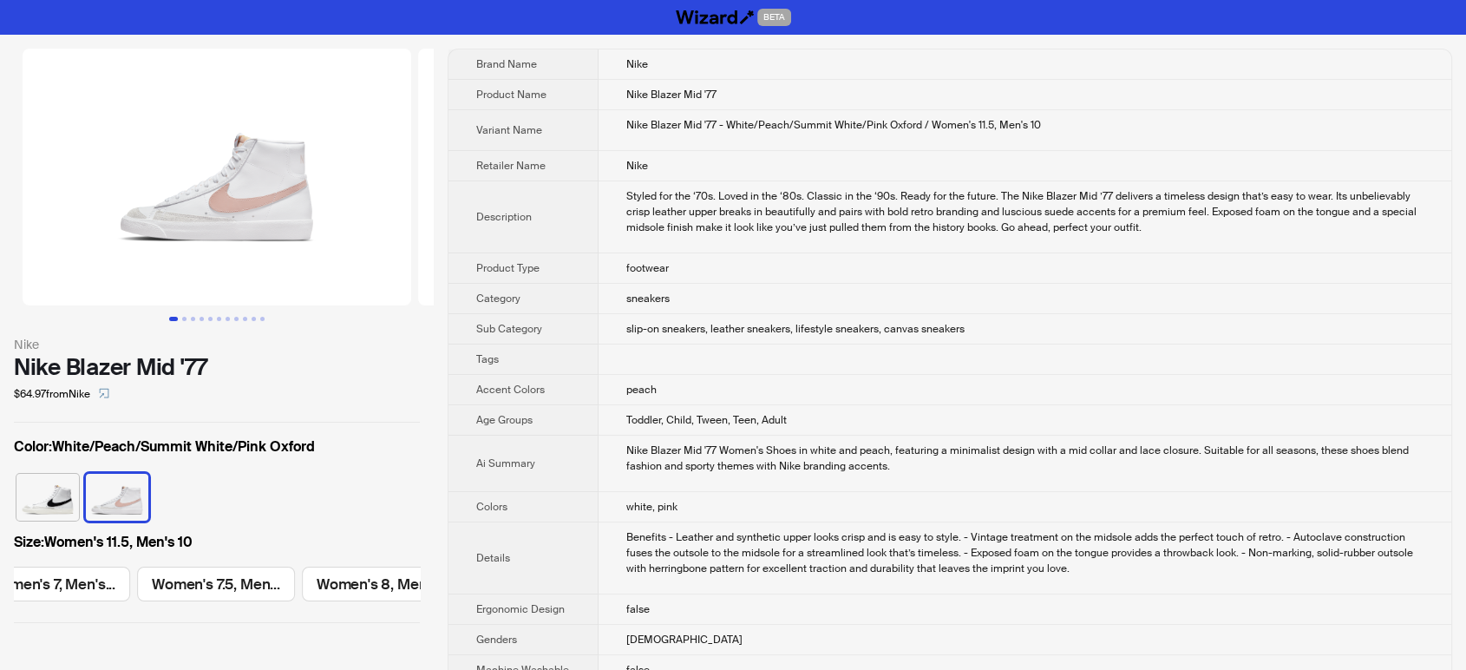
scroll to position [0, 2061]
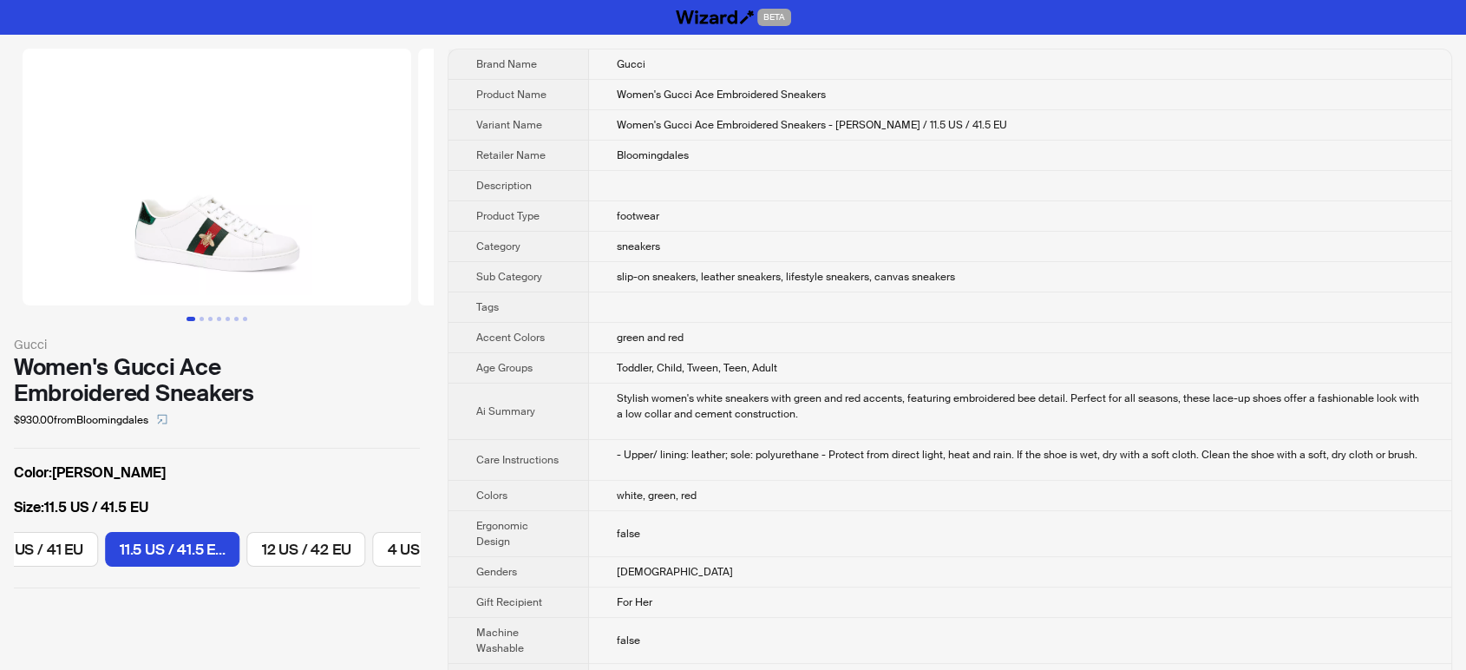
scroll to position [0, 1707]
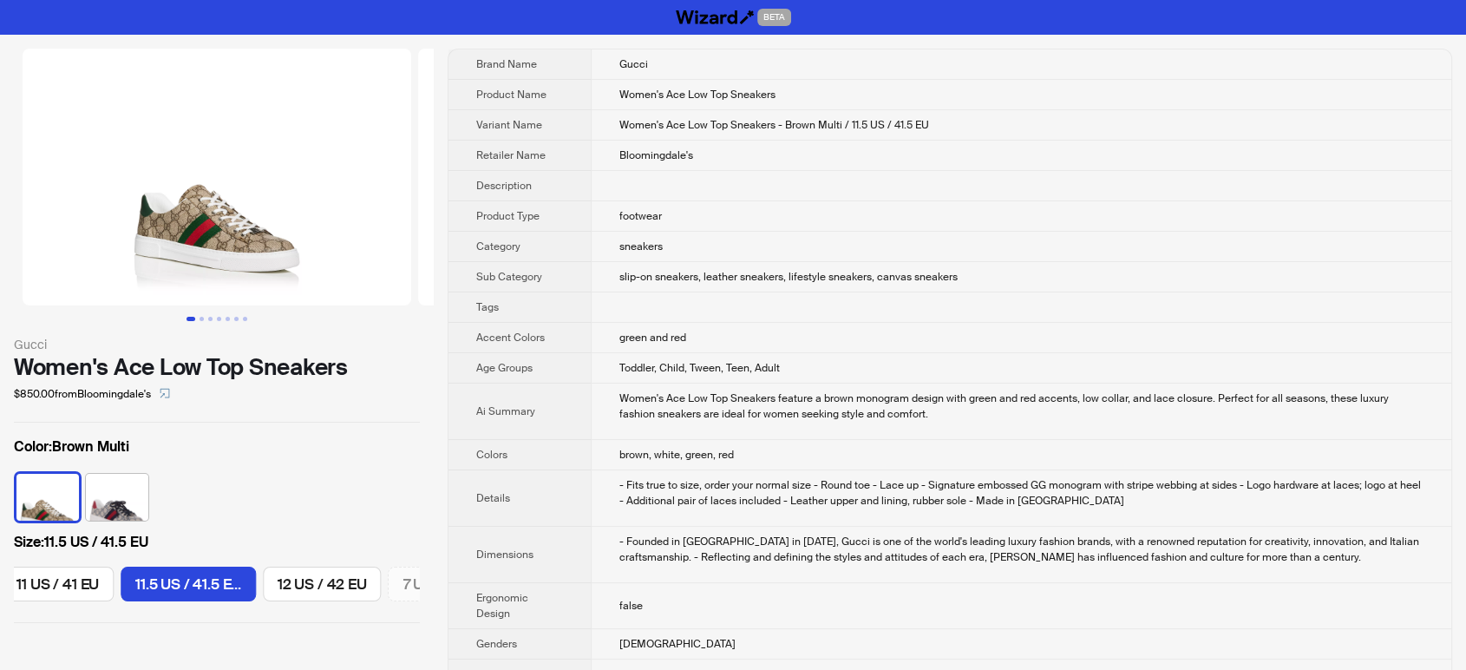
scroll to position [0, 1948]
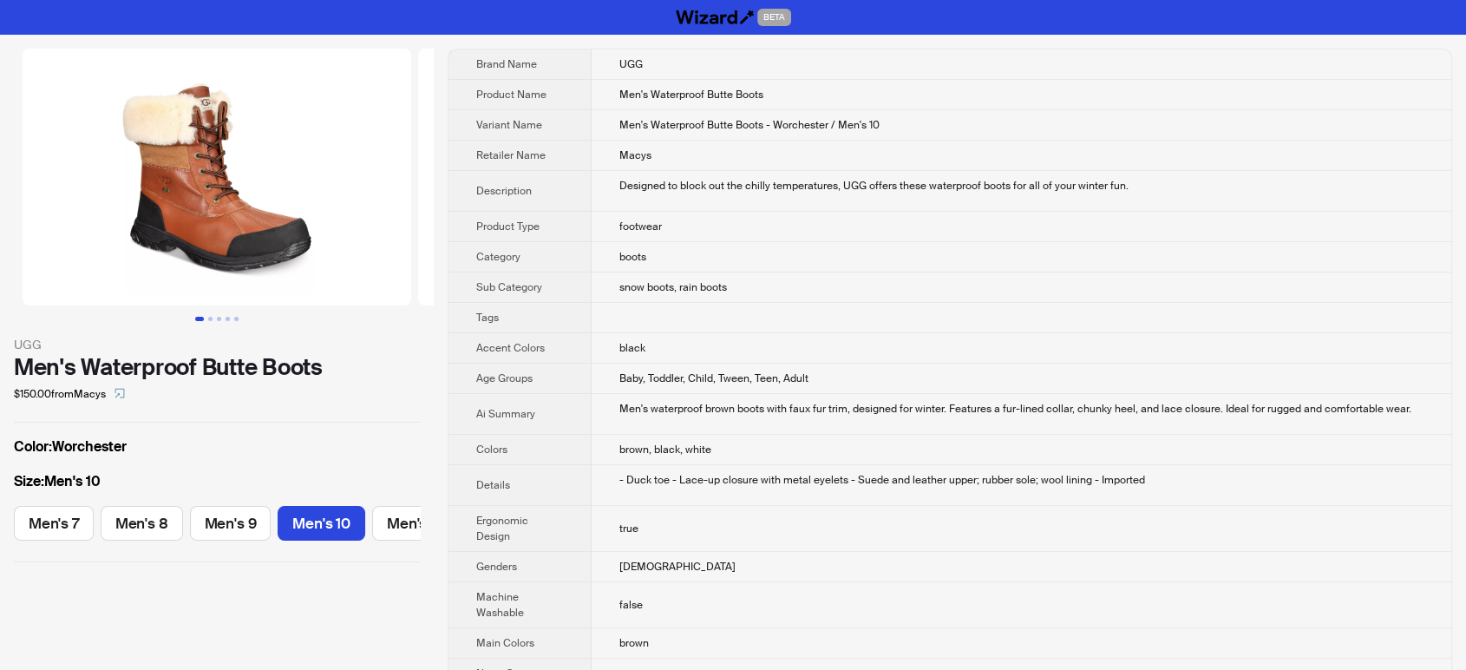
scroll to position [0, 35]
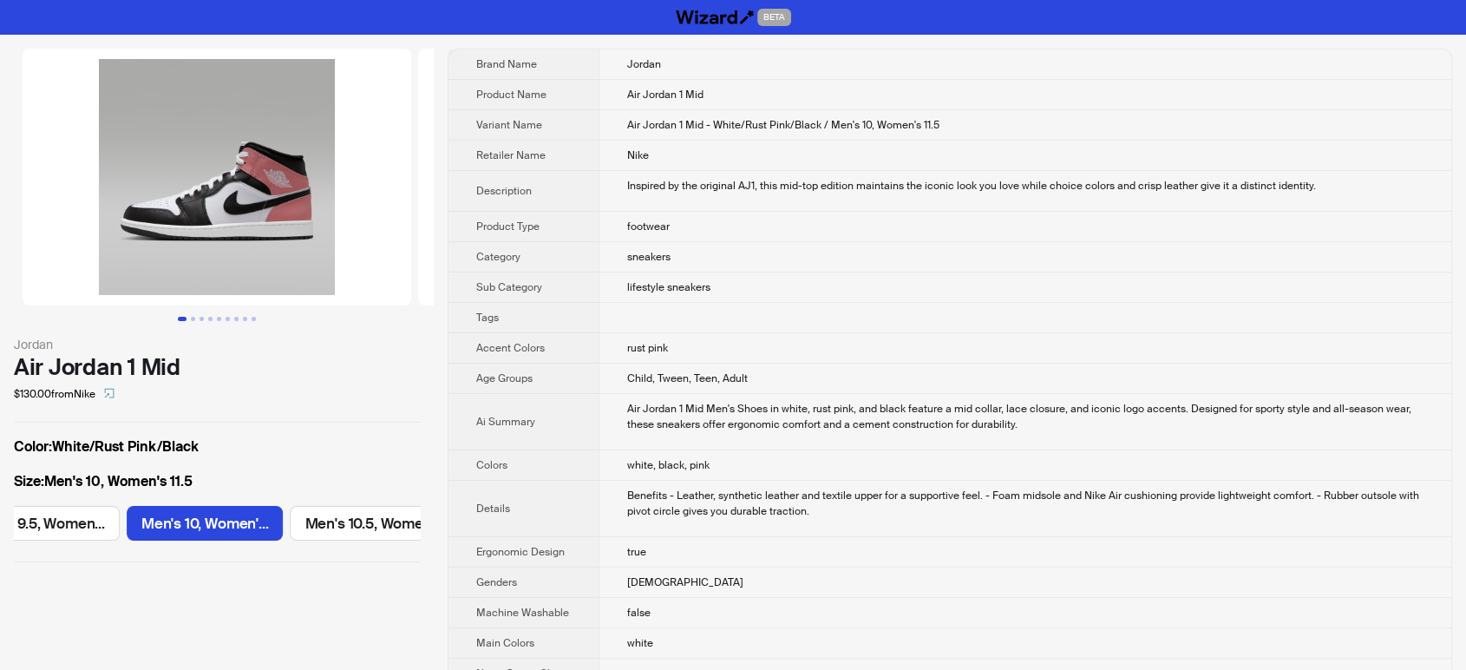
scroll to position [0, 972]
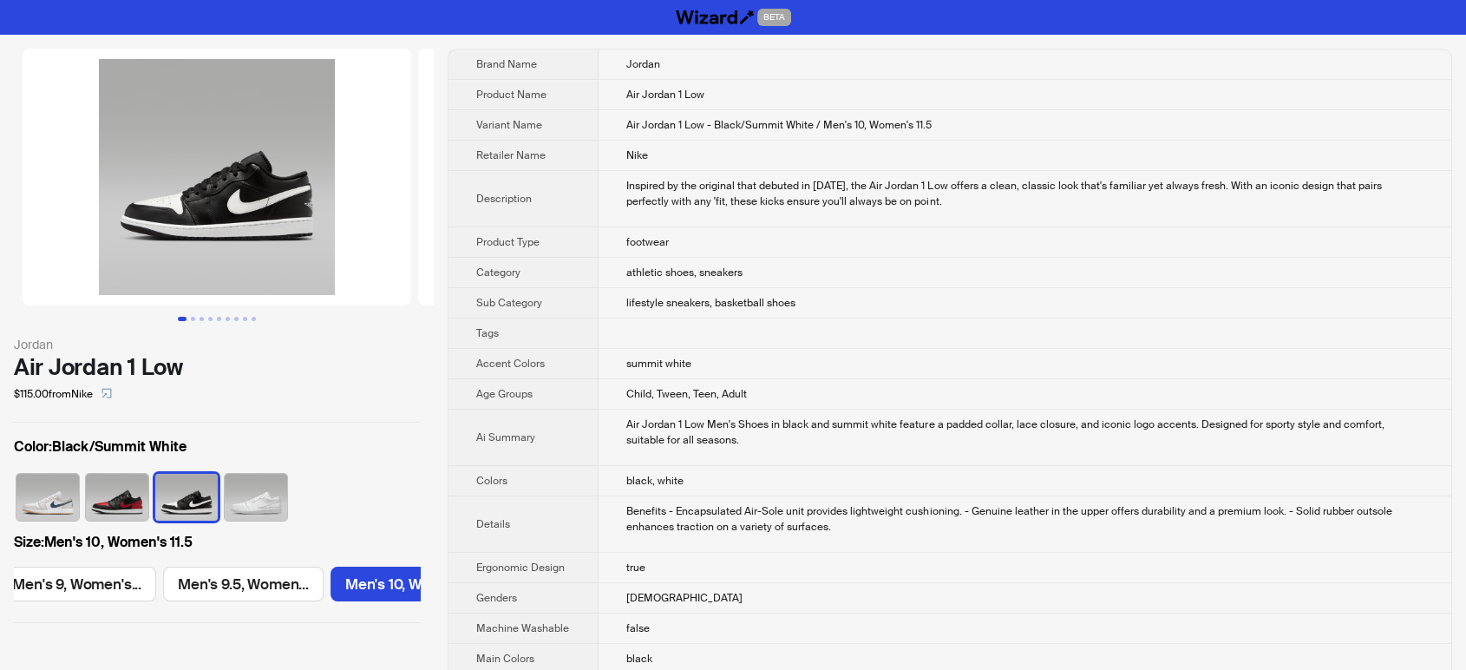
scroll to position [0, 972]
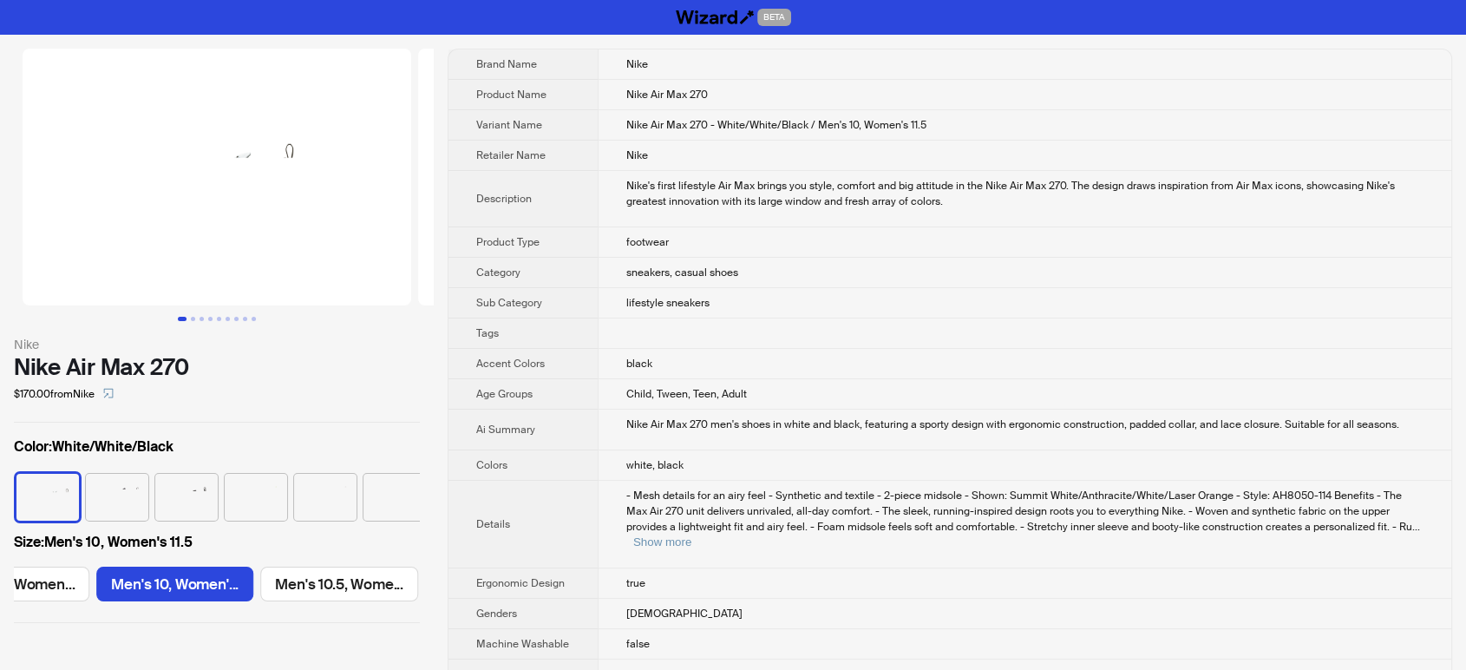
scroll to position [0, 1306]
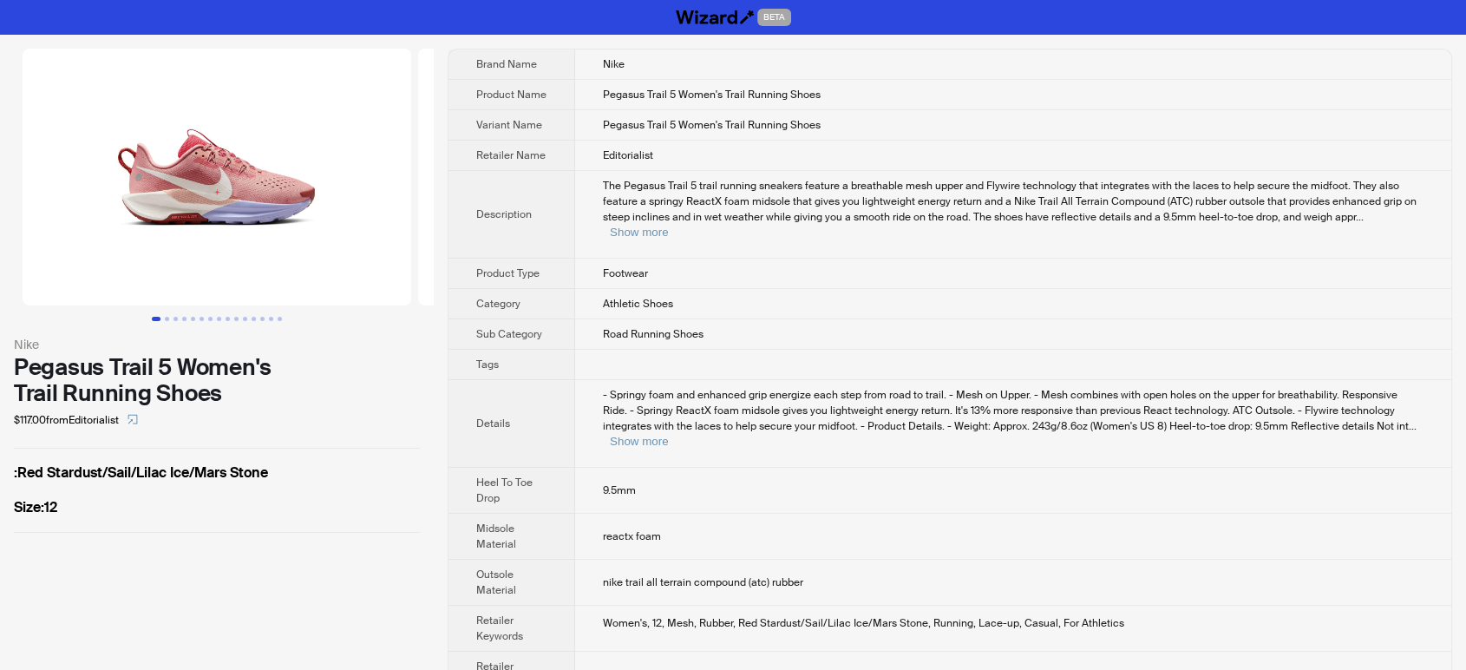
scroll to position [96, 0]
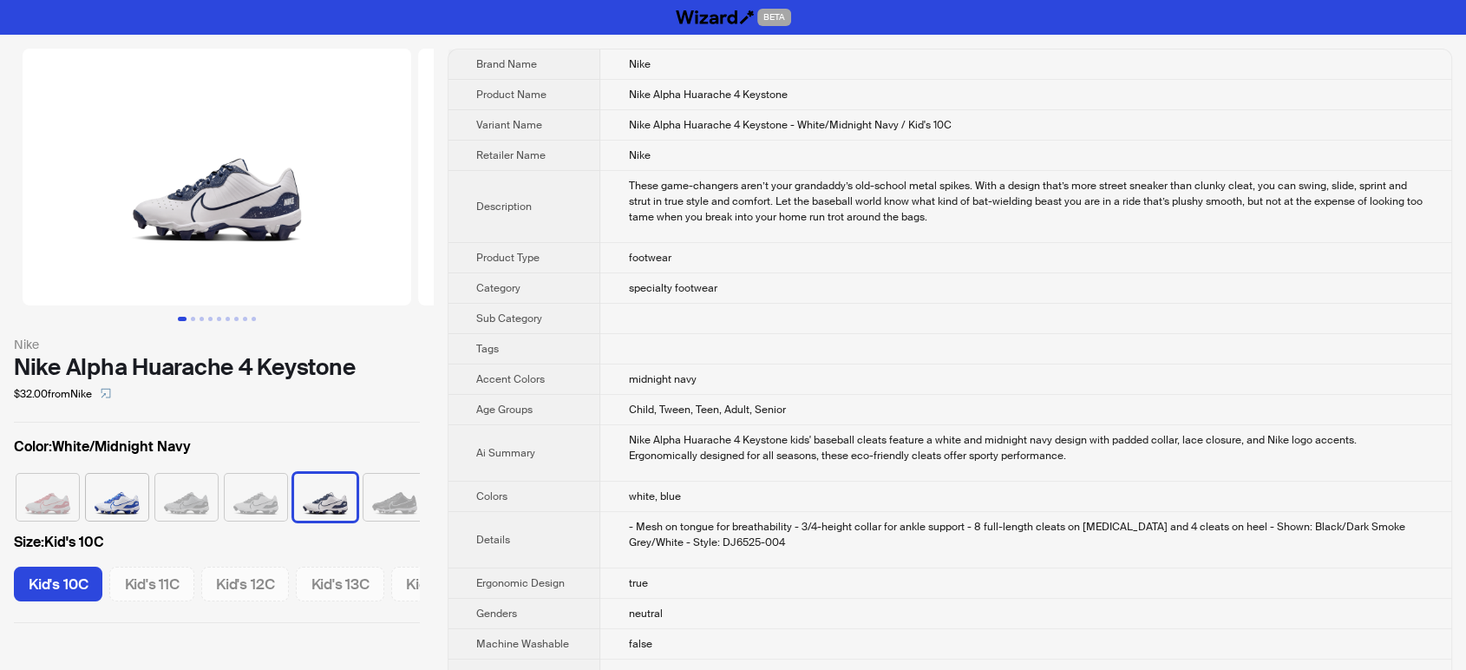
scroll to position [0, 79]
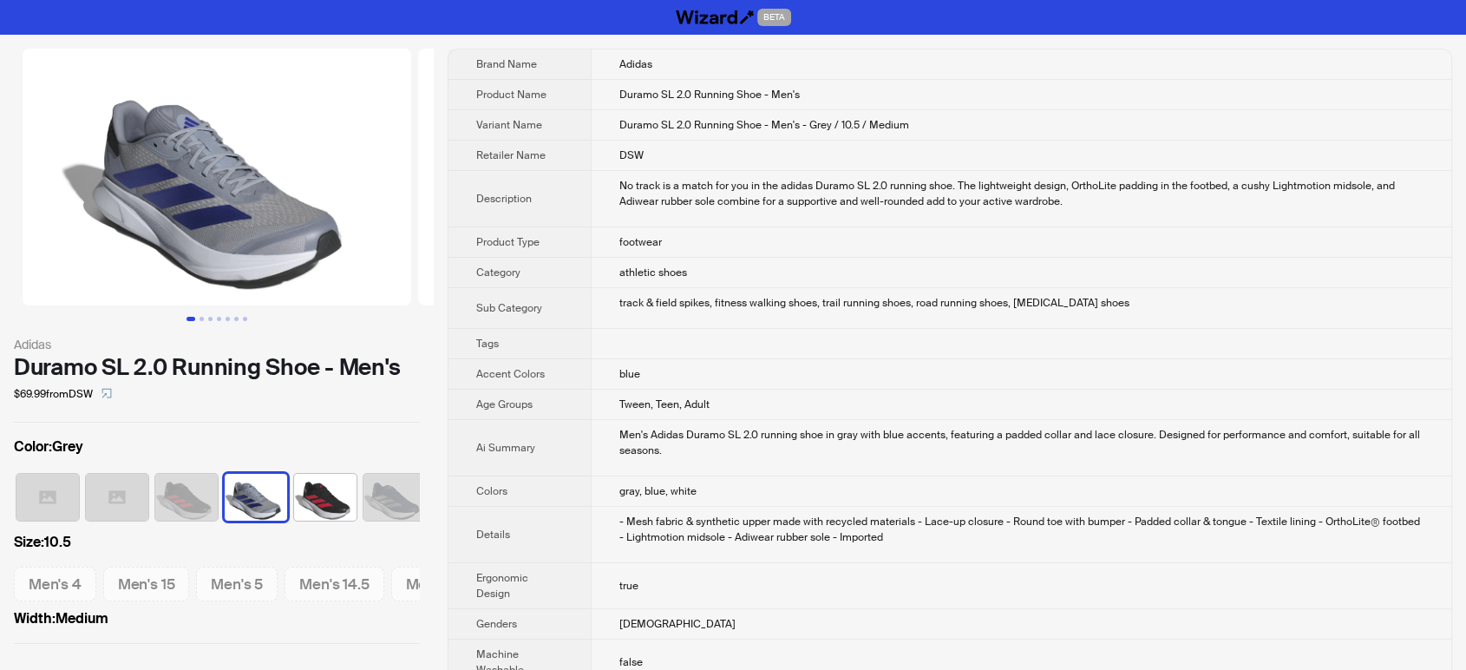
scroll to position [0, 10]
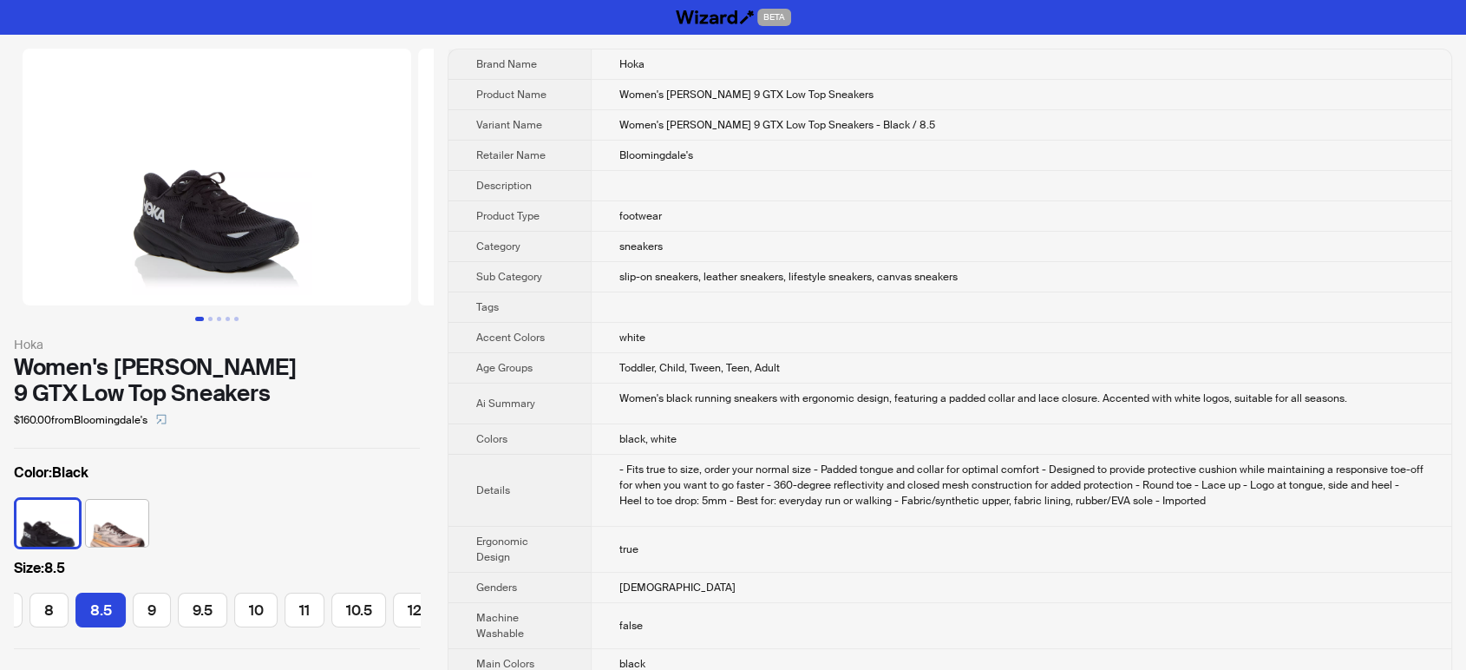
scroll to position [0, 299]
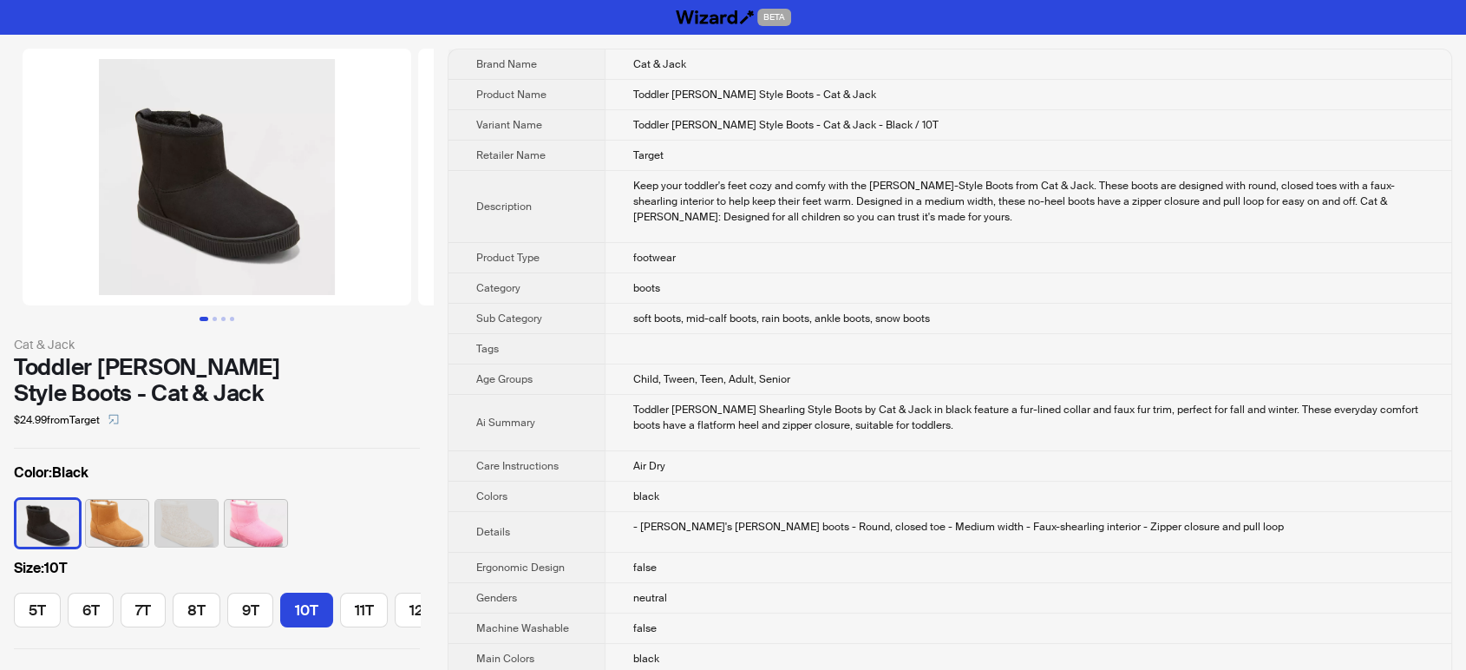
scroll to position [0, 27]
